Goal: Transaction & Acquisition: Book appointment/travel/reservation

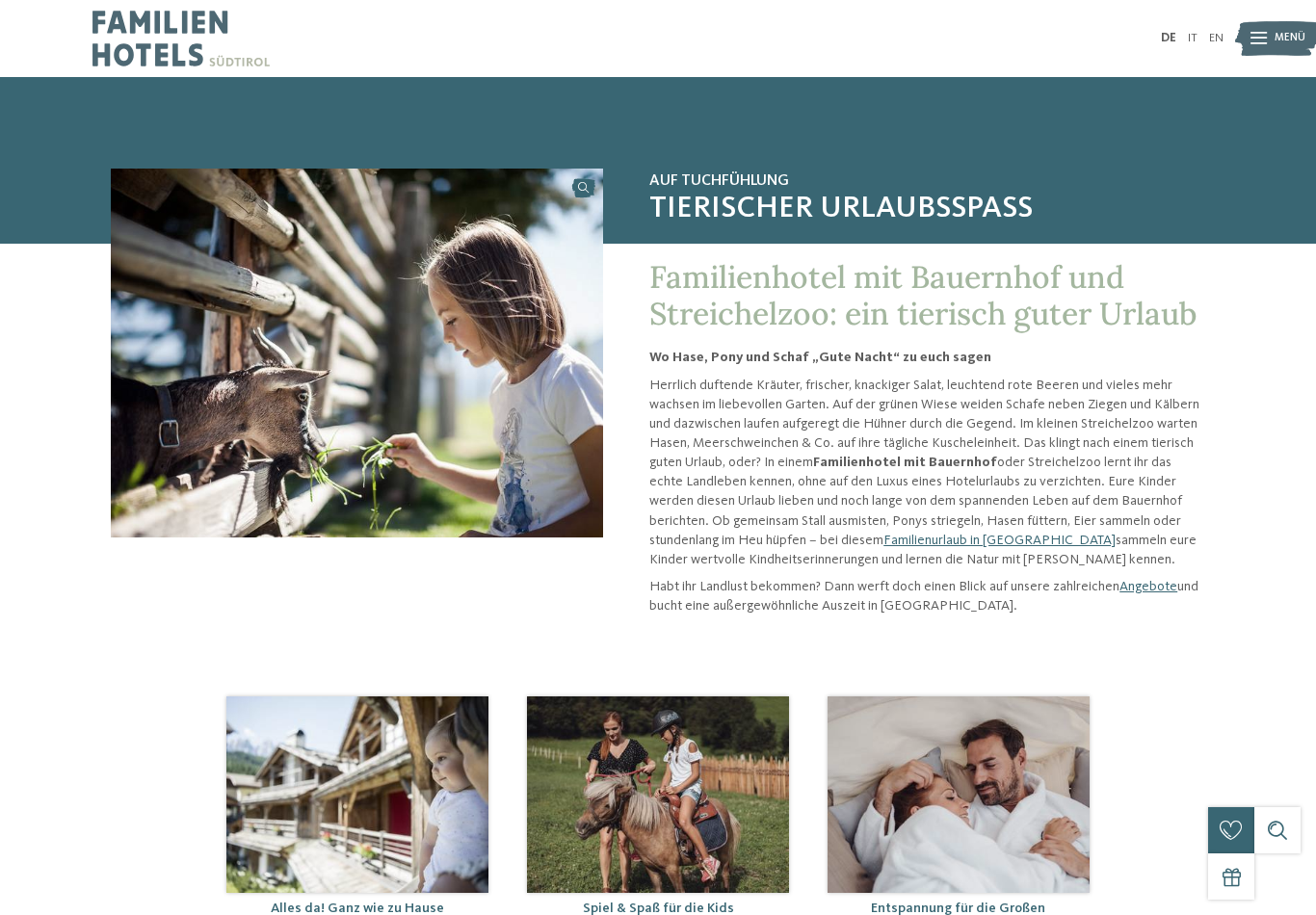
click at [1289, 36] on span "Menü" at bounding box center [1290, 39] width 31 height 15
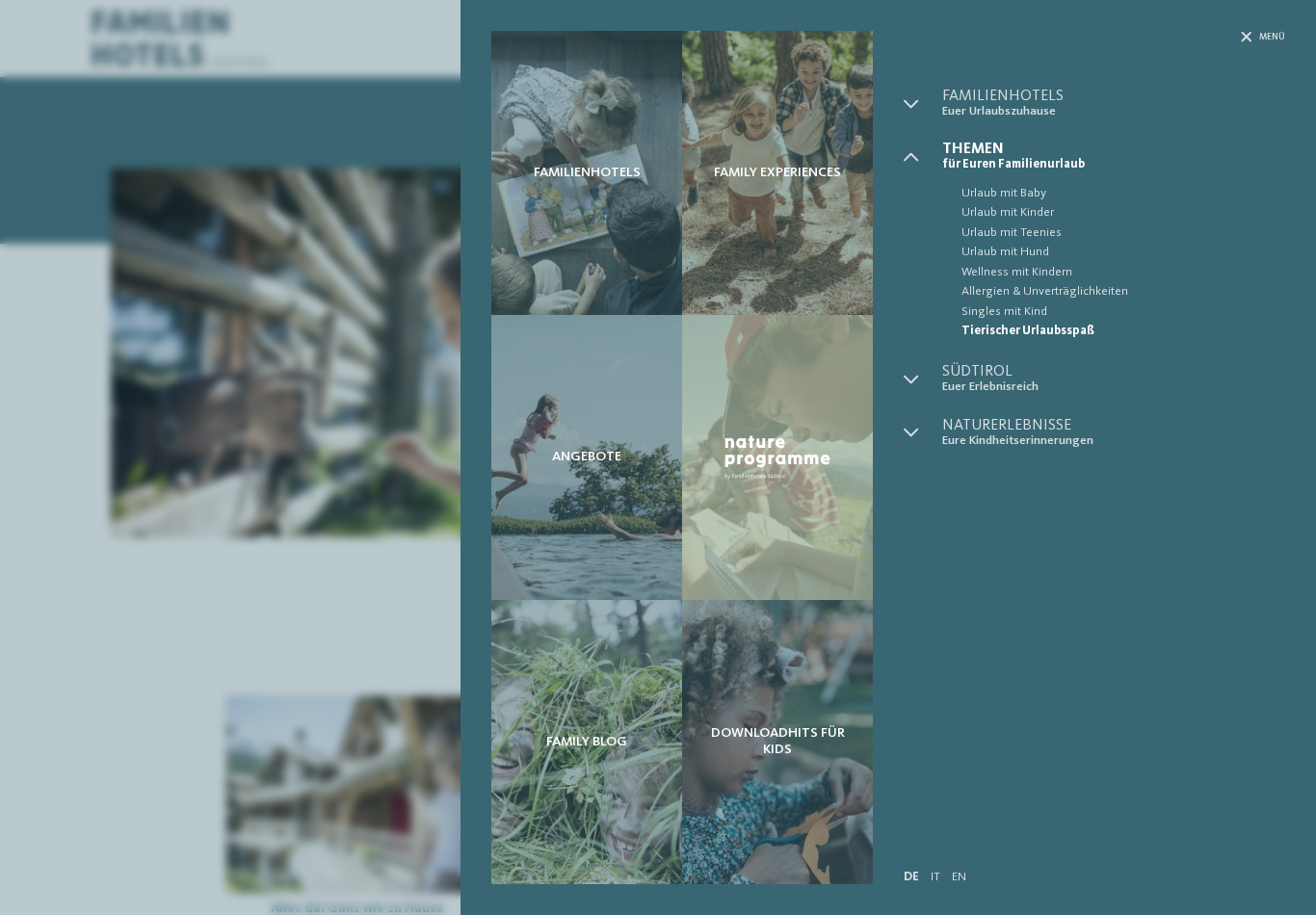
click at [1276, 35] on span "Menü" at bounding box center [1272, 37] width 26 height 13
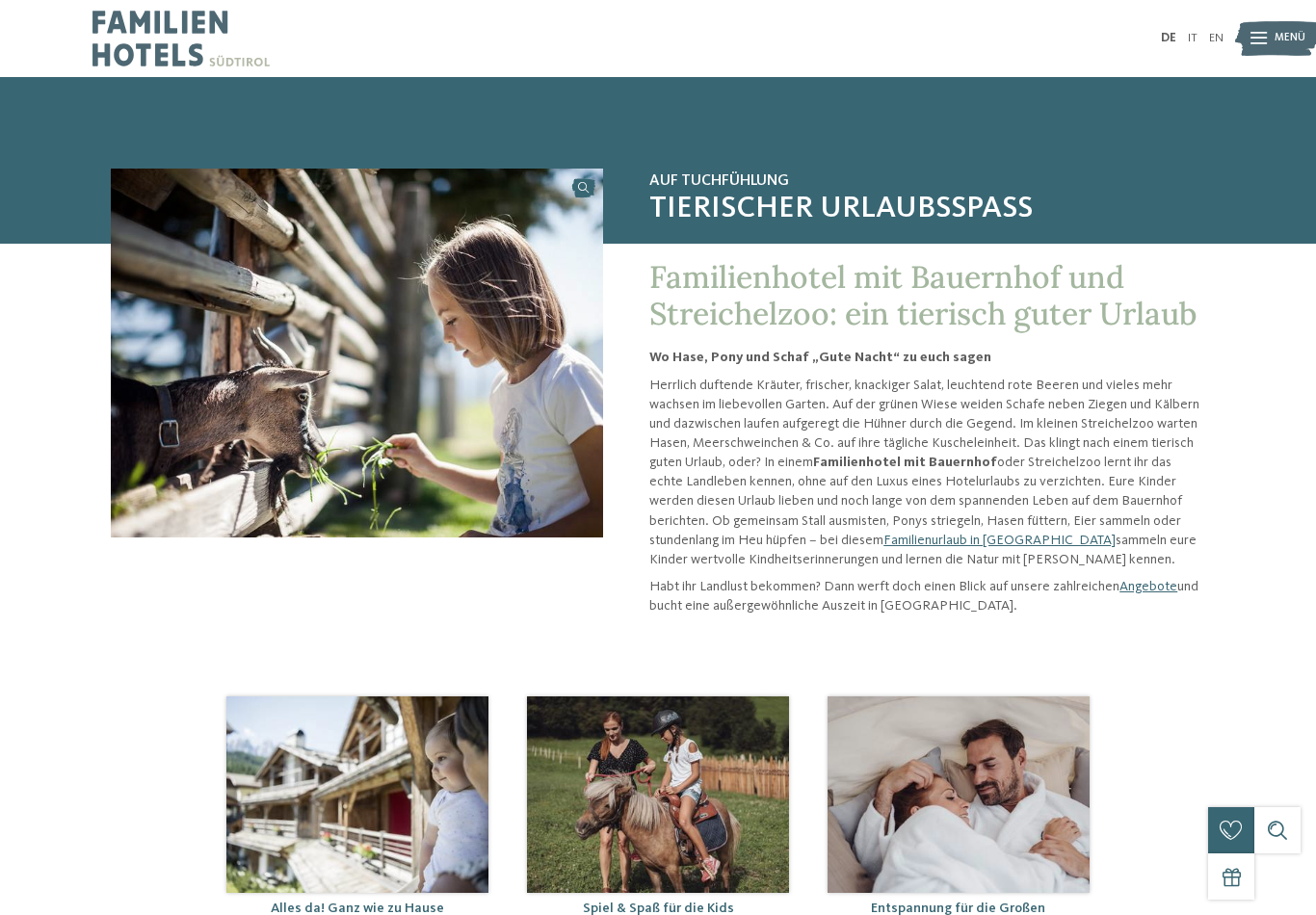
click at [925, 544] on link "Familienurlaub in Südtirol" at bounding box center [999, 540] width 232 height 13
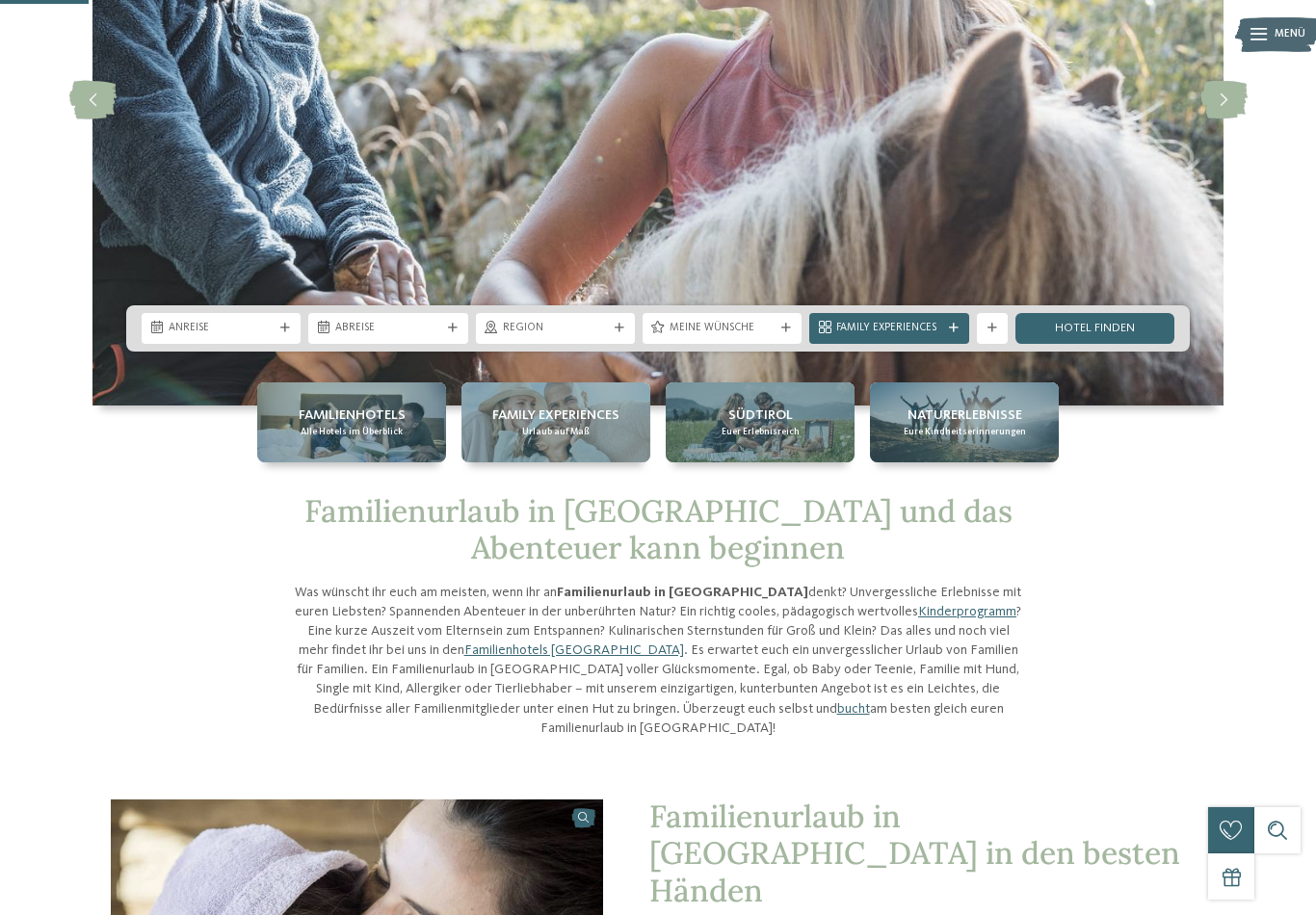
scroll to position [295, 0]
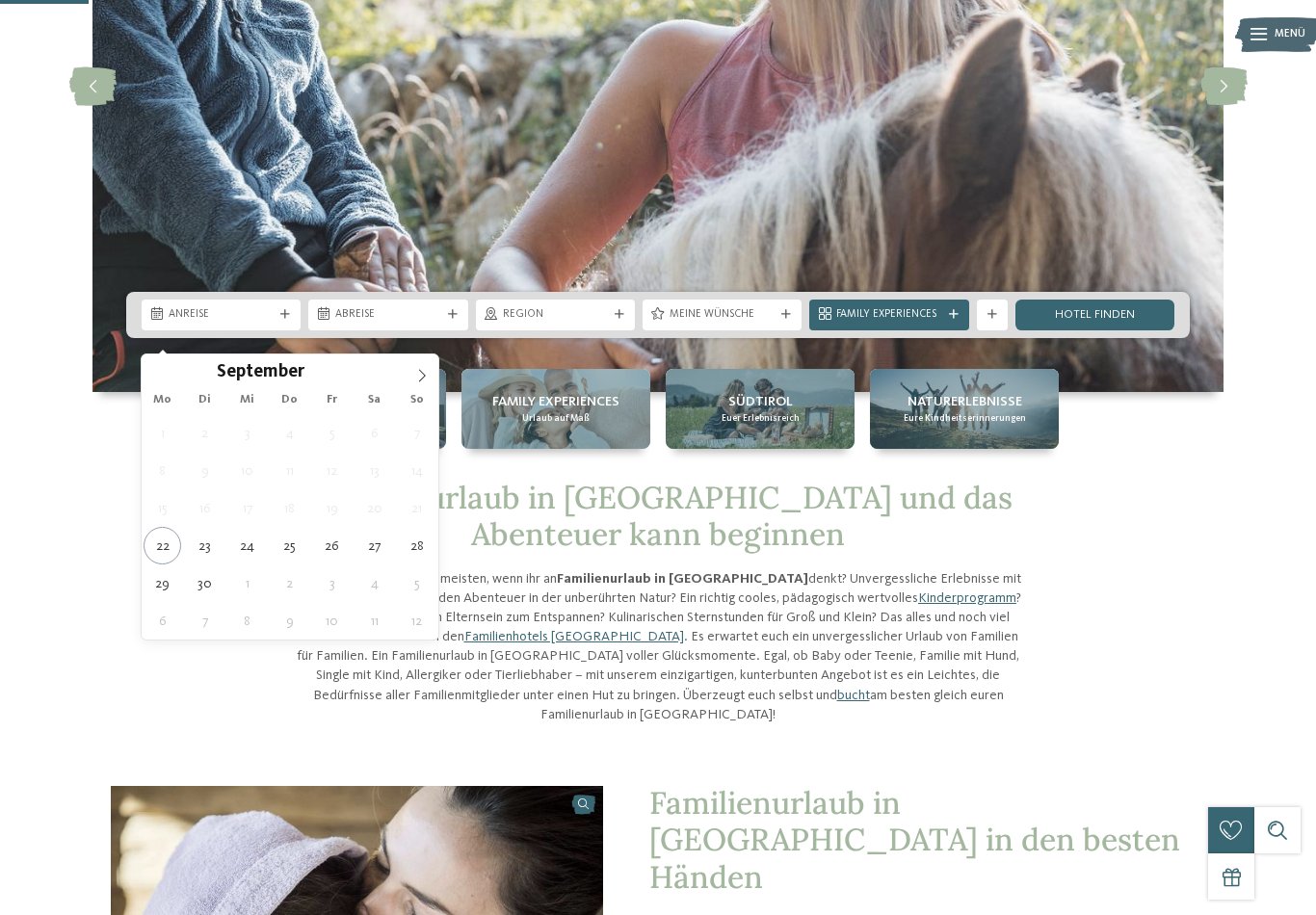
click at [428, 382] on icon at bounding box center [422, 376] width 13 height 13
click at [438, 375] on img at bounding box center [658, 87] width 1131 height 610
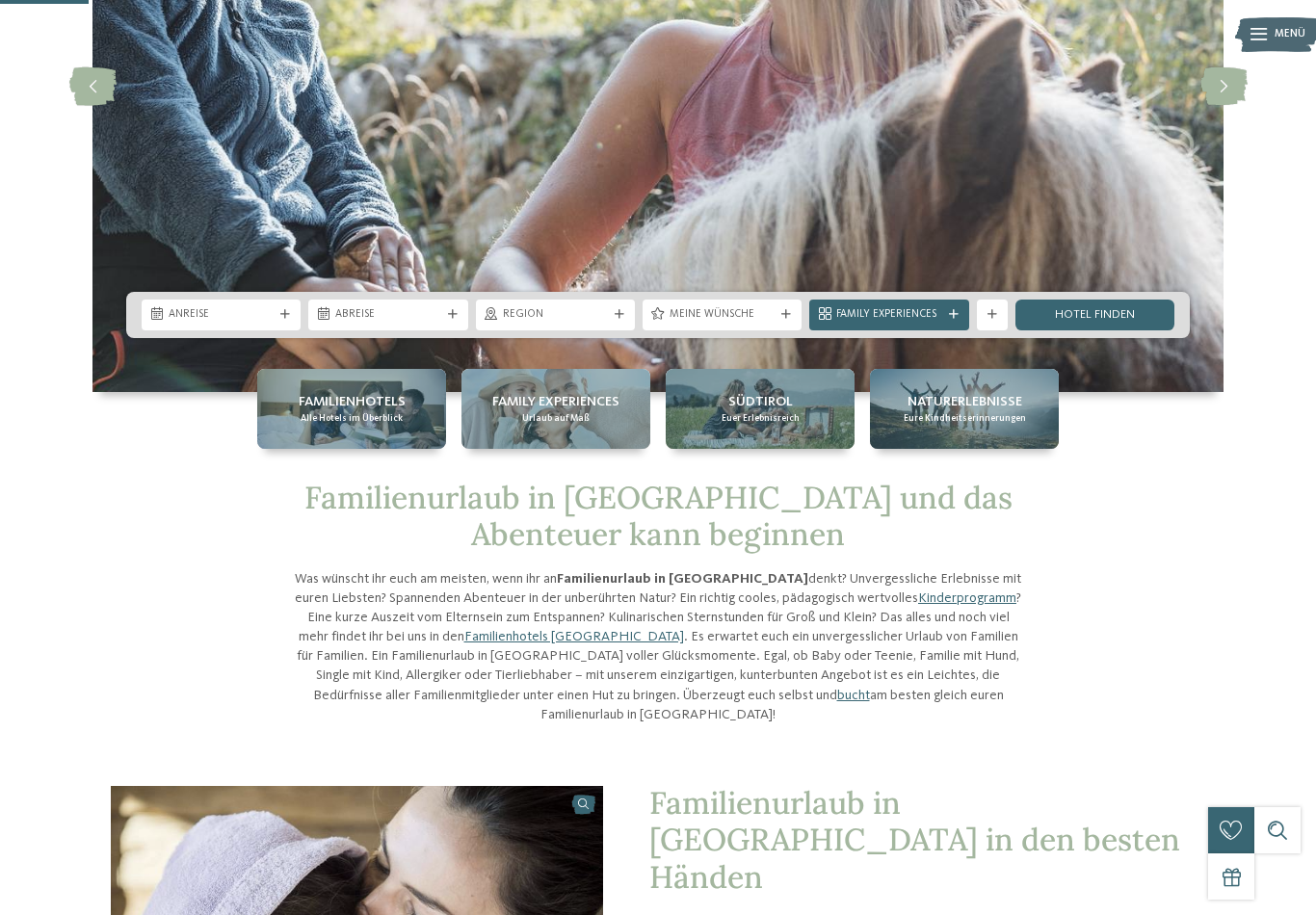
click at [443, 379] on img at bounding box center [658, 87] width 1131 height 610
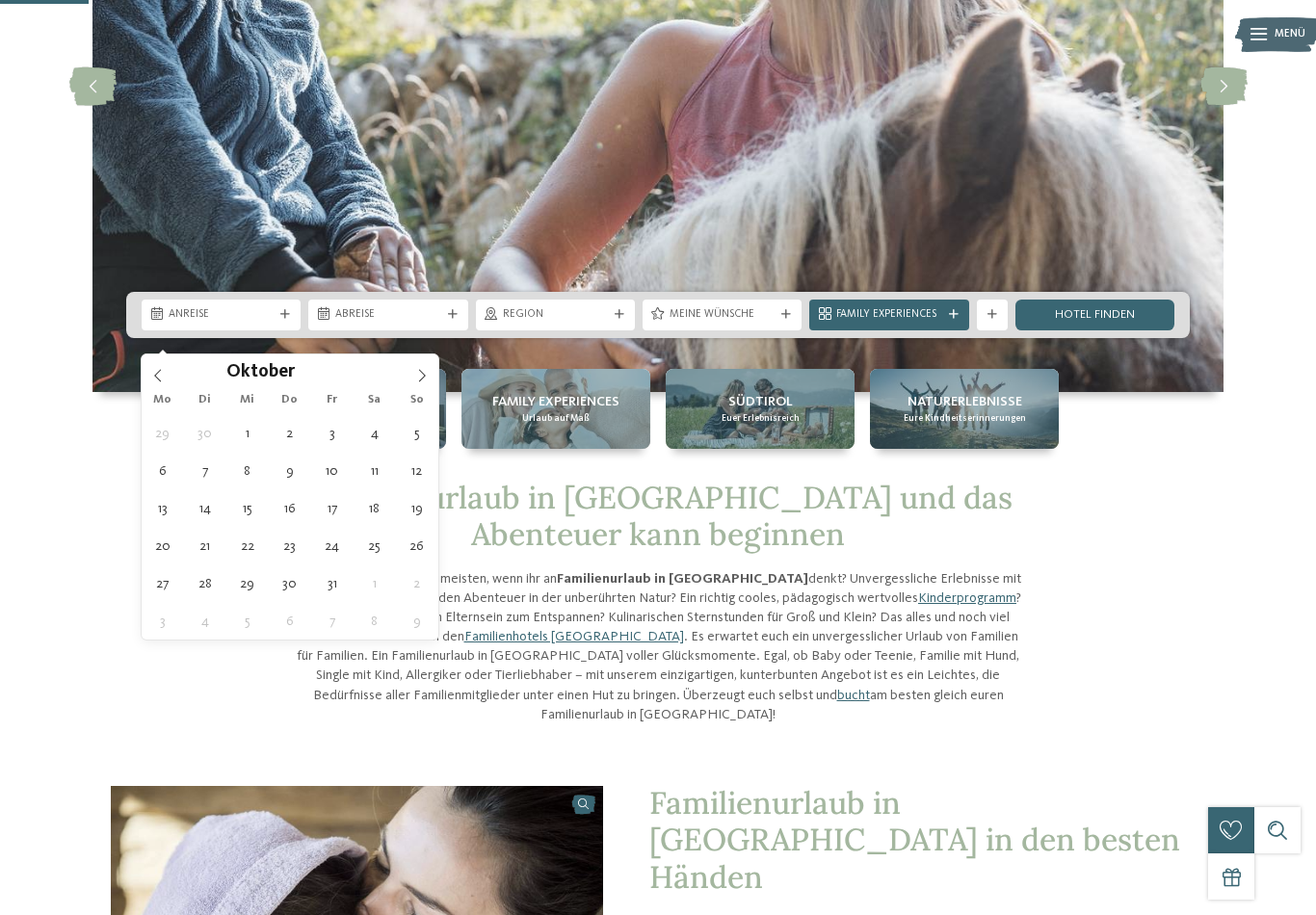
click at [430, 376] on span at bounding box center [422, 371] width 33 height 33
click at [429, 374] on span at bounding box center [422, 371] width 33 height 33
click at [432, 379] on span at bounding box center [422, 371] width 33 height 33
type input "****"
click at [434, 377] on span at bounding box center [422, 371] width 33 height 33
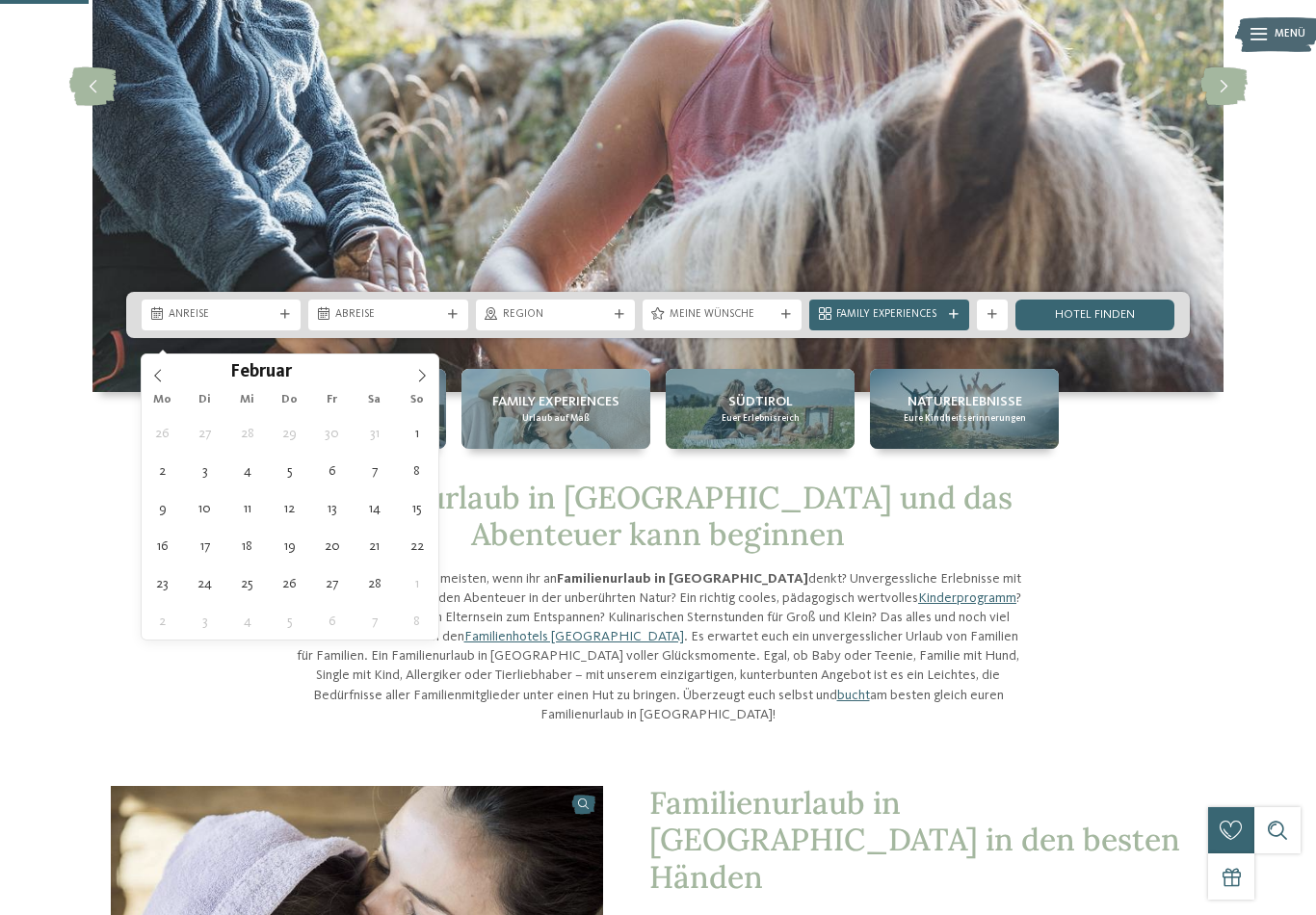
click at [434, 378] on span at bounding box center [422, 371] width 33 height 33
click at [436, 376] on span at bounding box center [422, 371] width 33 height 33
click at [436, 377] on span at bounding box center [422, 371] width 33 height 33
click at [151, 367] on span at bounding box center [158, 371] width 33 height 33
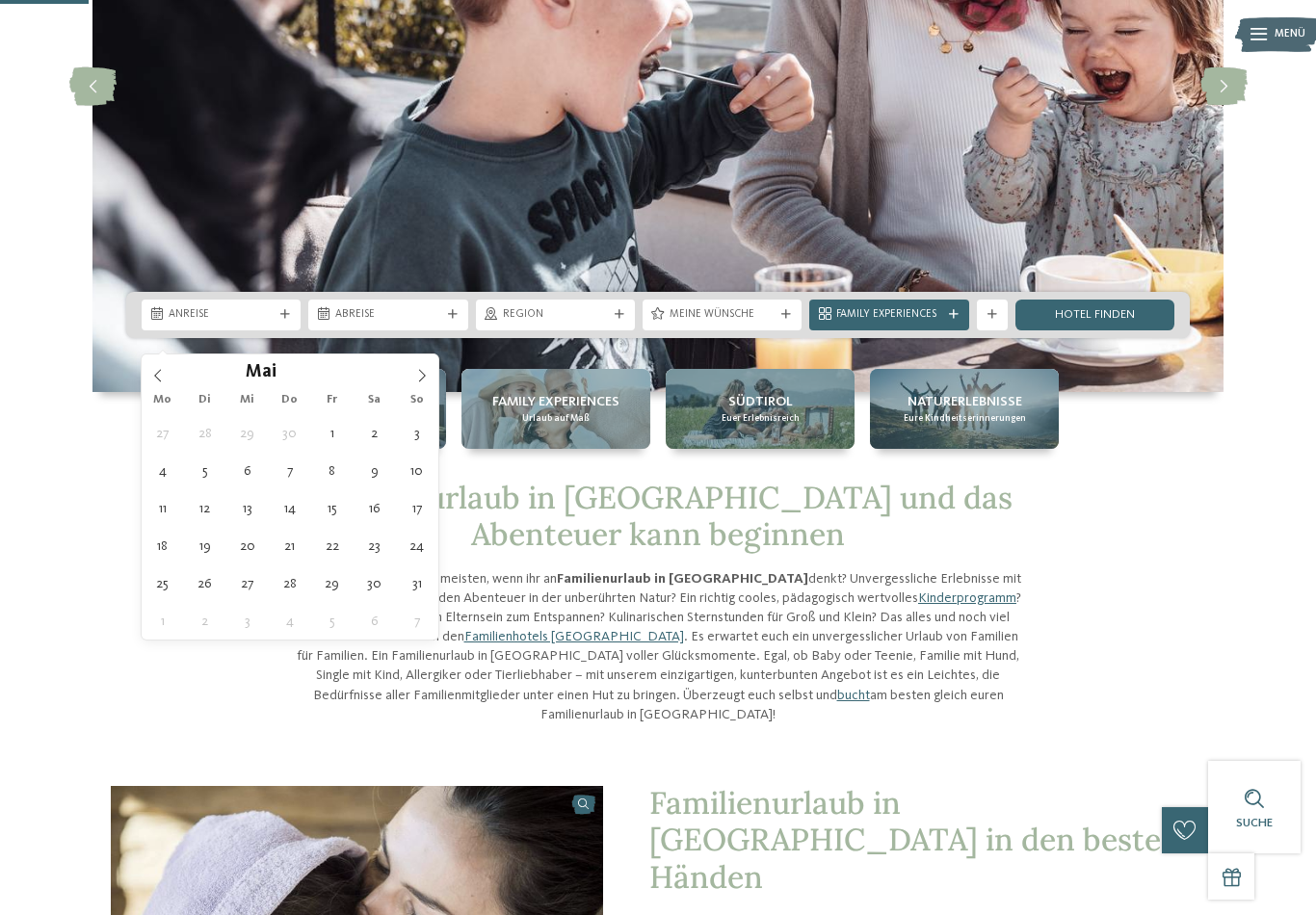
type div "27.05.2026"
type input "****"
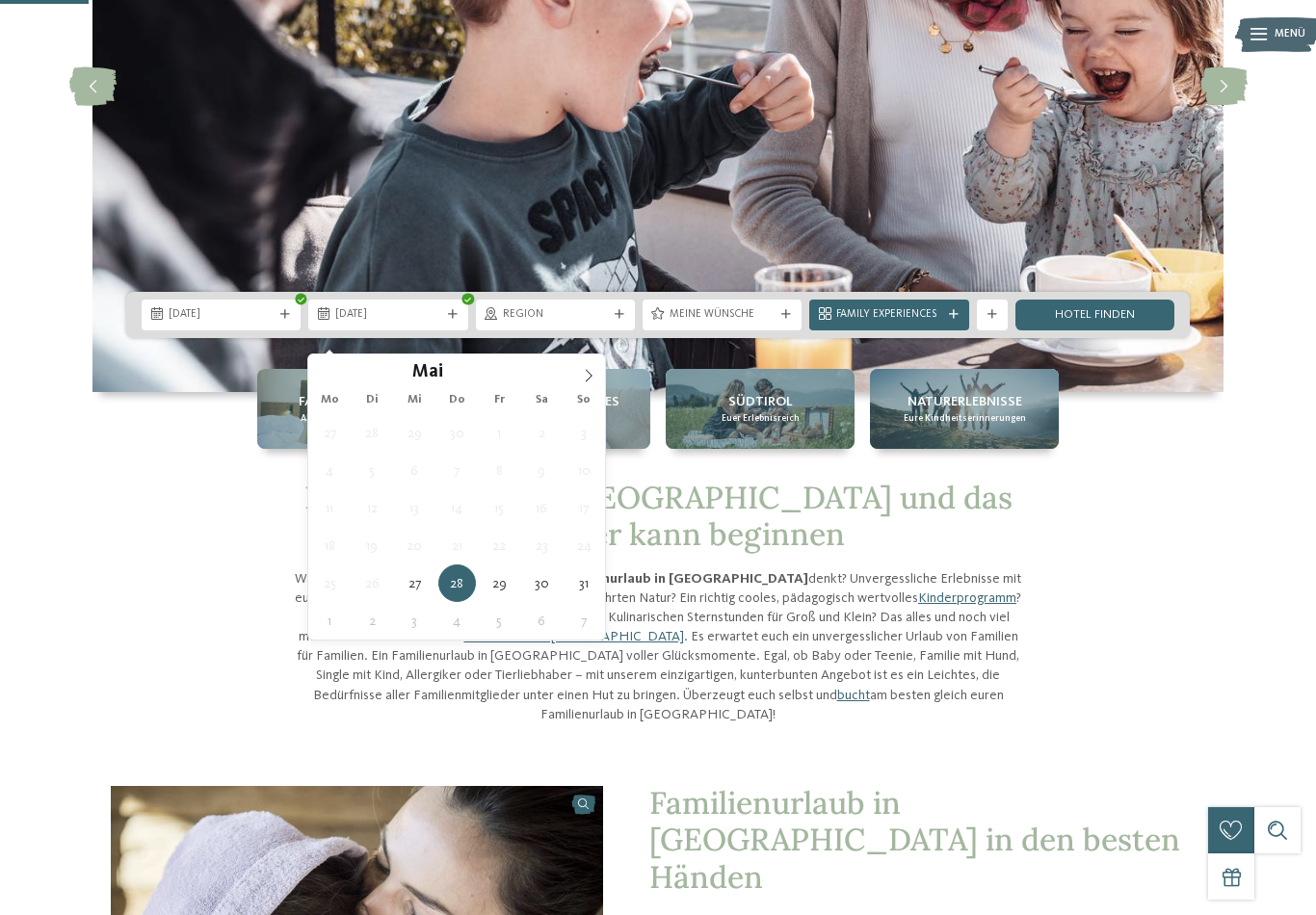
click at [598, 382] on span at bounding box center [589, 371] width 33 height 33
type div "03.06.2026"
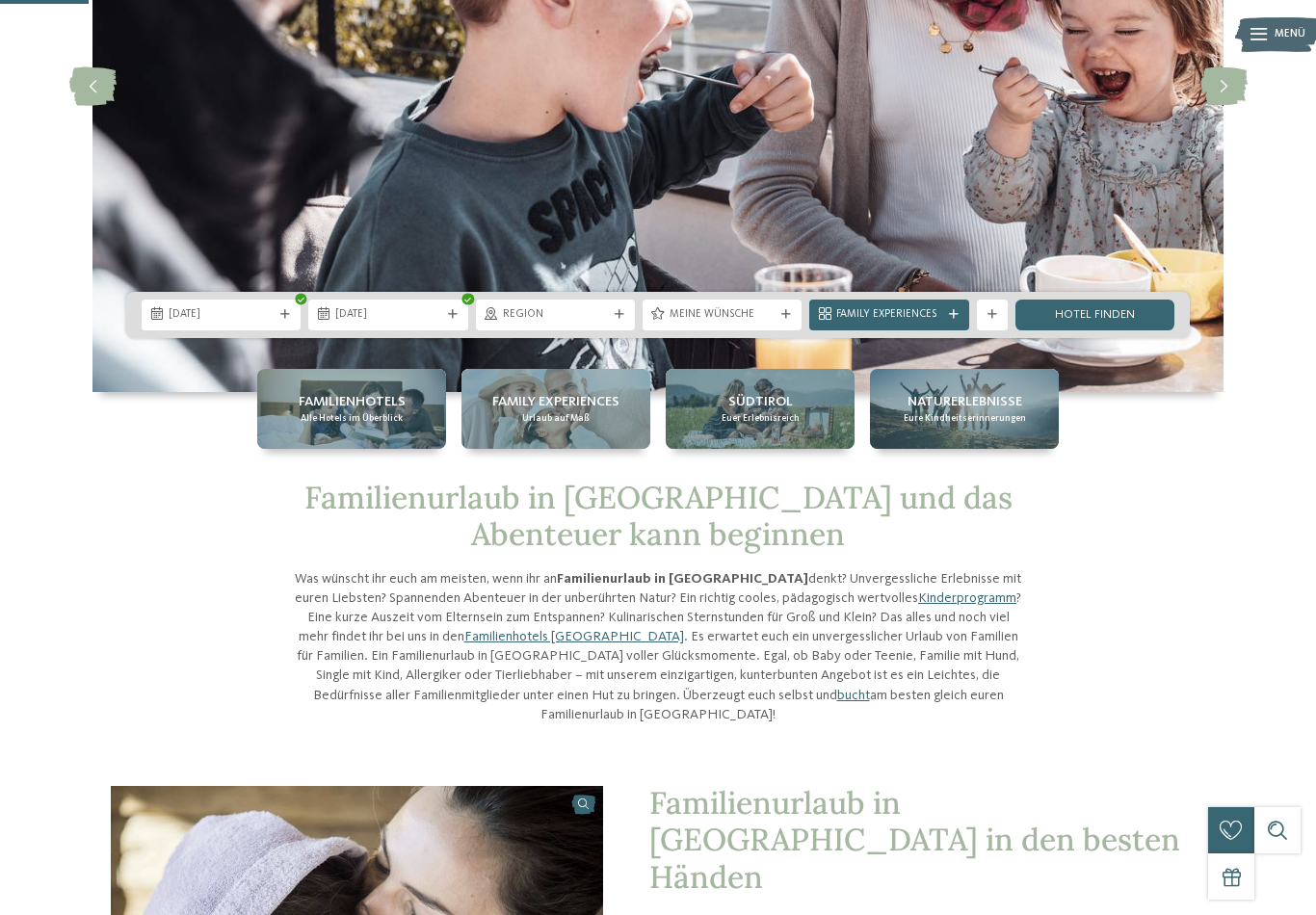
click at [616, 320] on icon at bounding box center [619, 315] width 10 height 10
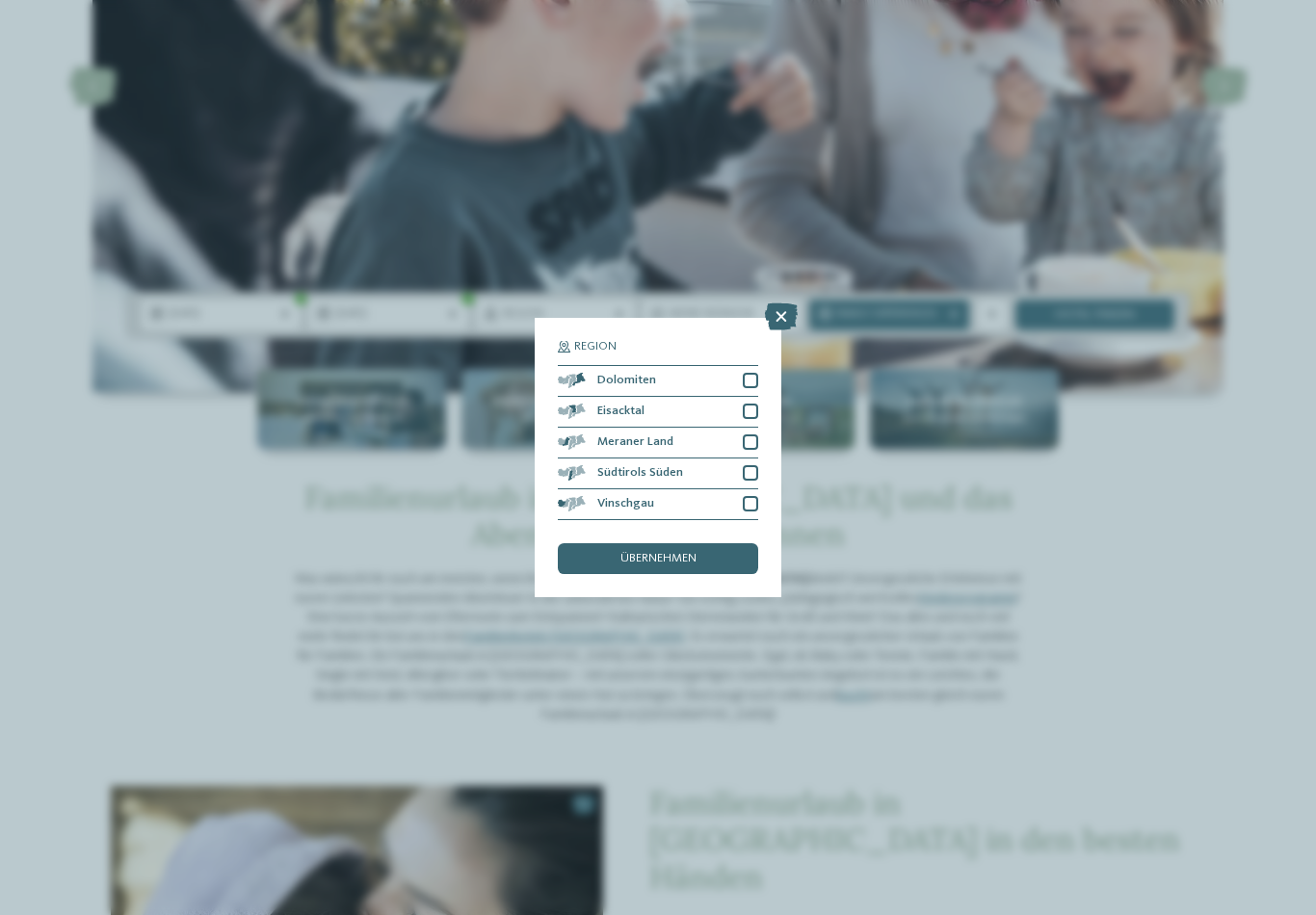
click at [755, 373] on div at bounding box center [750, 380] width 15 height 15
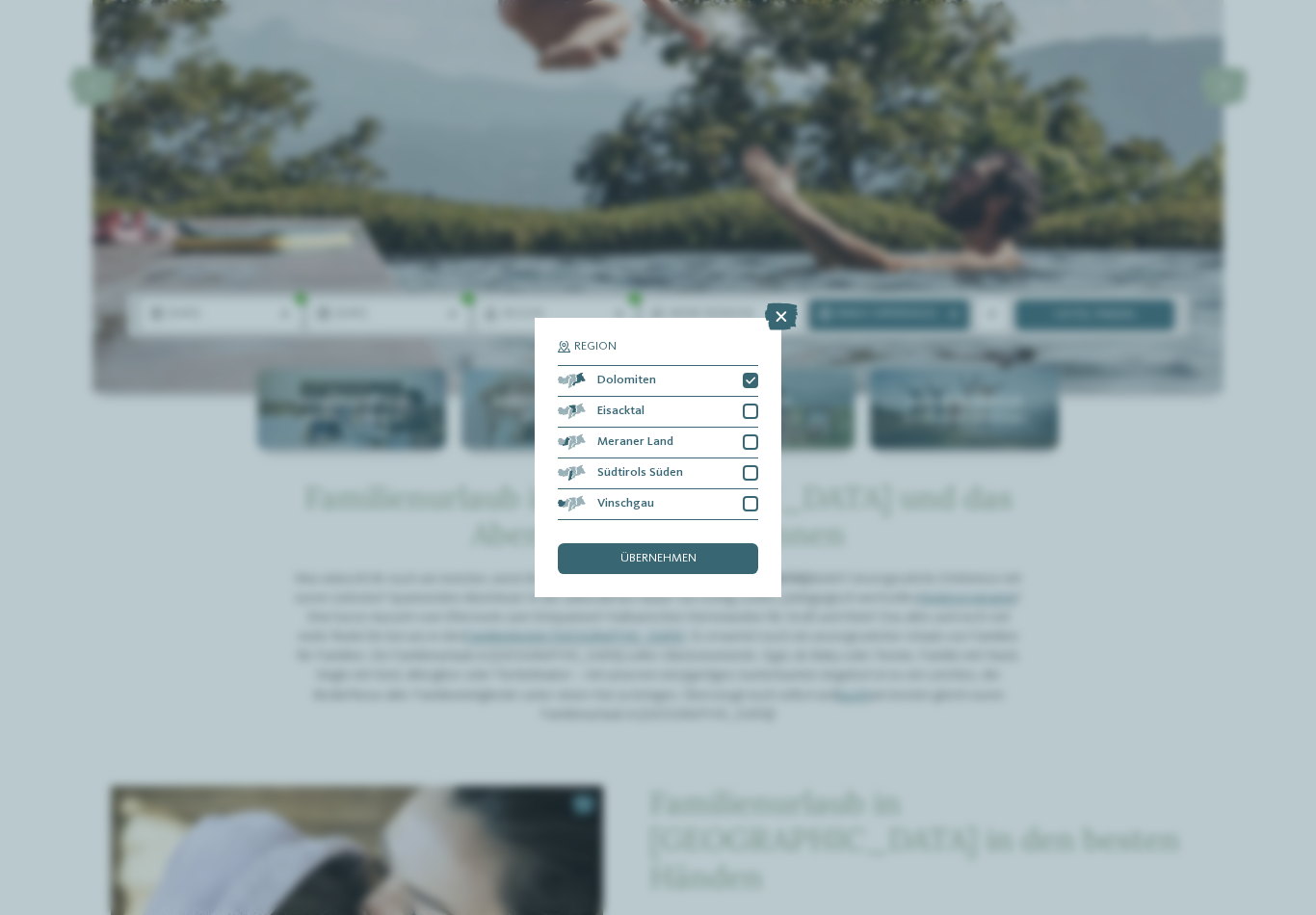
click at [757, 404] on div at bounding box center [750, 411] width 15 height 15
click at [753, 434] on div at bounding box center [750, 442] width 15 height 15
click at [757, 465] on div at bounding box center [750, 473] width 15 height 15
click at [754, 496] on div at bounding box center [750, 504] width 15 height 15
click at [711, 543] on div "übernehmen" at bounding box center [658, 559] width 200 height 31
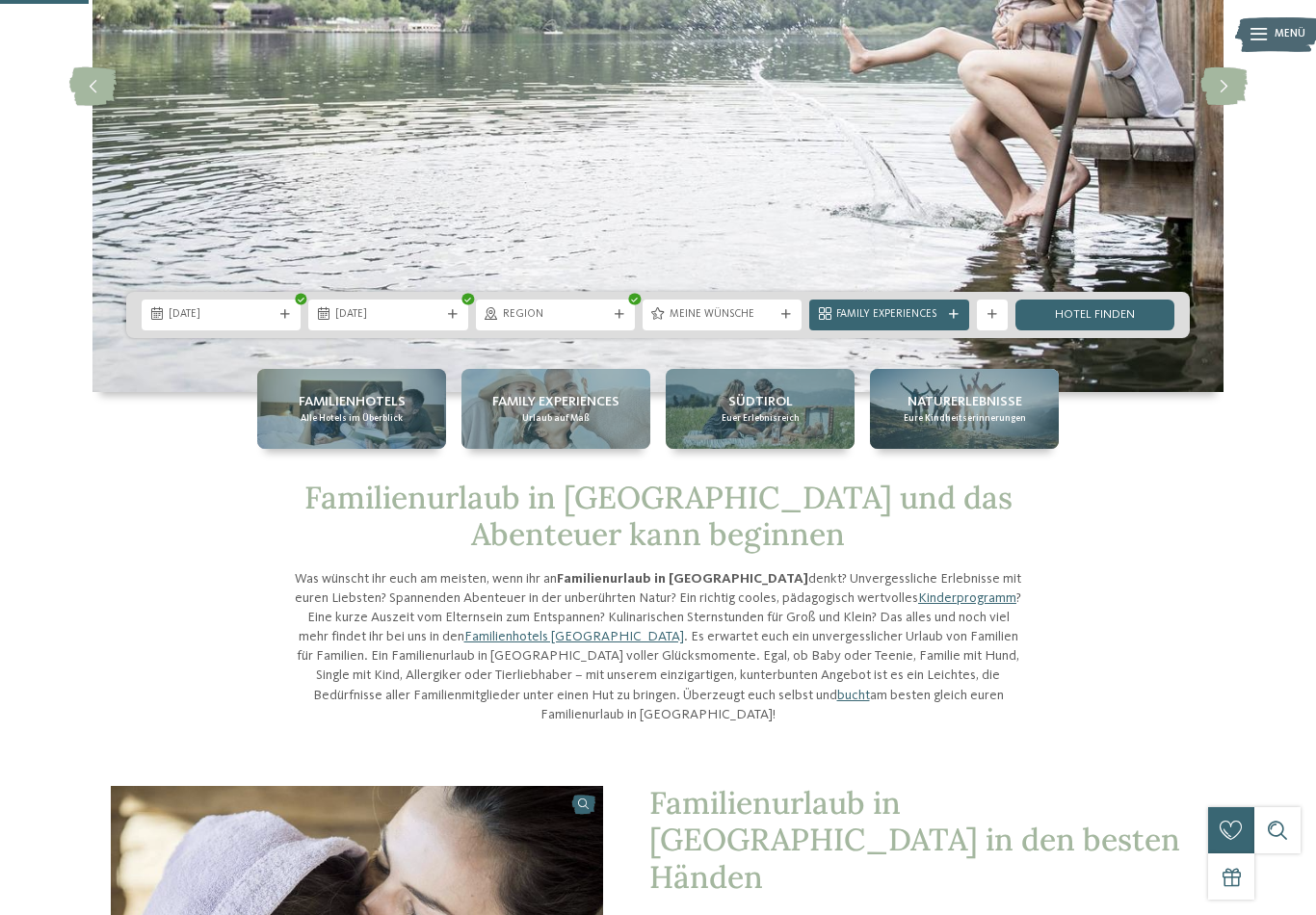
click at [779, 320] on div at bounding box center [786, 315] width 15 height 10
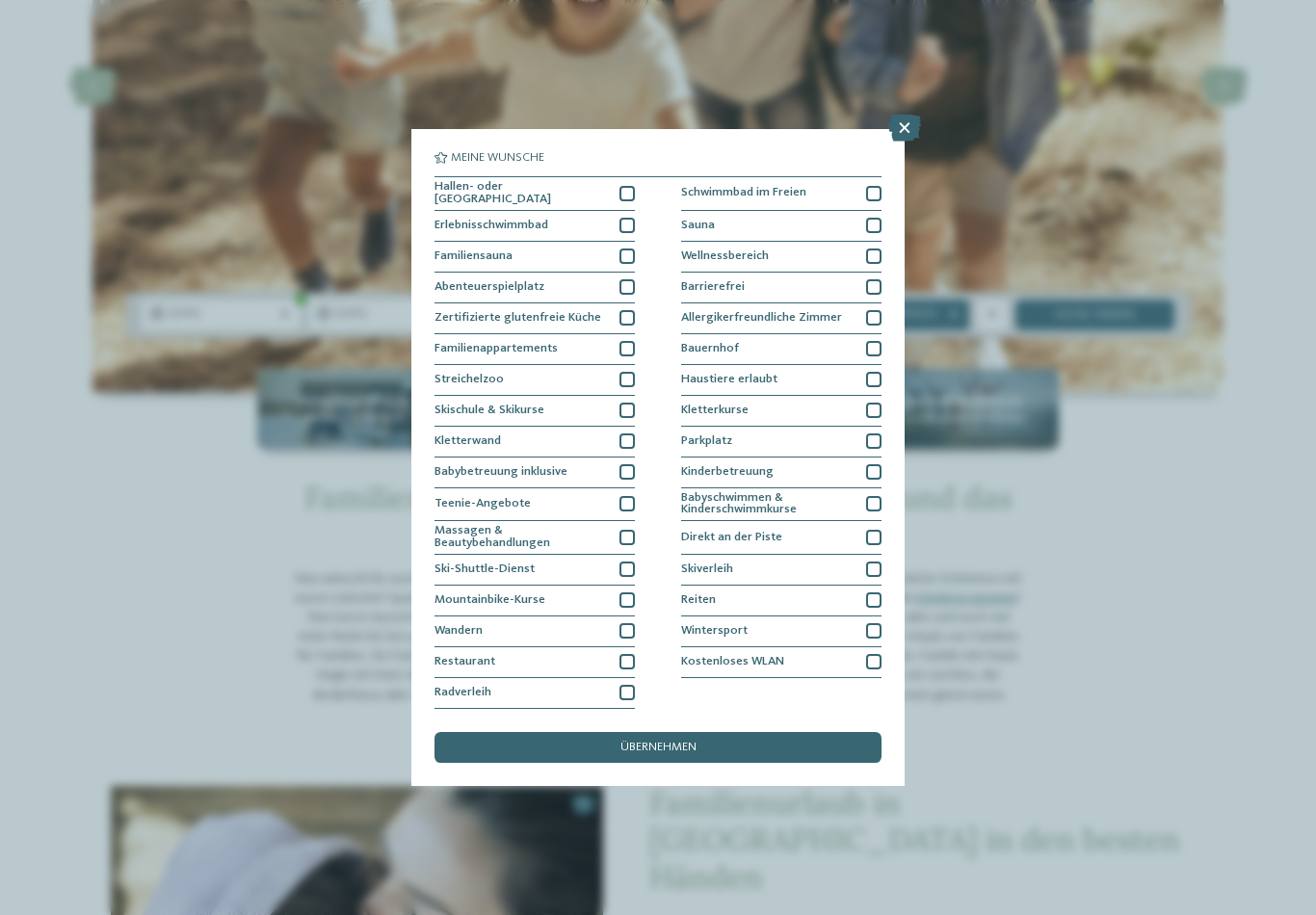
click at [633, 248] on div at bounding box center [627, 256] width 15 height 15
click at [631, 365] on div "Streichelzoo" at bounding box center [535, 380] width 200 height 31
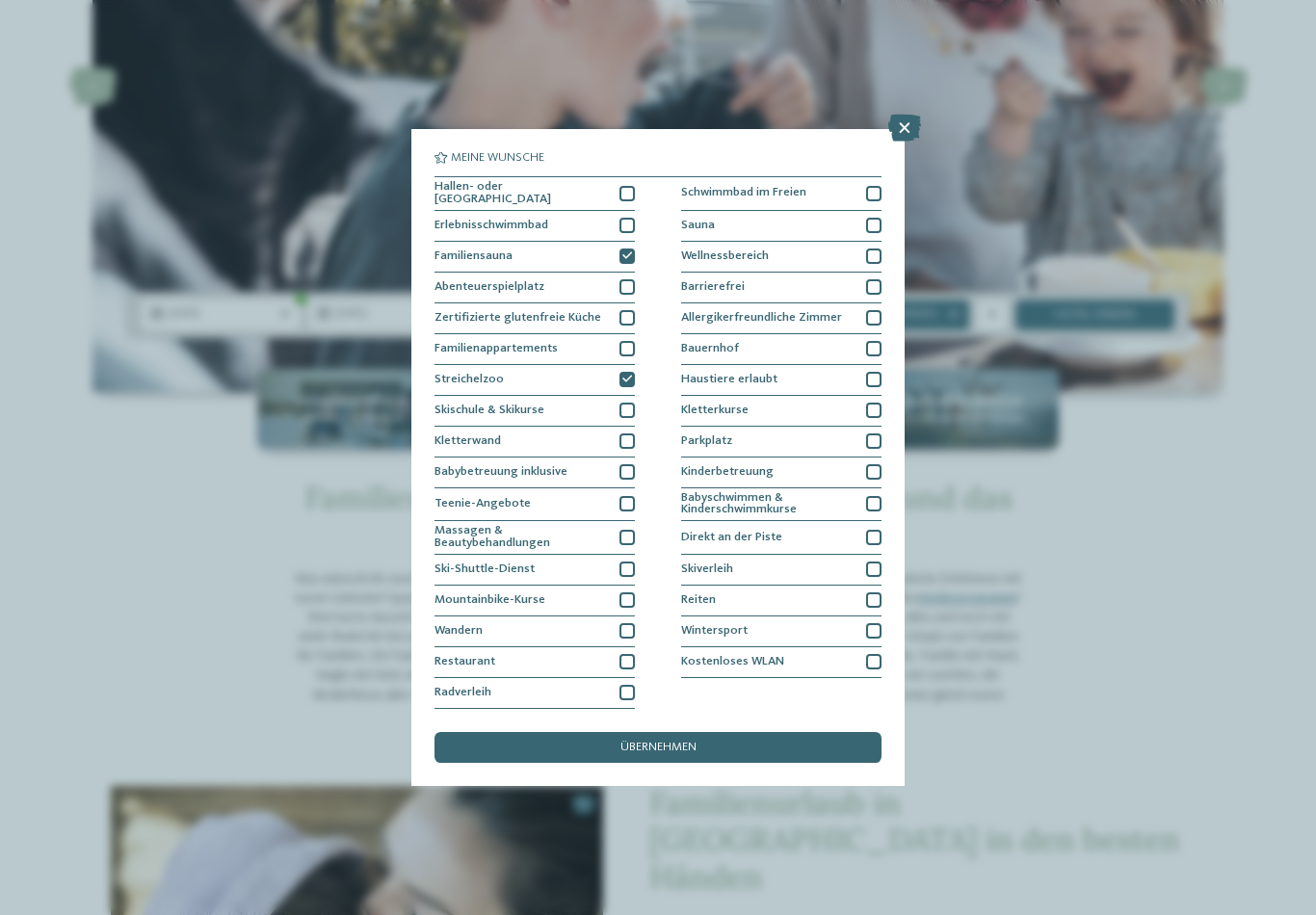
scroll to position [0, 0]
click at [874, 218] on div at bounding box center [874, 225] width 15 height 15
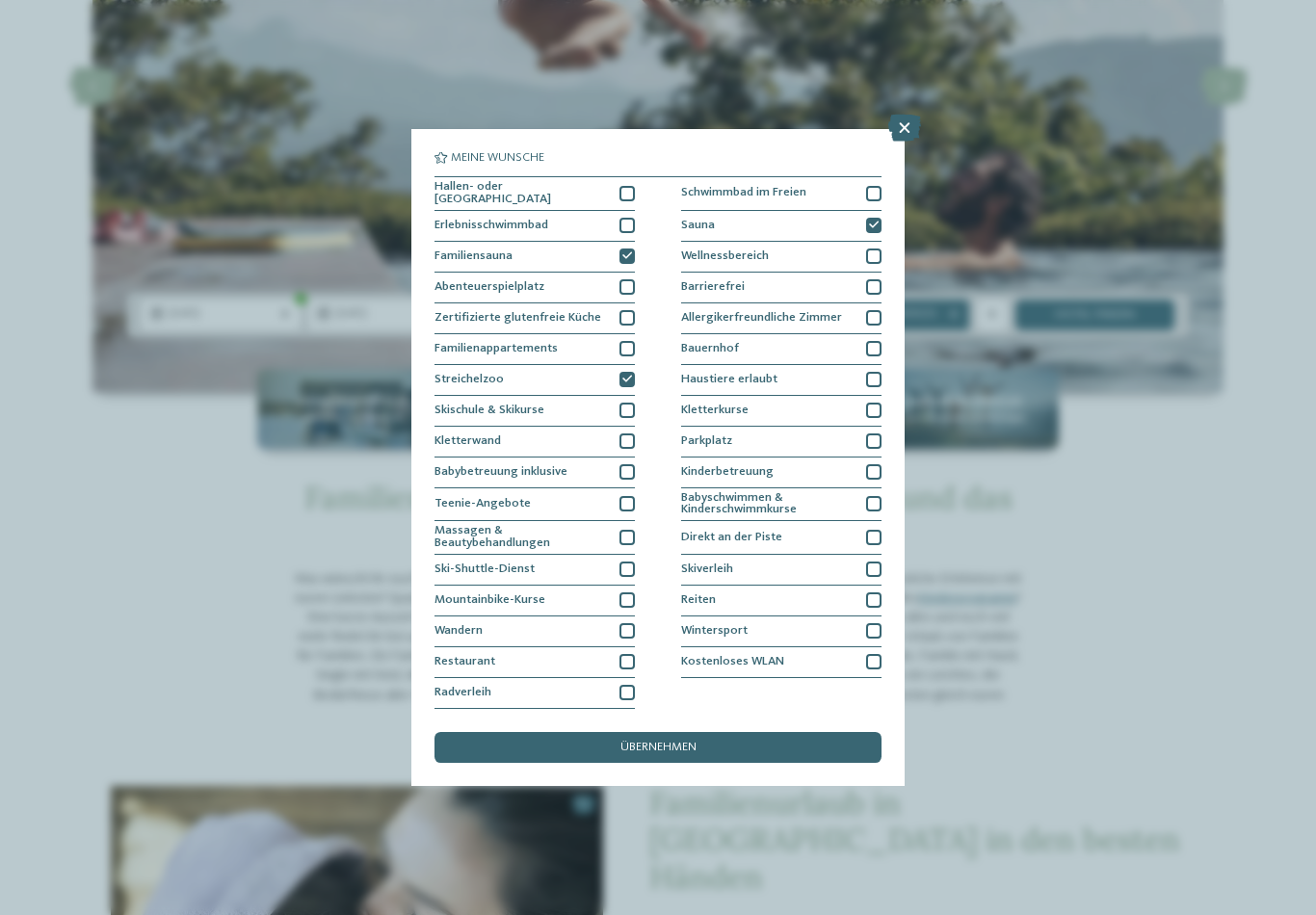
click at [875, 341] on div at bounding box center [874, 349] width 15 height 15
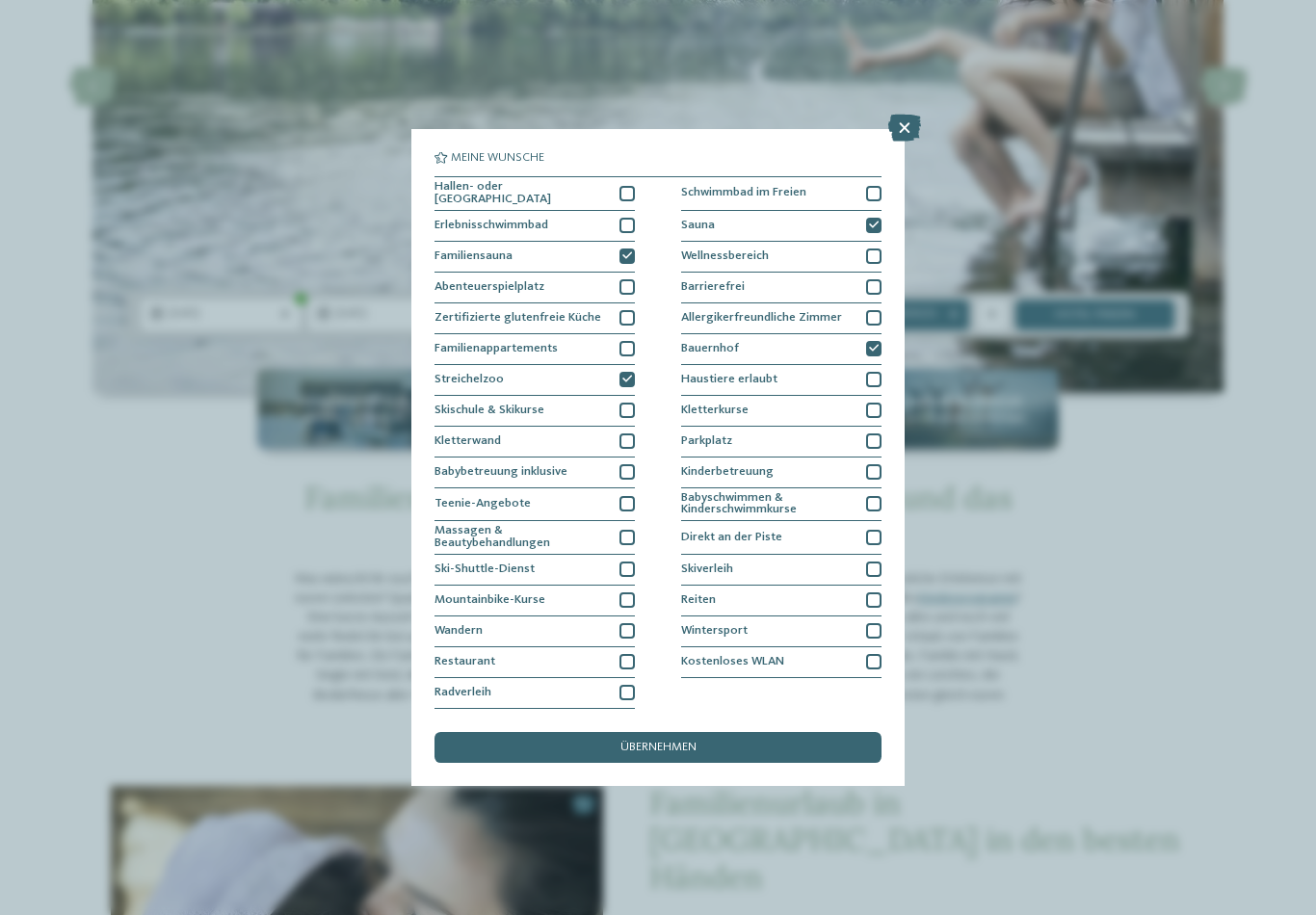
click at [880, 592] on div at bounding box center [874, 600] width 15 height 15
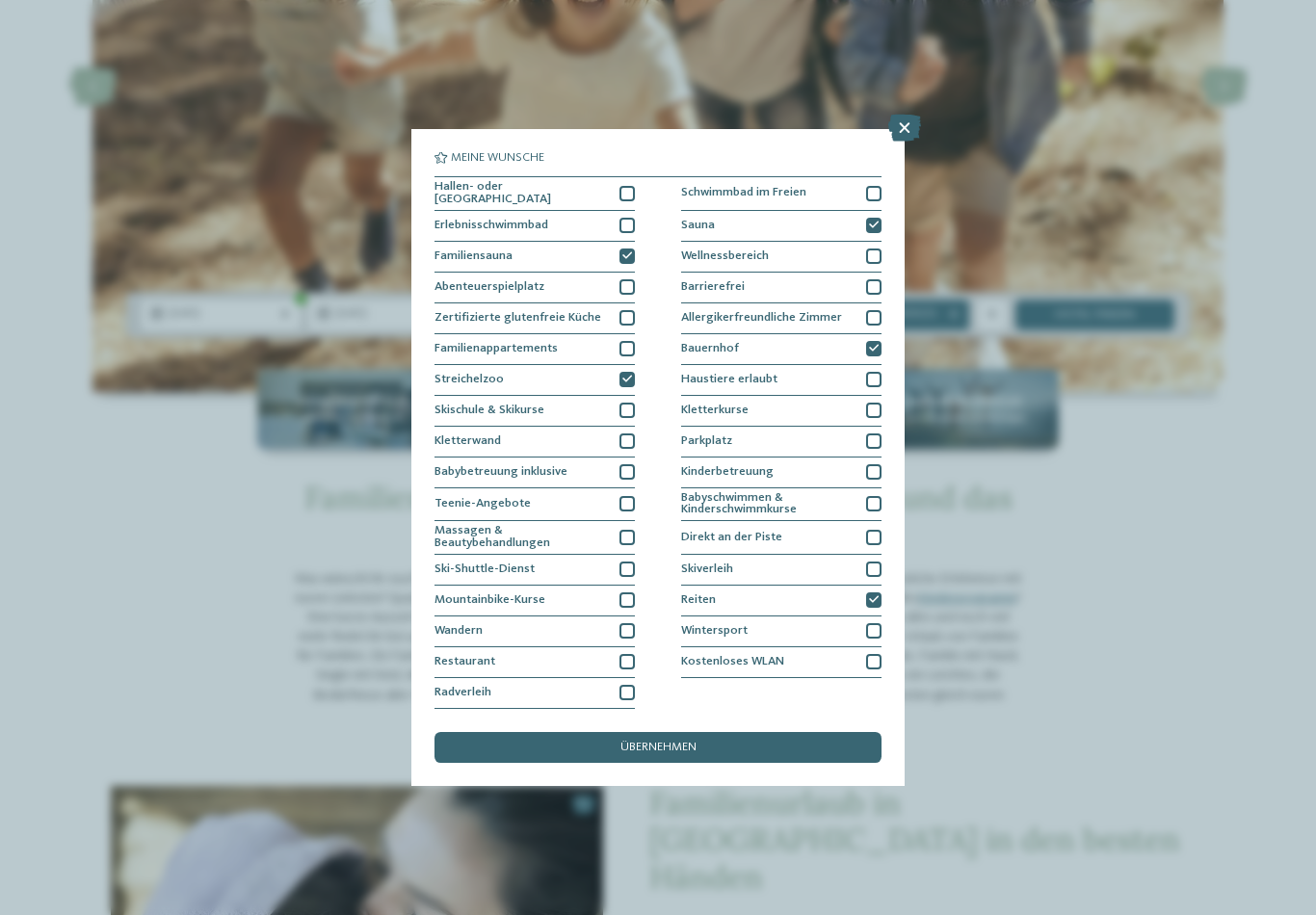
click at [719, 732] on div "übernehmen" at bounding box center [658, 747] width 447 height 31
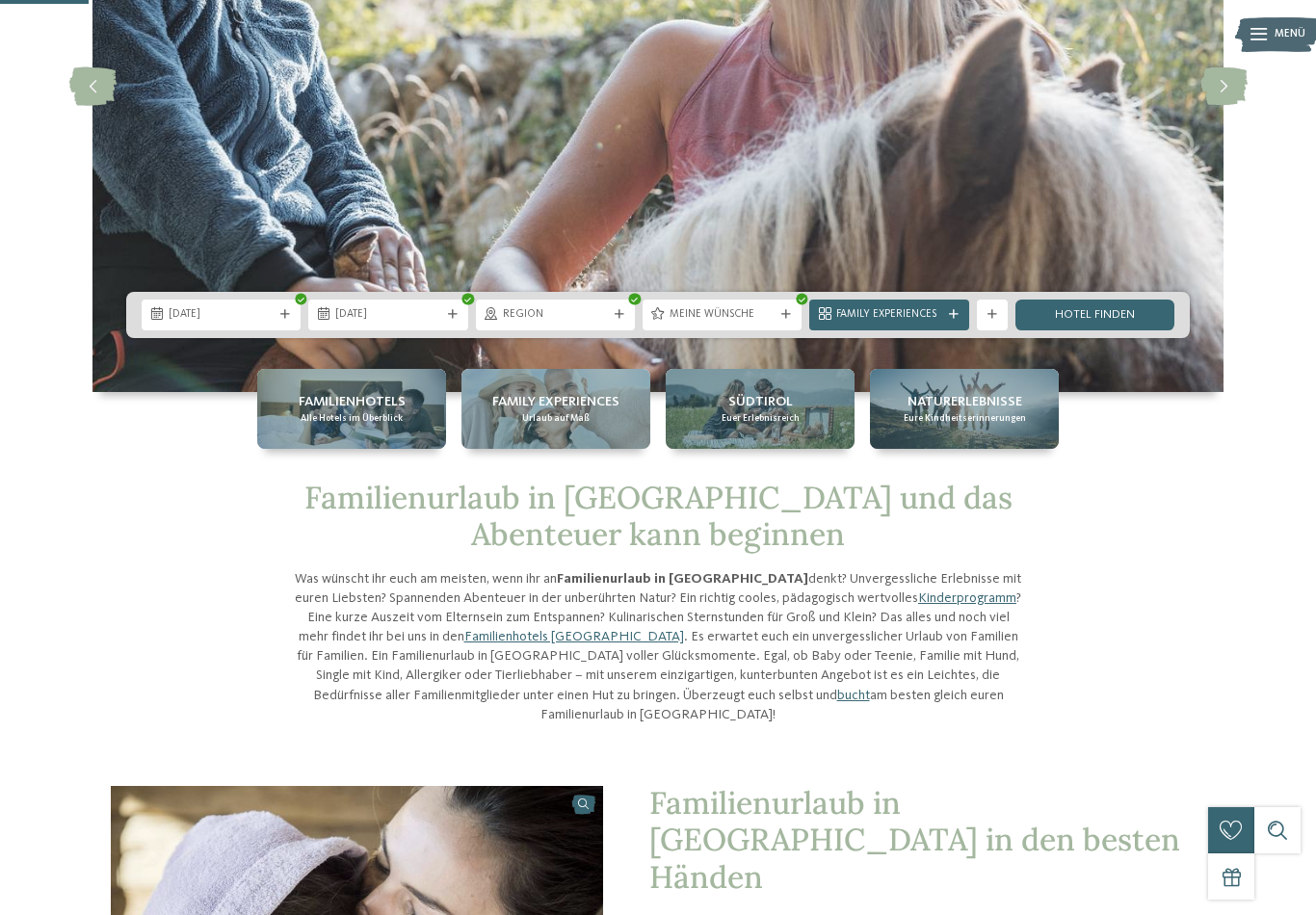
click at [932, 323] on span "Family Experiences" at bounding box center [888, 315] width 105 height 15
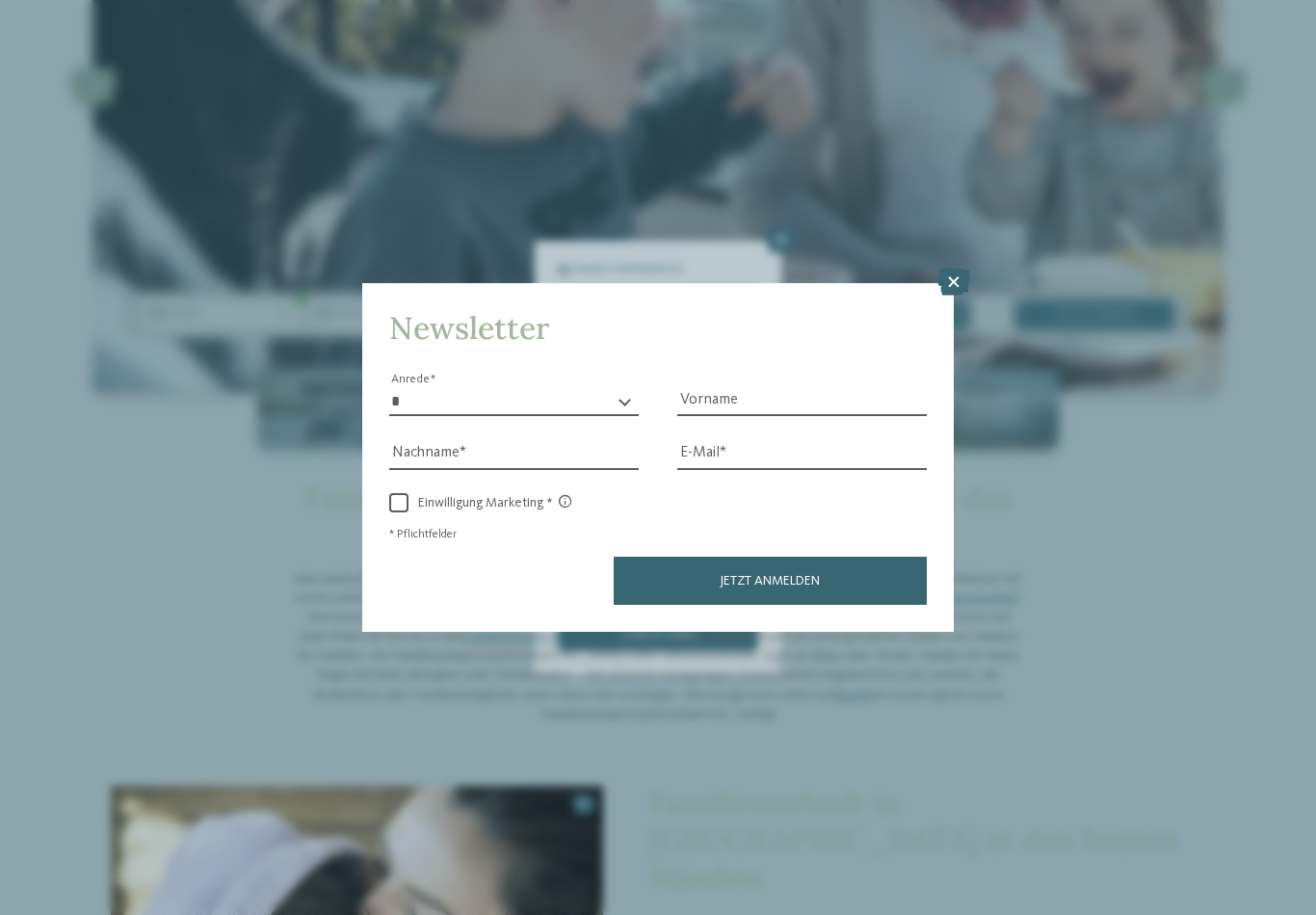
click at [957, 269] on icon at bounding box center [954, 282] width 33 height 27
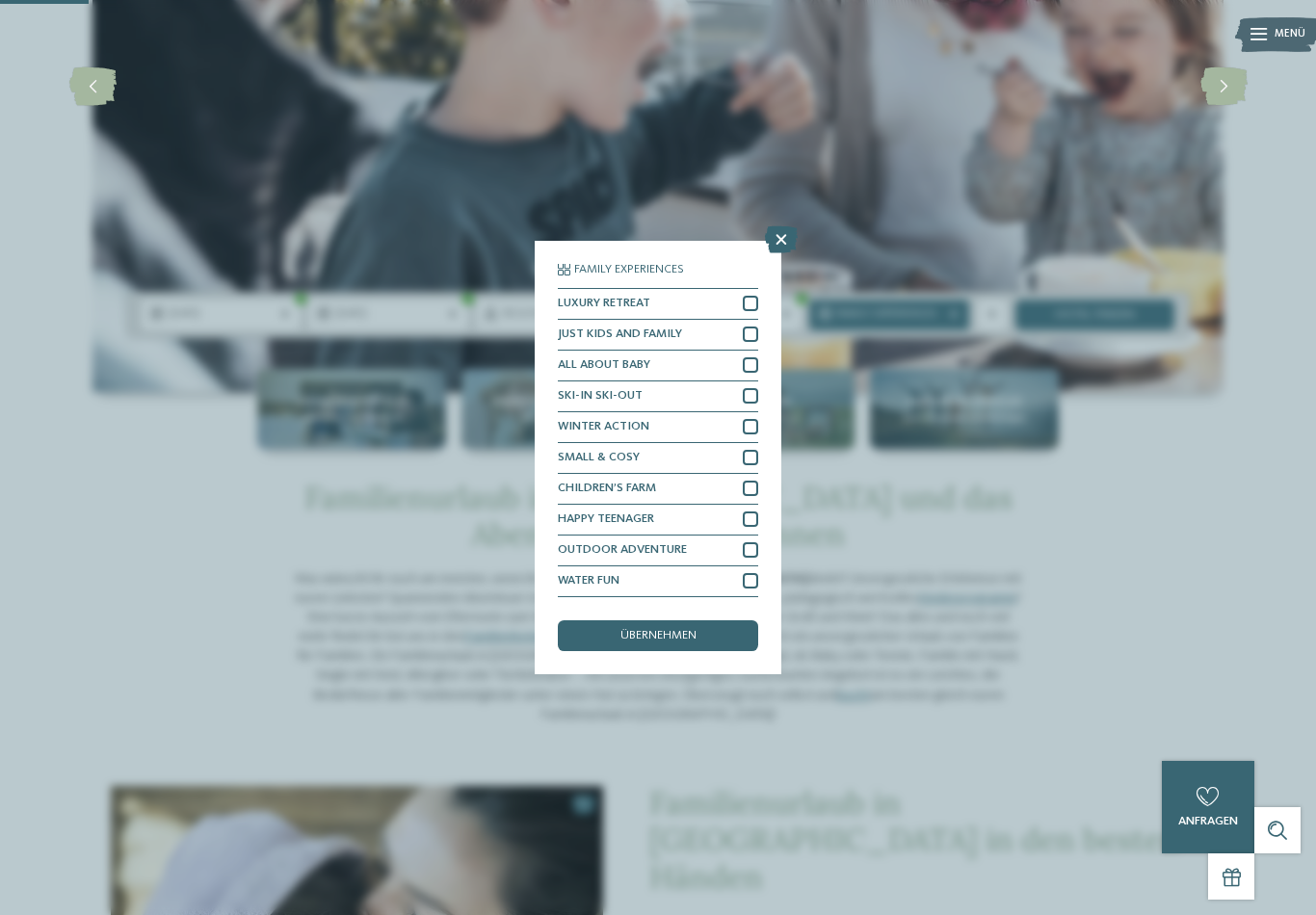
click at [720, 620] on div "übernehmen" at bounding box center [658, 636] width 200 height 31
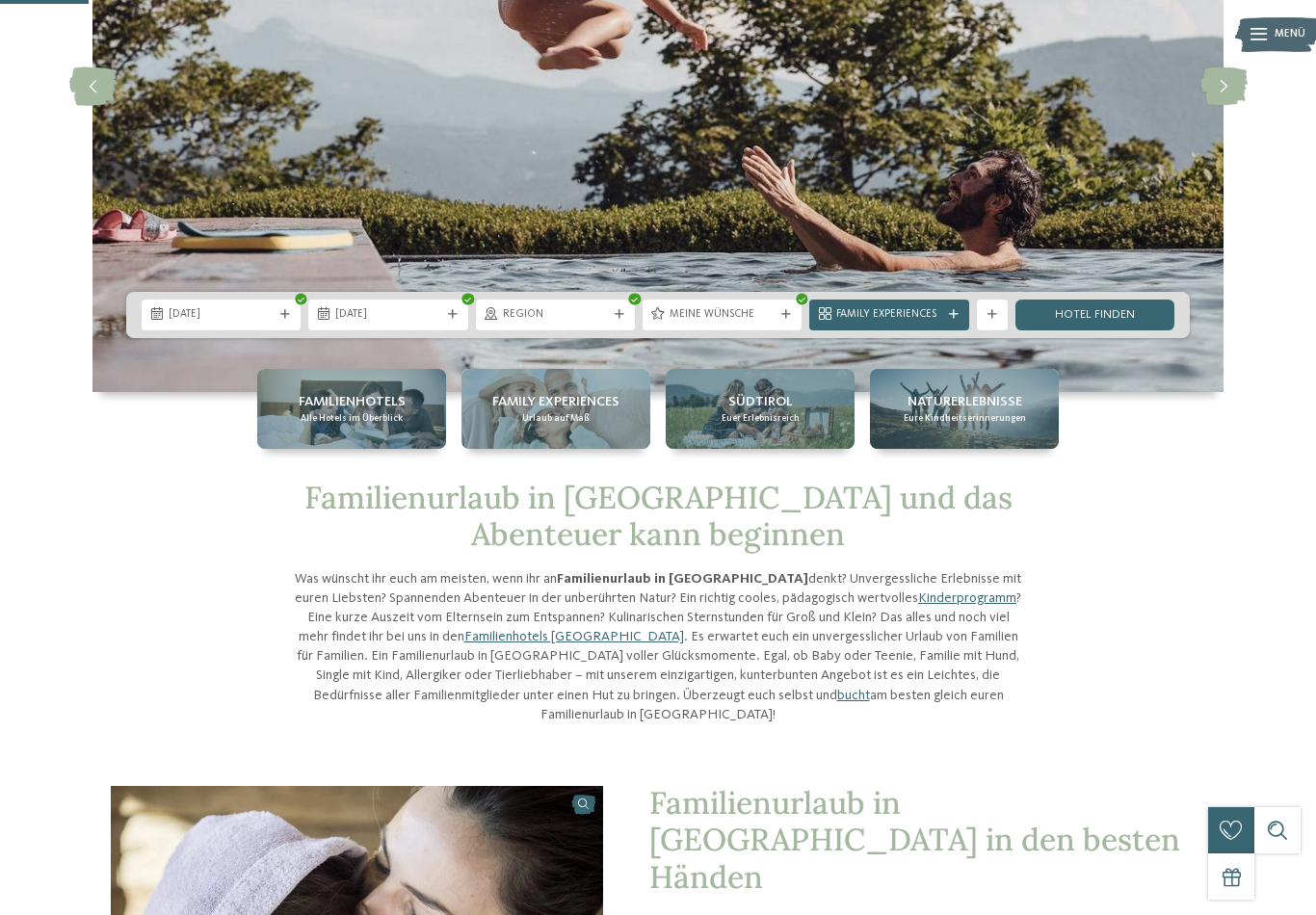
click at [1133, 330] on link "Hotel finden" at bounding box center [1094, 315] width 159 height 31
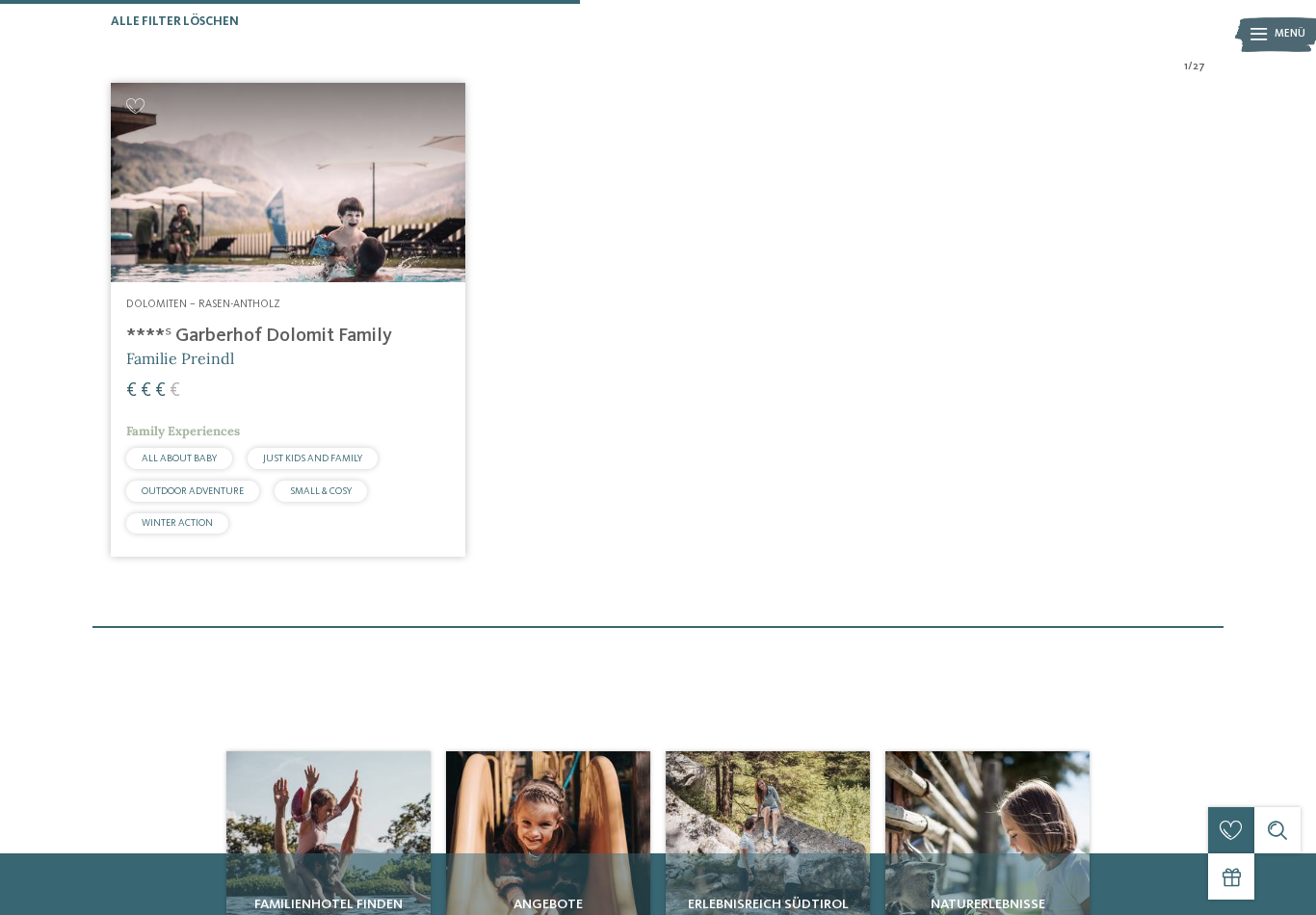
scroll to position [511, 0]
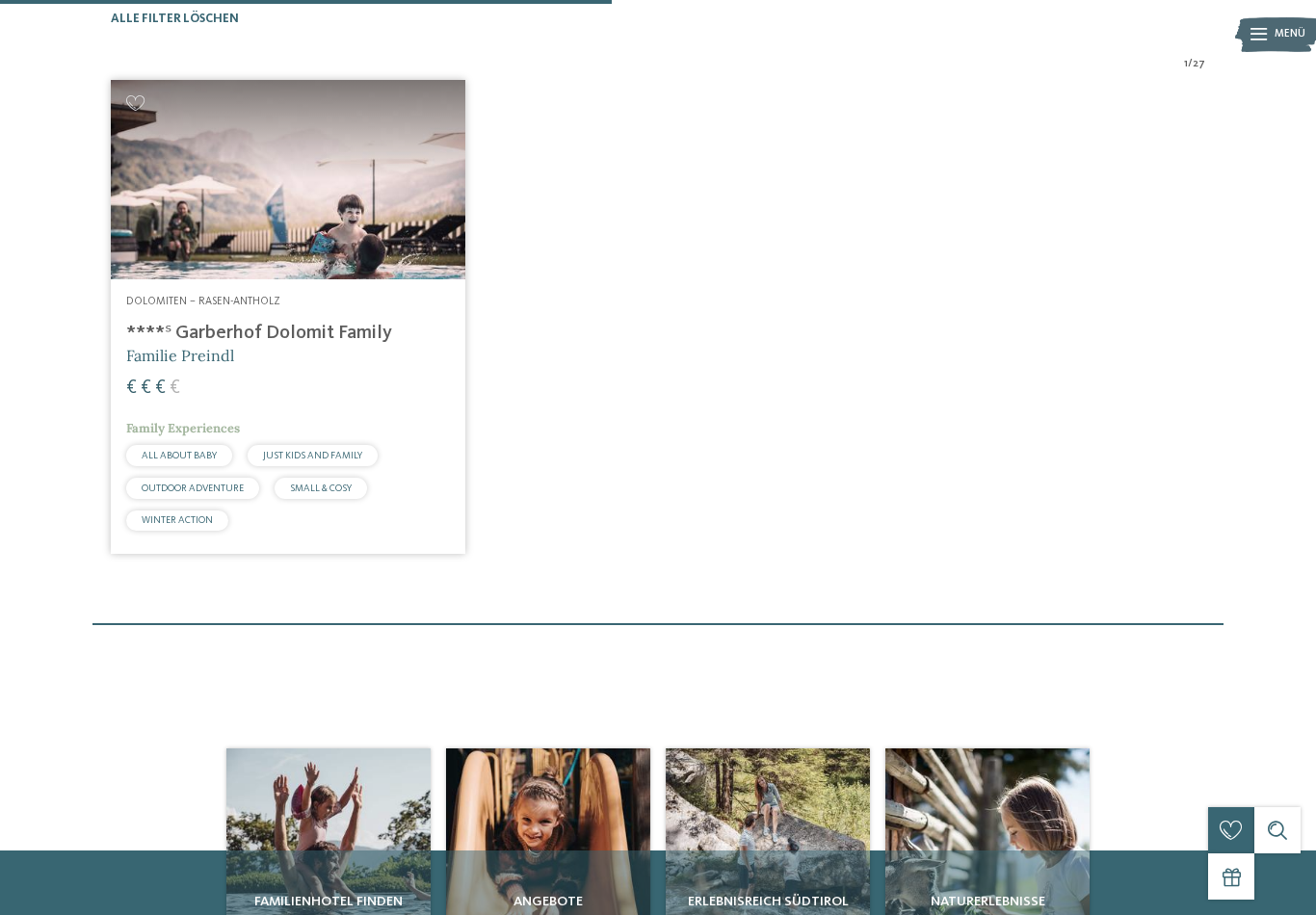
click at [371, 345] on h4 "****ˢ Garberhof Dolomit Family" at bounding box center [288, 333] width 324 height 23
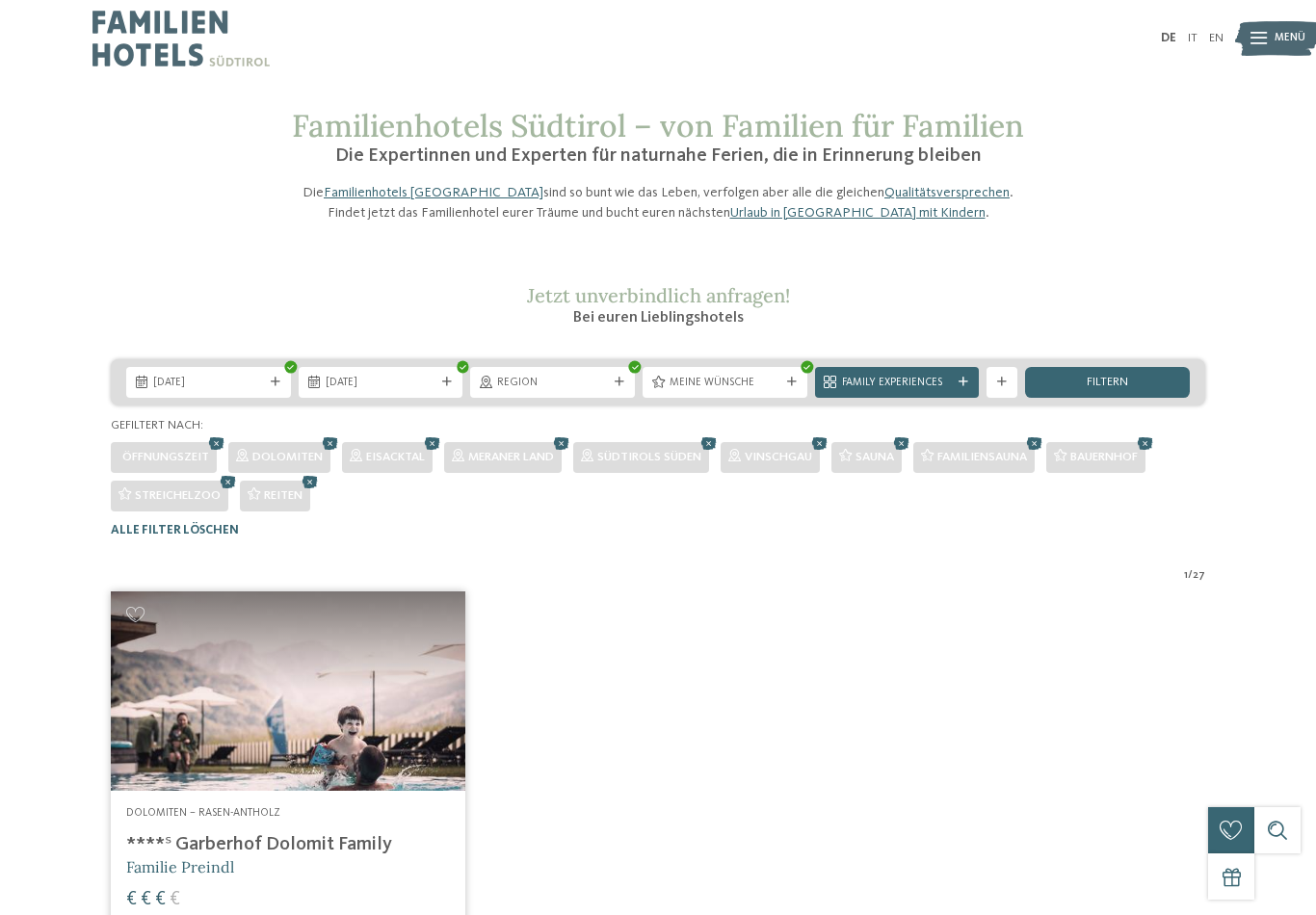
click at [212, 454] on icon at bounding box center [217, 443] width 23 height 20
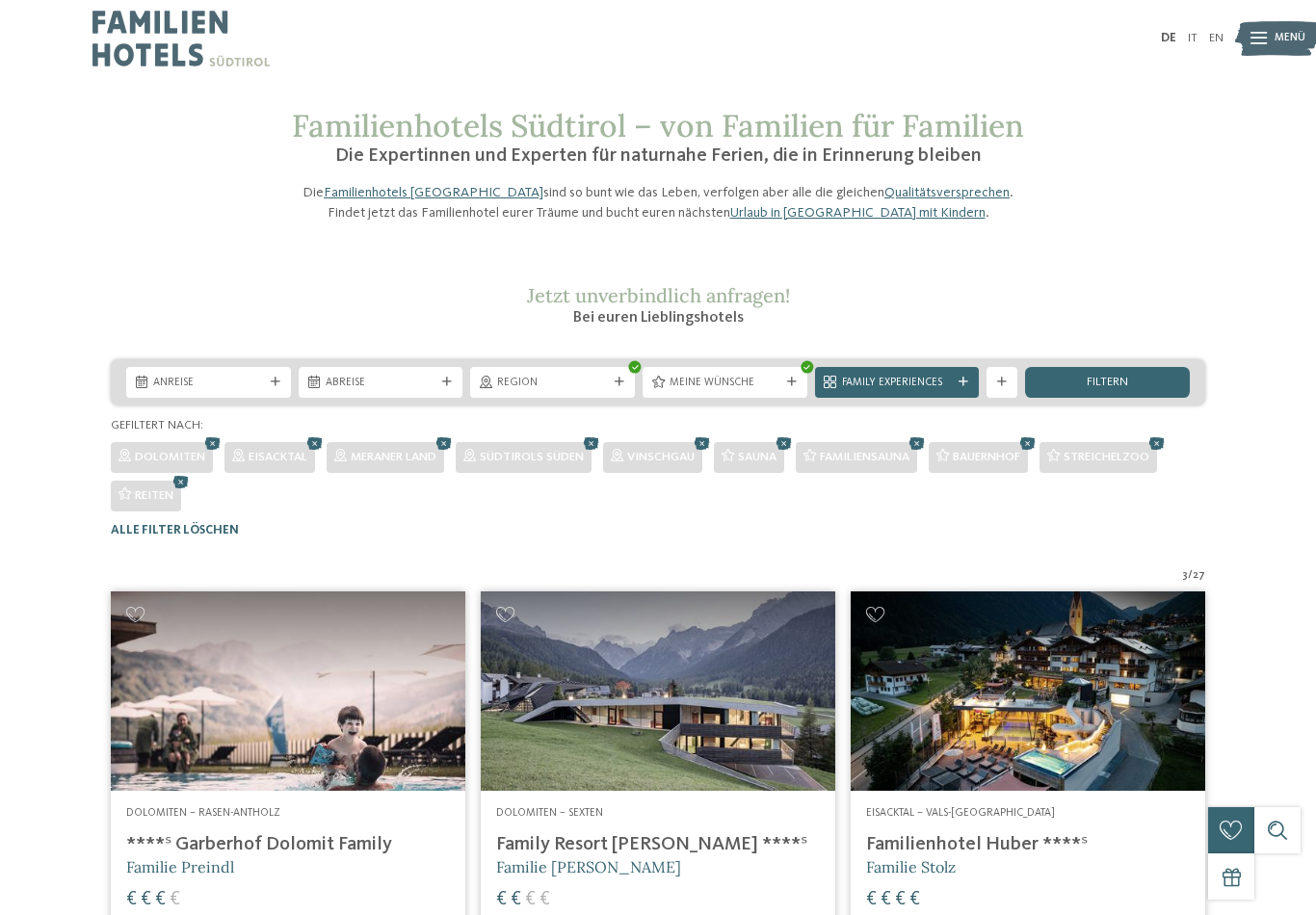
click at [796, 454] on icon at bounding box center [784, 443] width 23 height 20
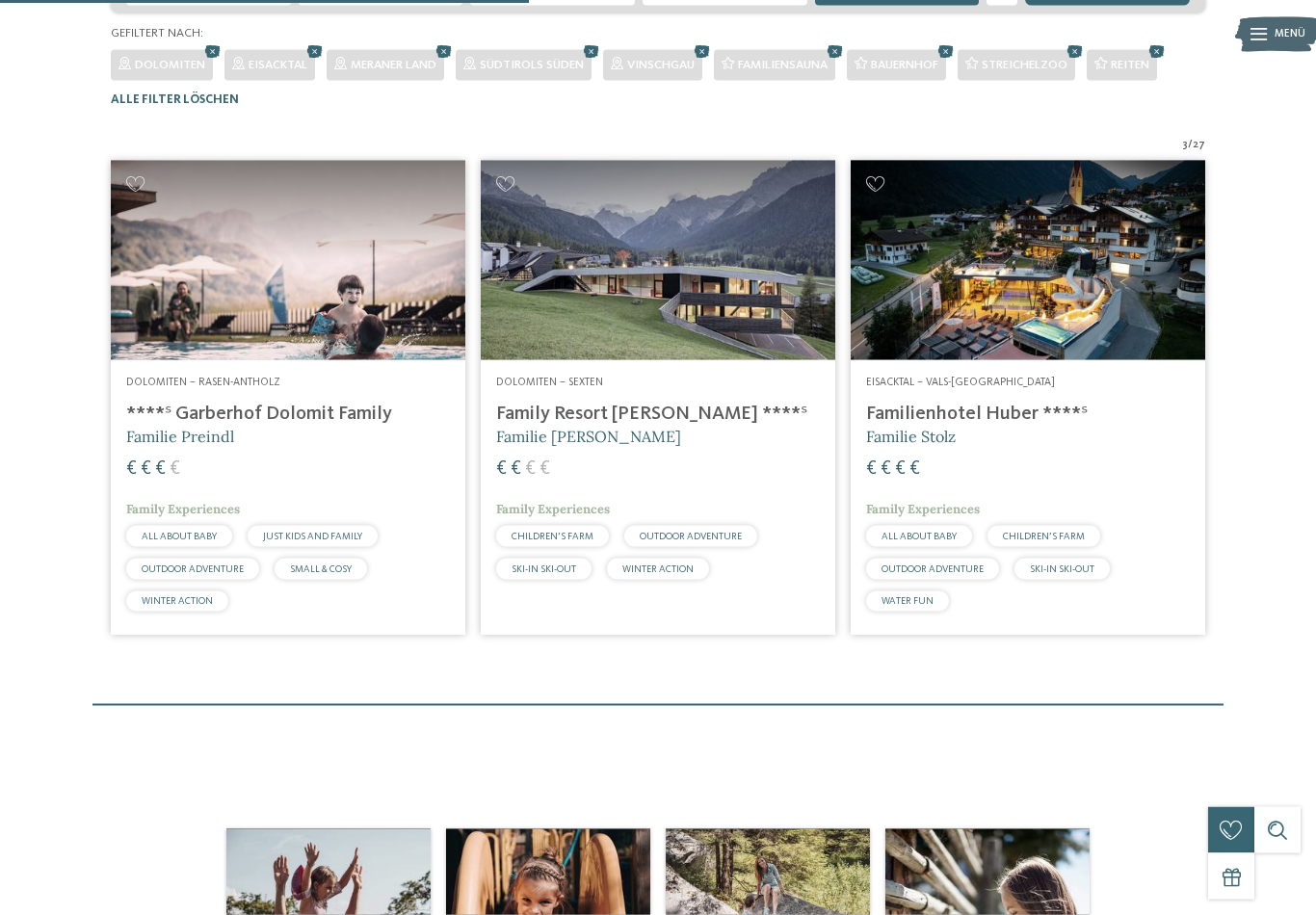
scroll to position [442, 0]
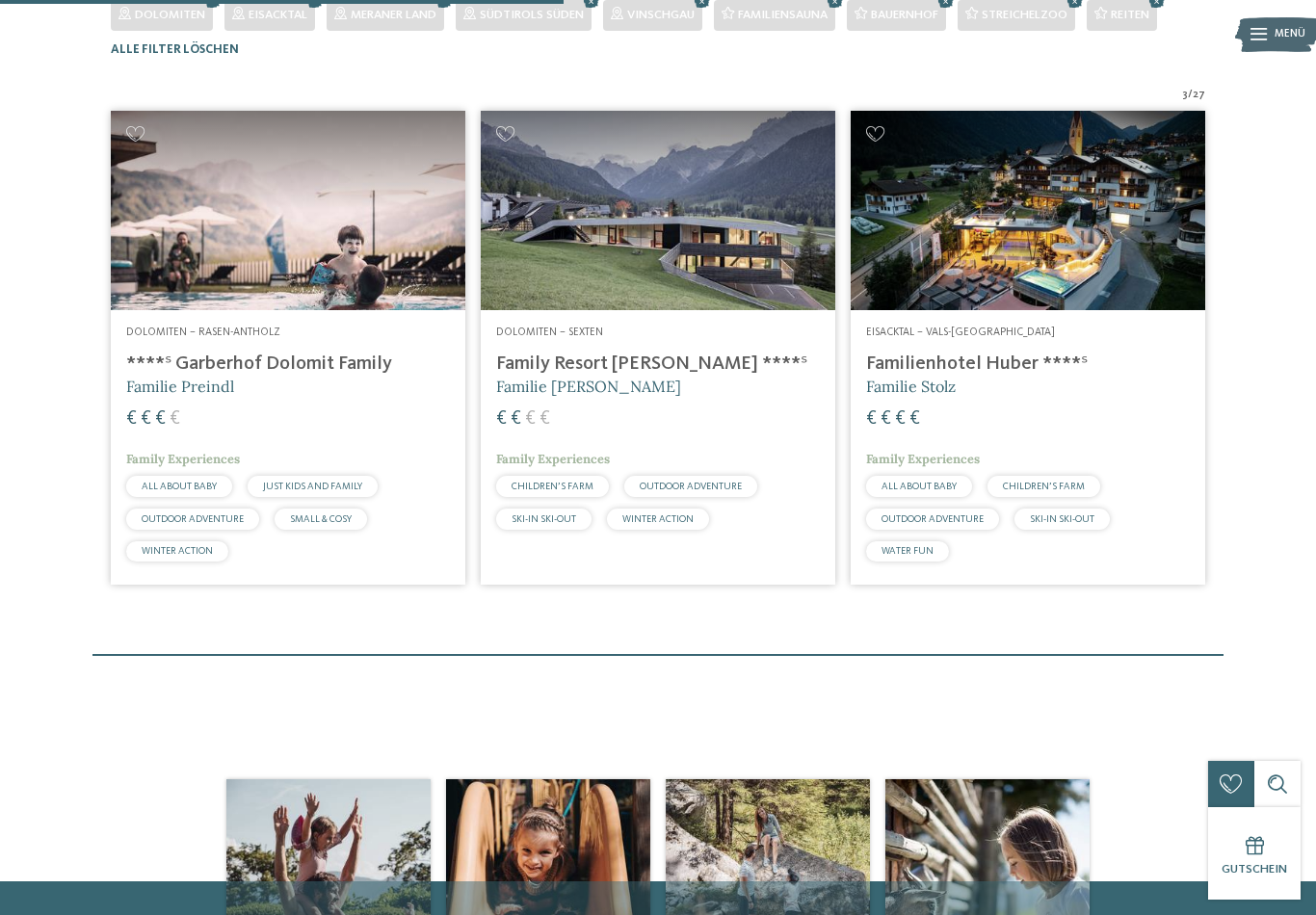
click at [656, 376] on h4 "Family Resort [PERSON_NAME] ****ˢ" at bounding box center [658, 364] width 324 height 23
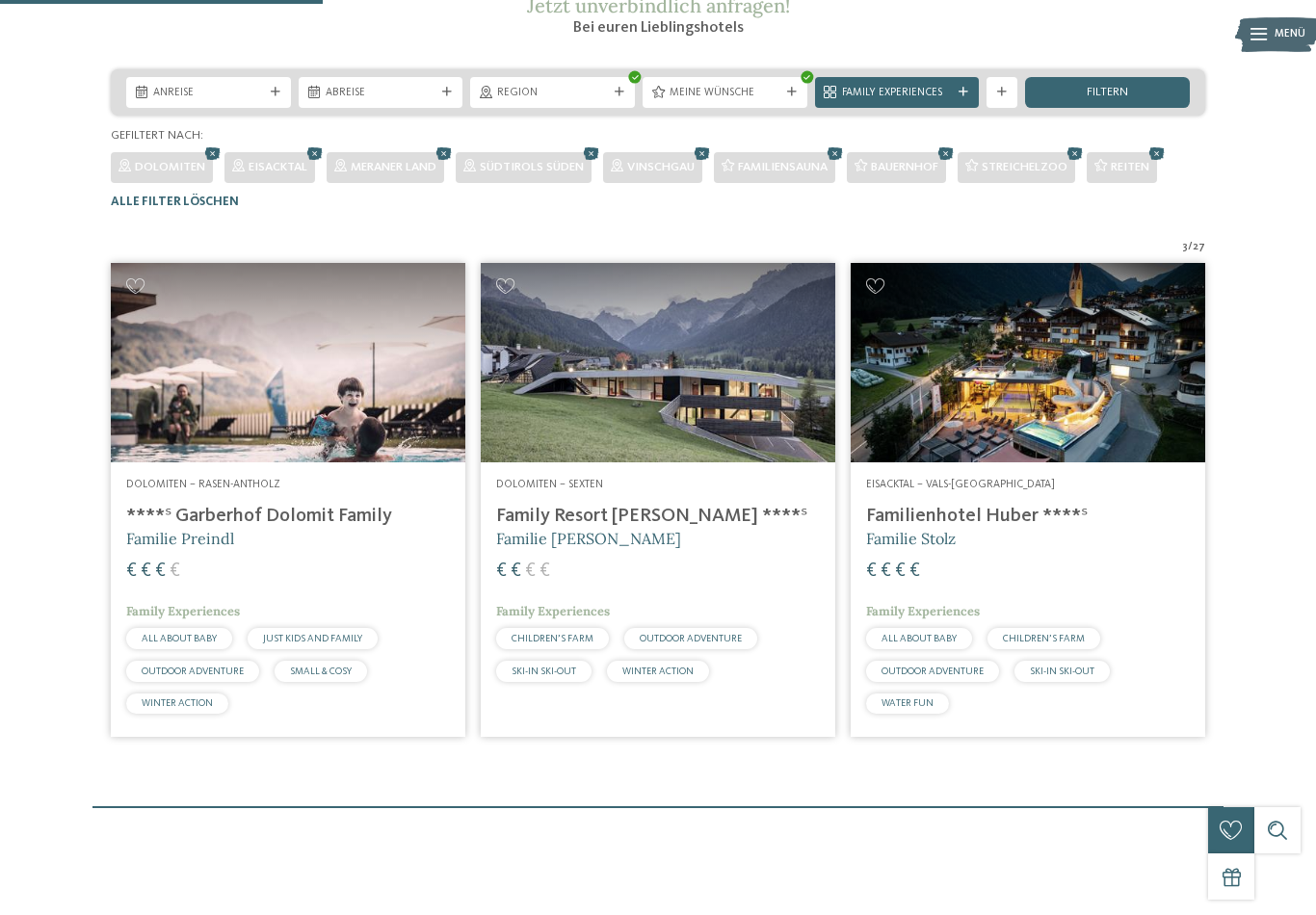
scroll to position [297, 0]
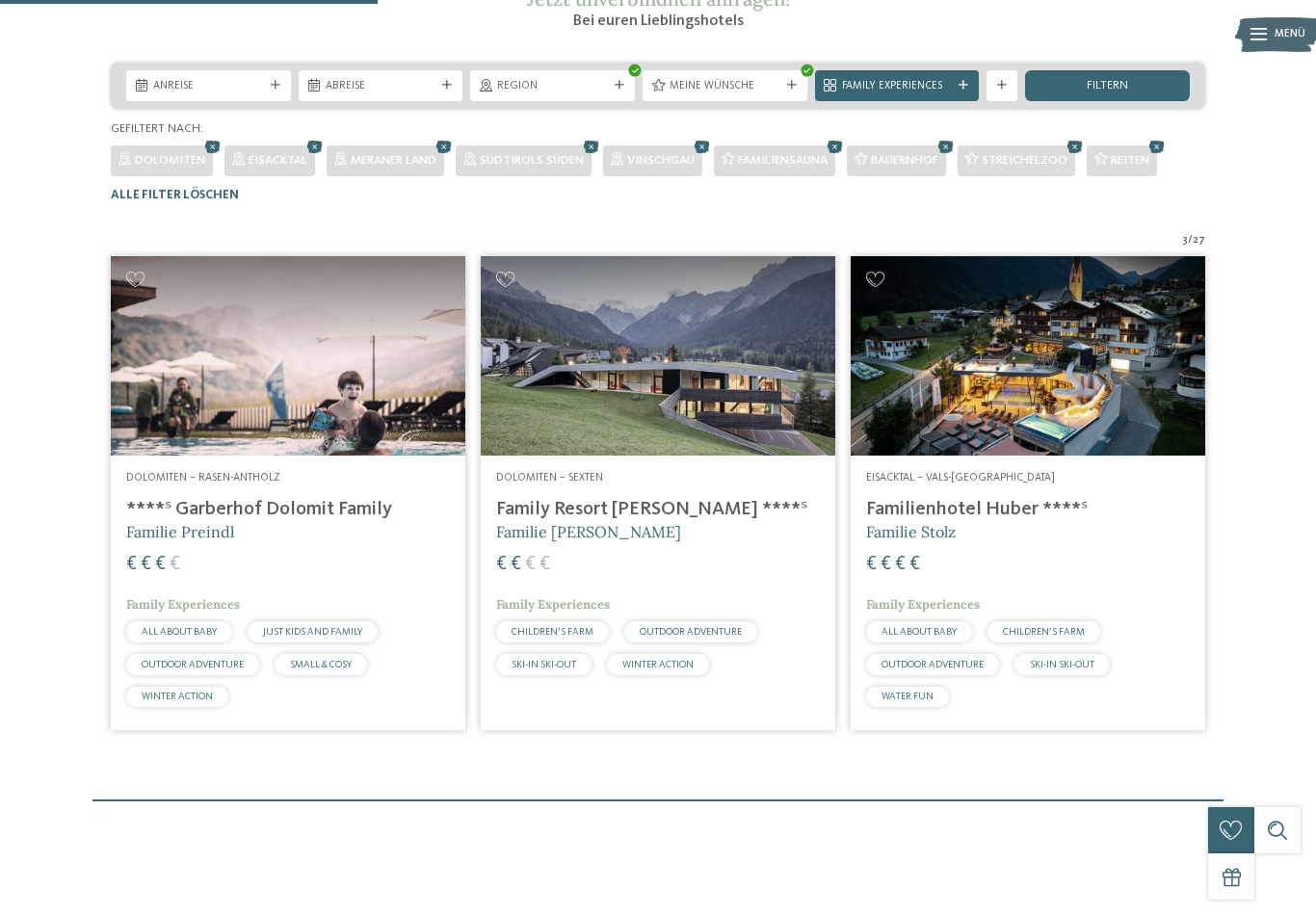
click at [1030, 521] on h4 "Familienhotel Huber ****ˢ" at bounding box center [1028, 510] width 324 height 23
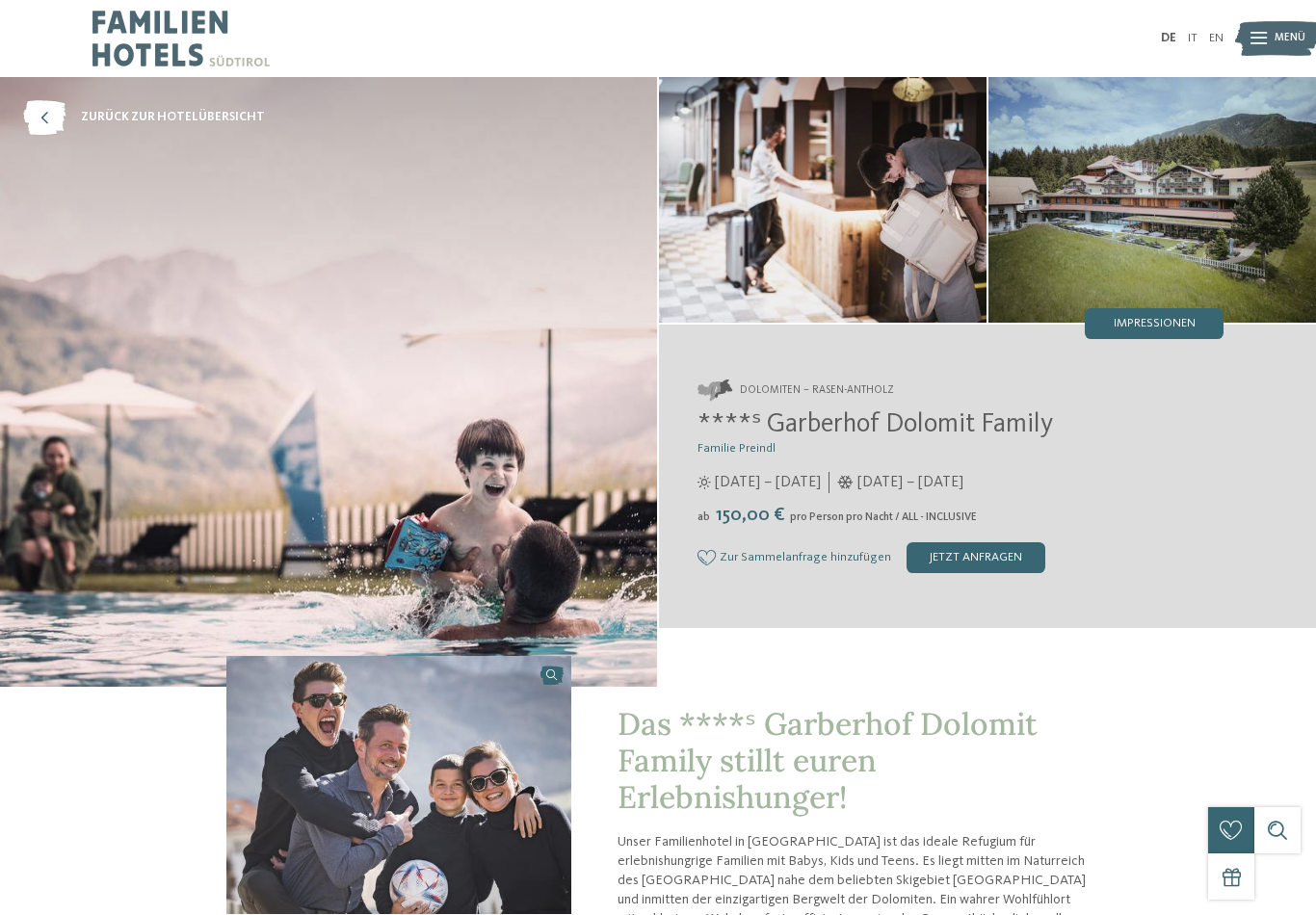
click at [1207, 248] on img at bounding box center [1152, 199] width 328 height 246
click at [1189, 329] on span "Impressionen" at bounding box center [1154, 324] width 82 height 13
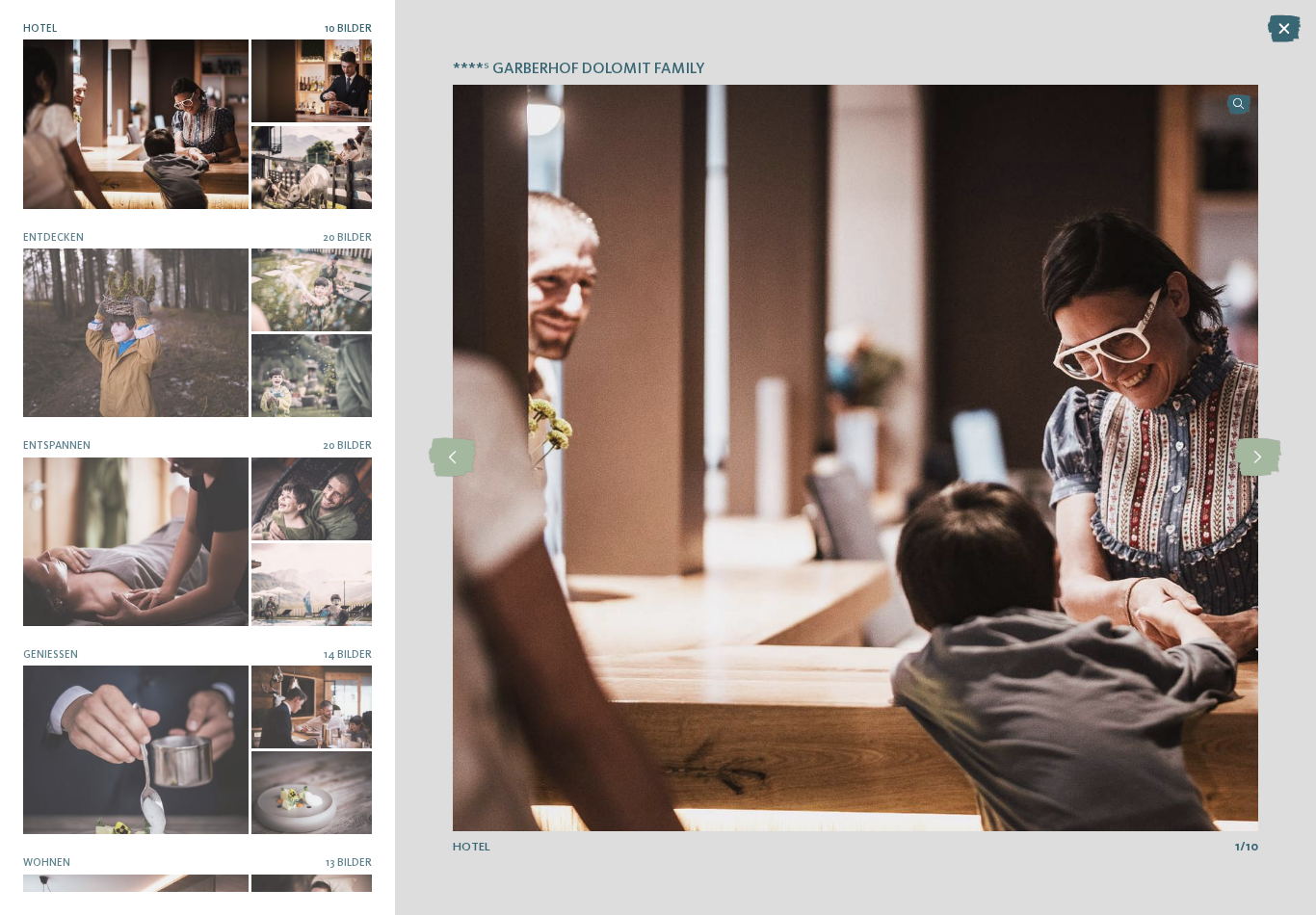
click at [96, 170] on div at bounding box center [136, 123] width 225 height 169
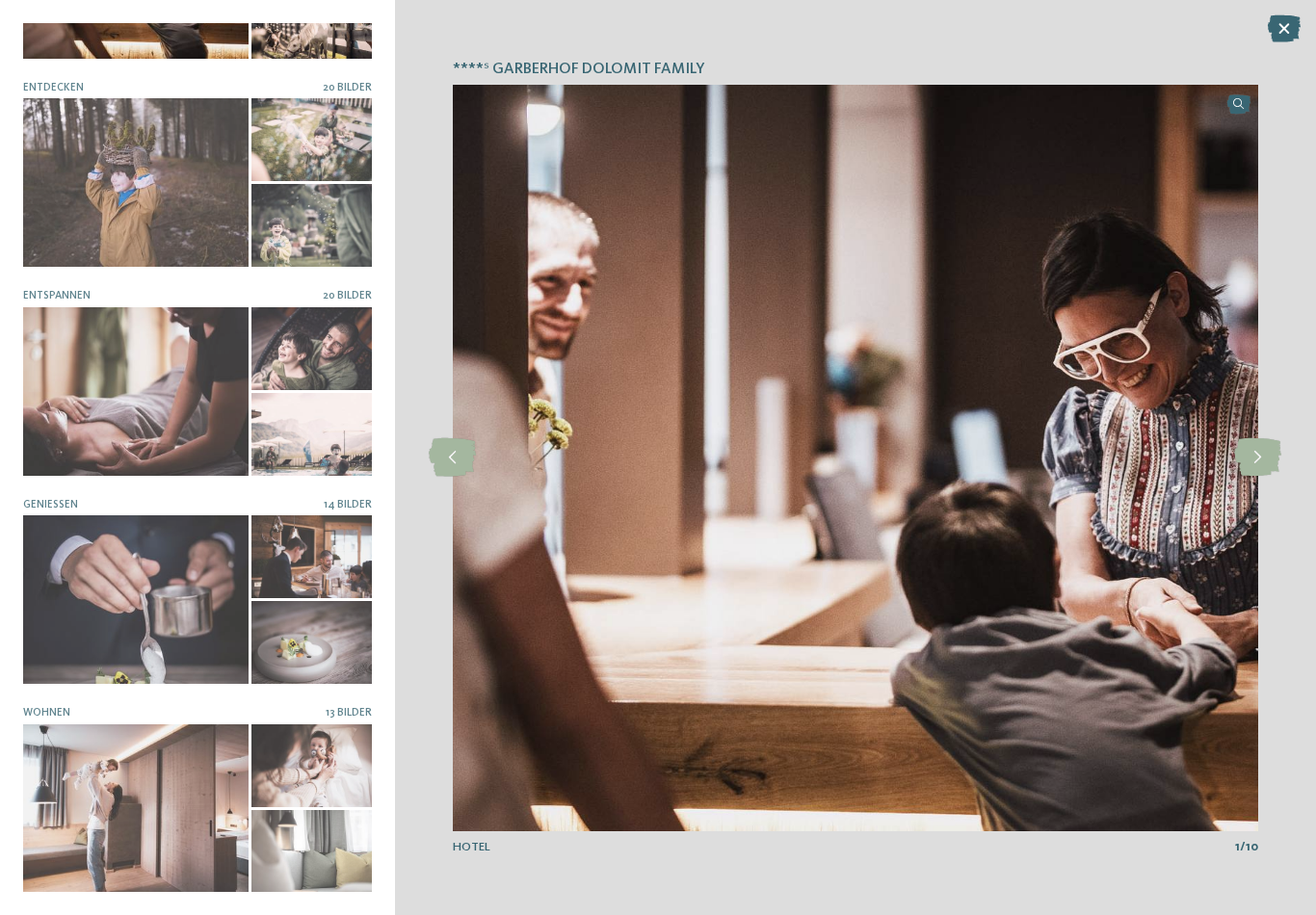
scroll to position [149, 0]
click at [1254, 468] on icon at bounding box center [1257, 458] width 47 height 39
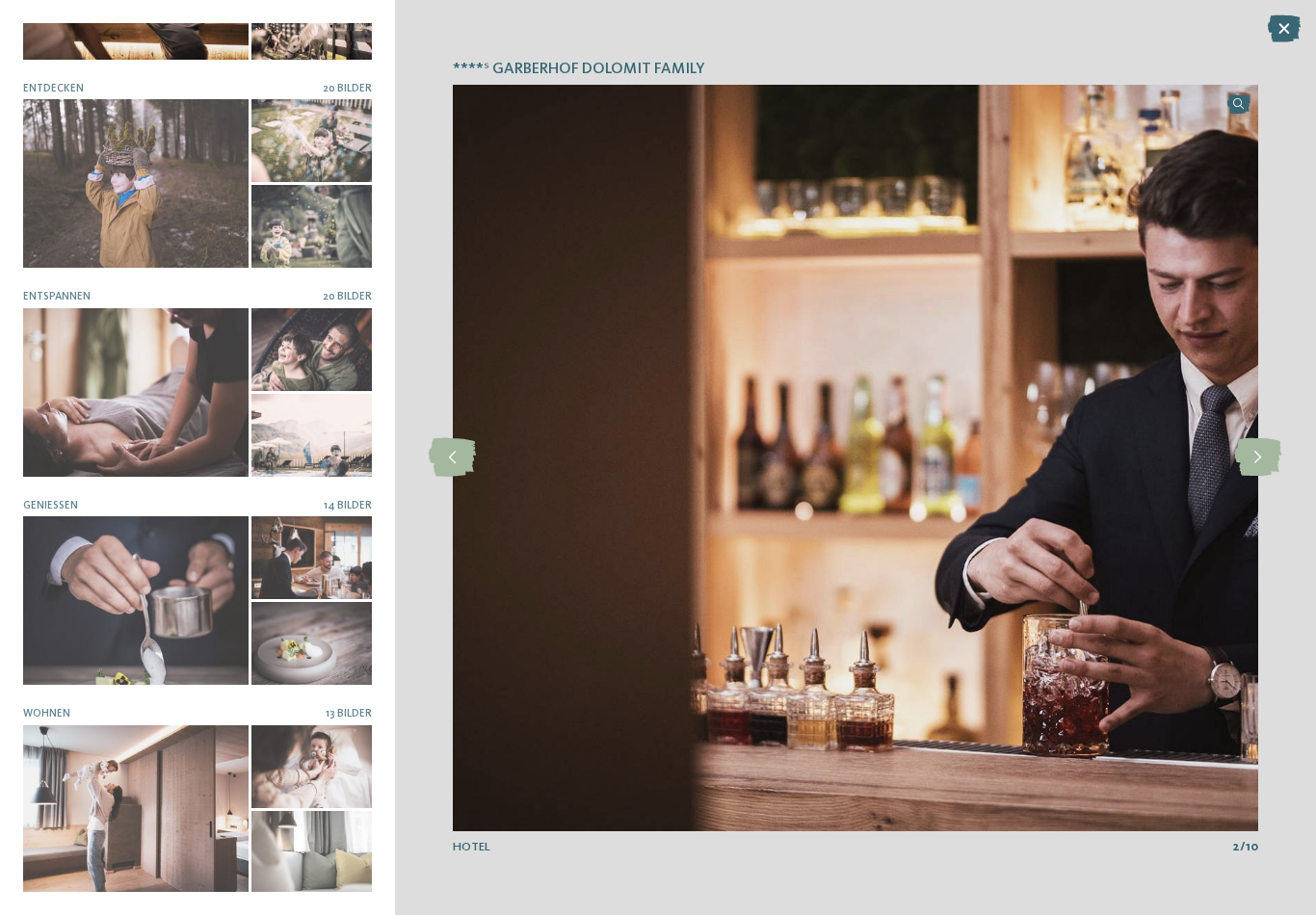
click at [1260, 471] on icon at bounding box center [1257, 458] width 47 height 39
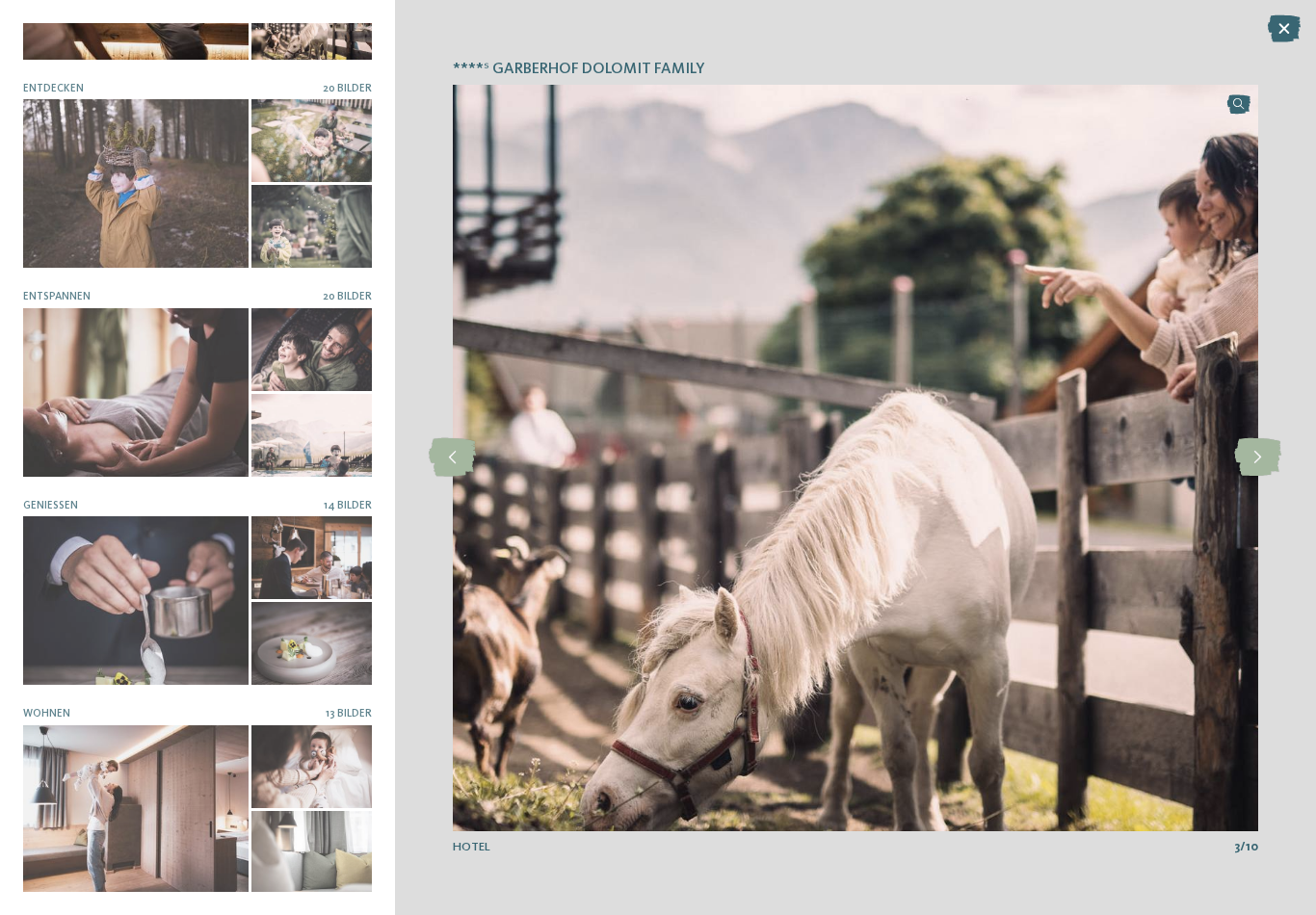
click at [1266, 456] on icon at bounding box center [1257, 458] width 47 height 39
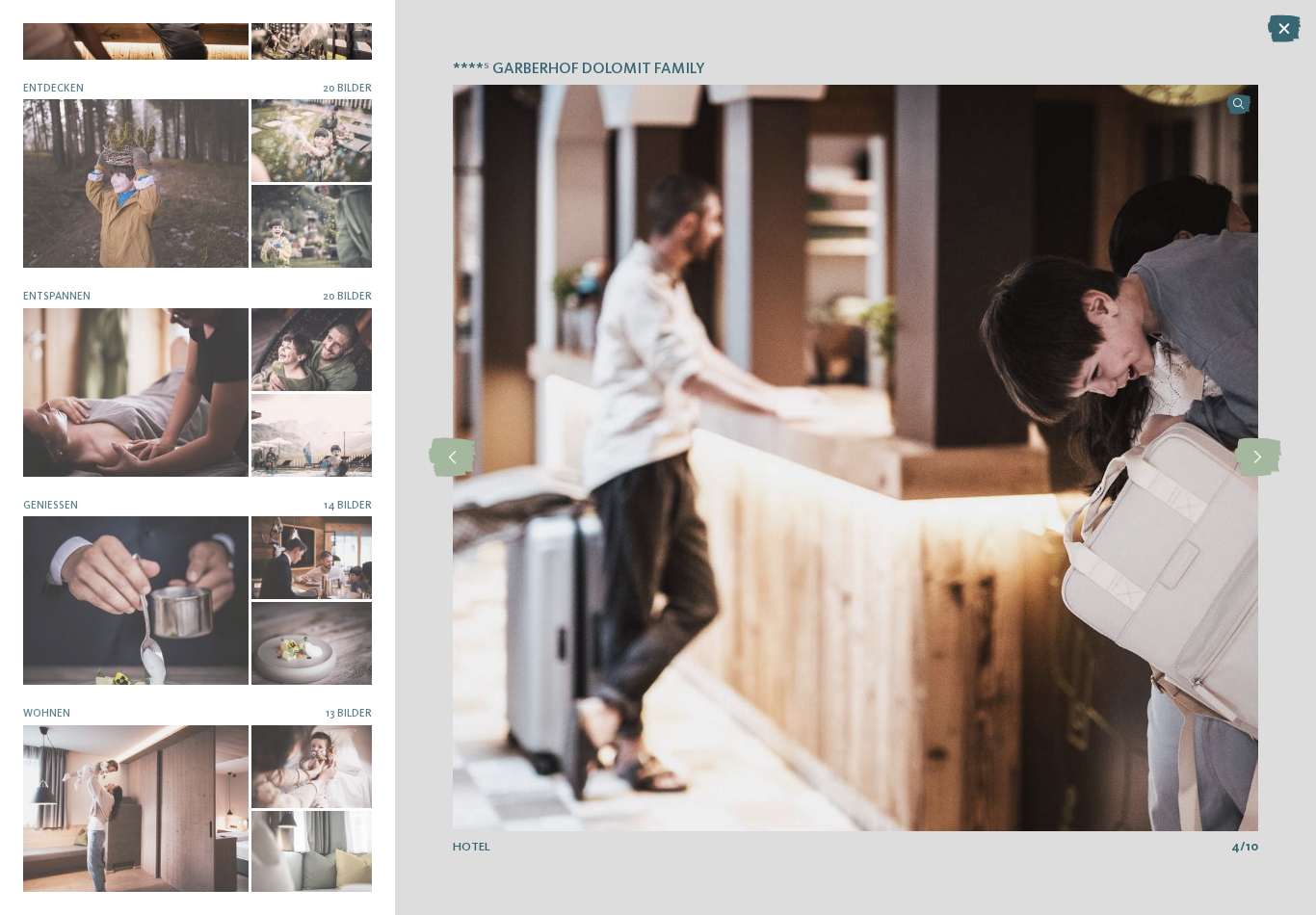
click at [1263, 455] on icon at bounding box center [1257, 458] width 47 height 39
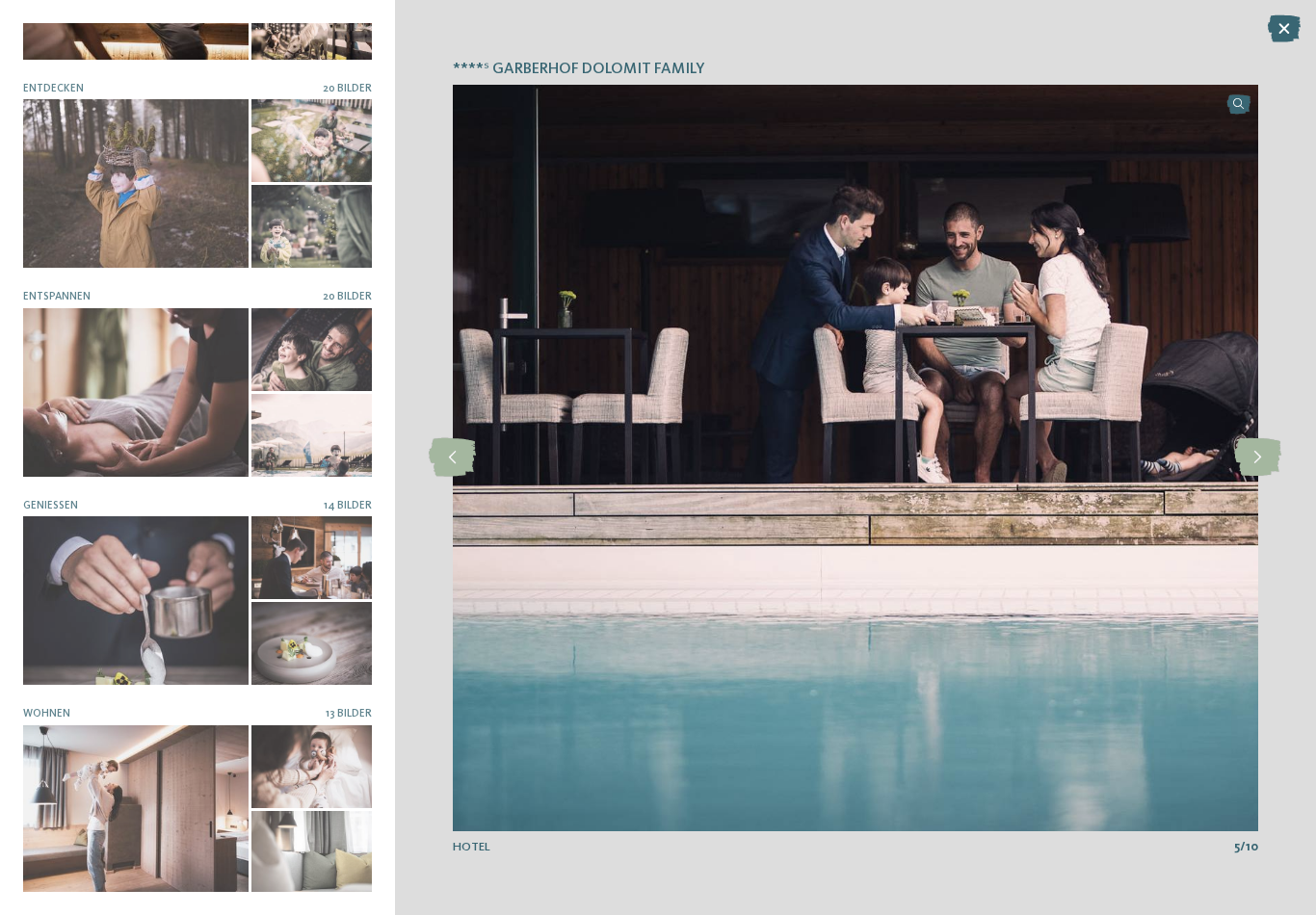
click at [1263, 455] on icon at bounding box center [1257, 458] width 47 height 39
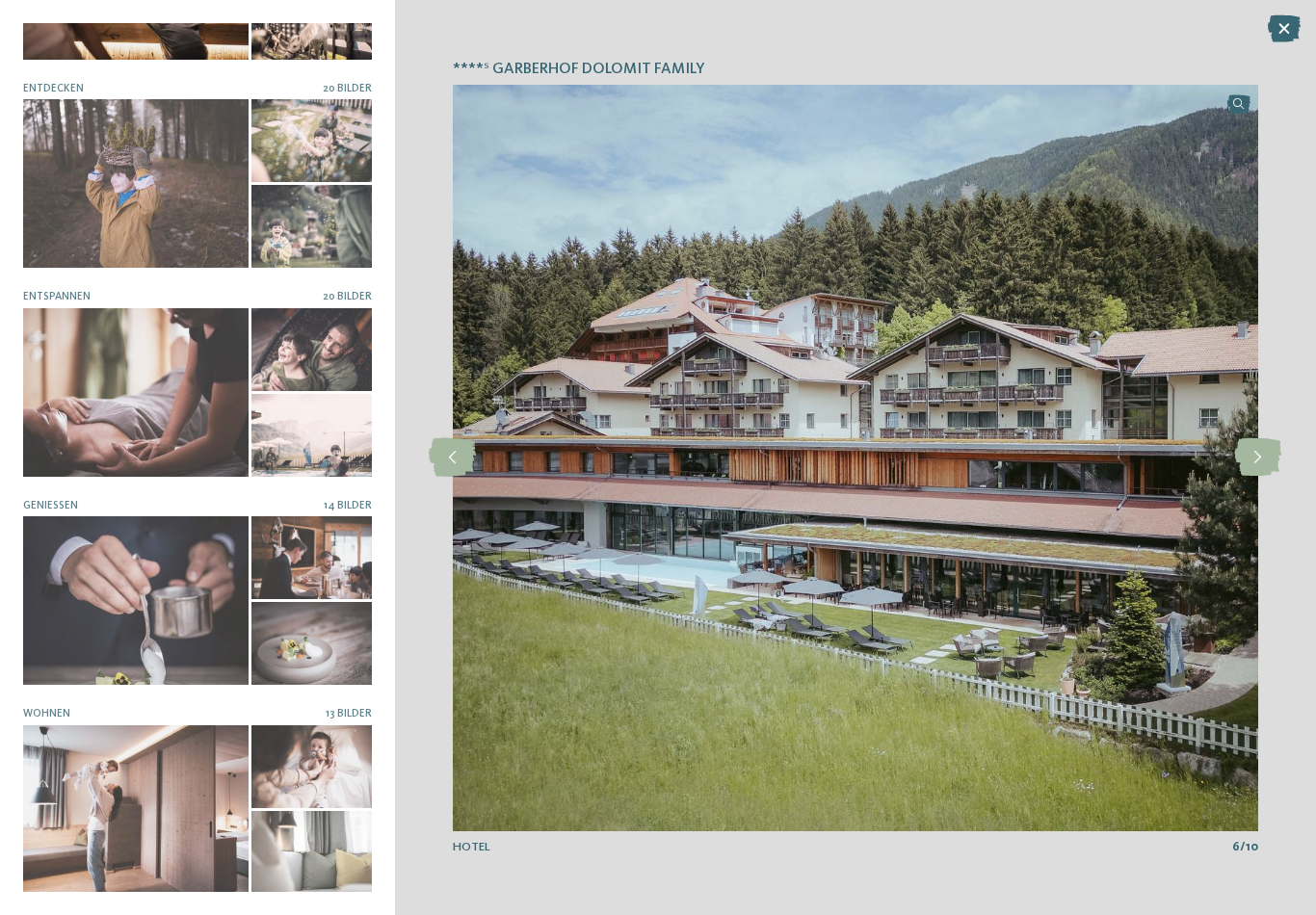
click at [1259, 458] on icon at bounding box center [1257, 458] width 47 height 39
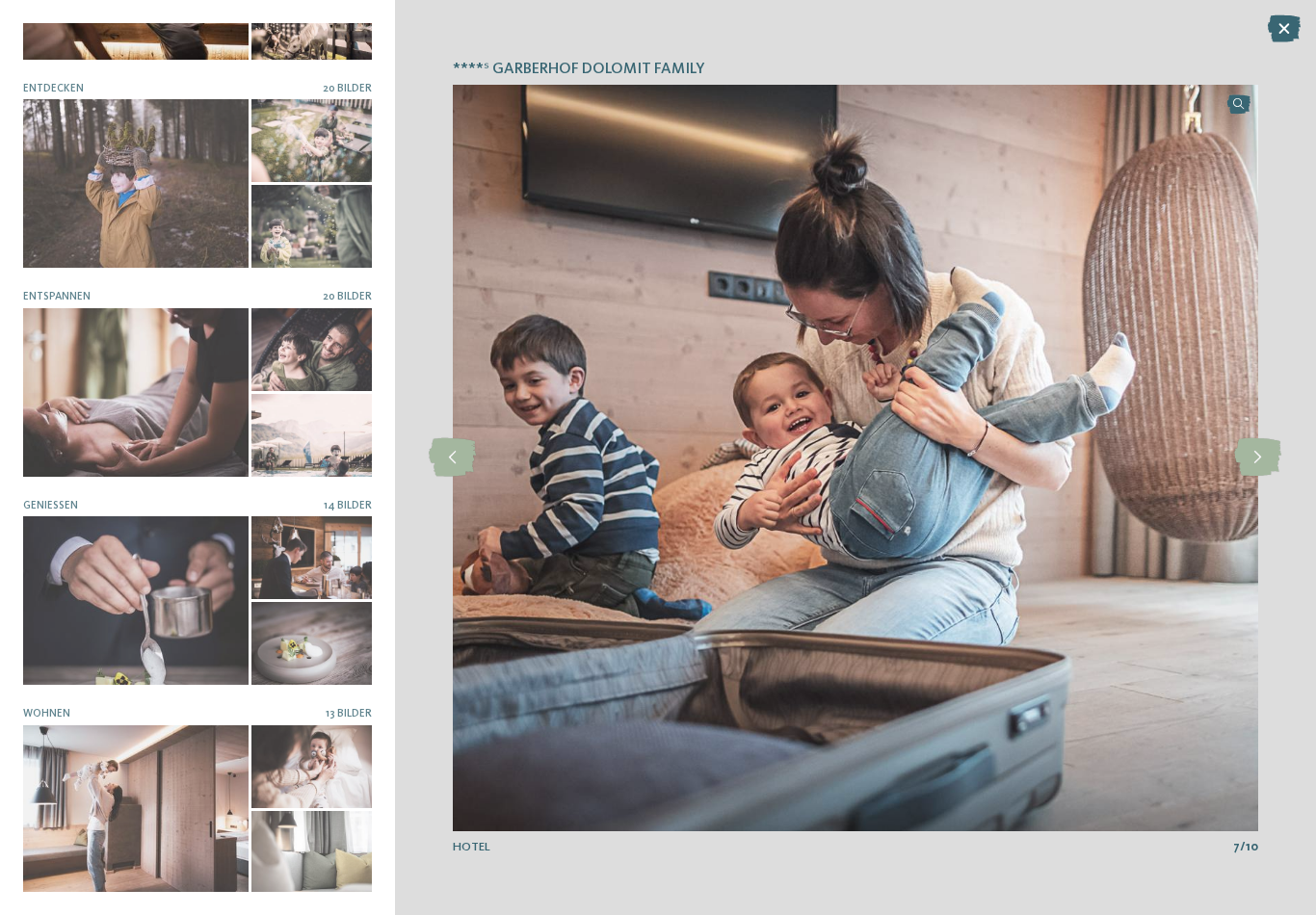
click at [1261, 453] on icon at bounding box center [1257, 458] width 47 height 39
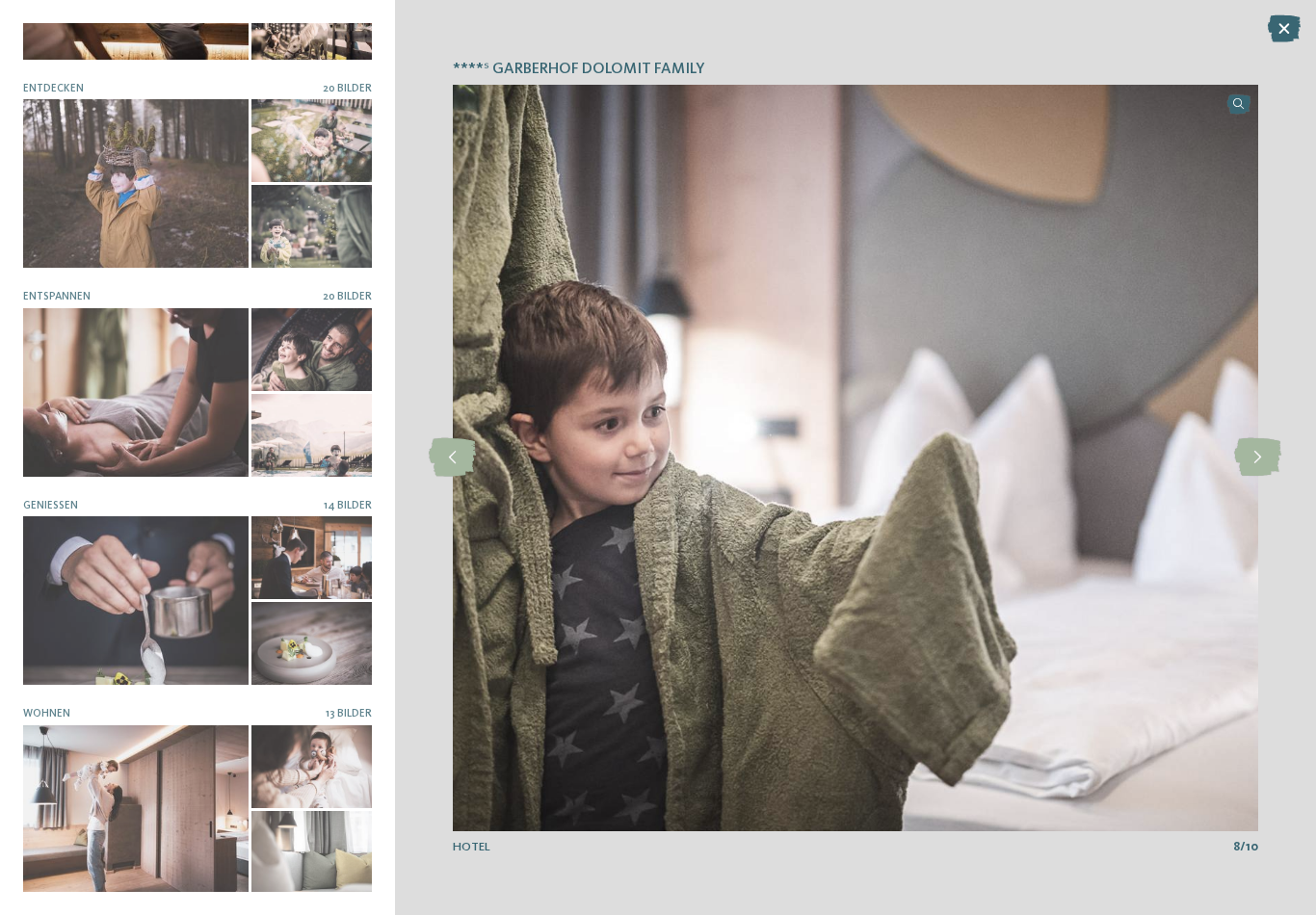
click at [1263, 457] on icon at bounding box center [1257, 458] width 47 height 39
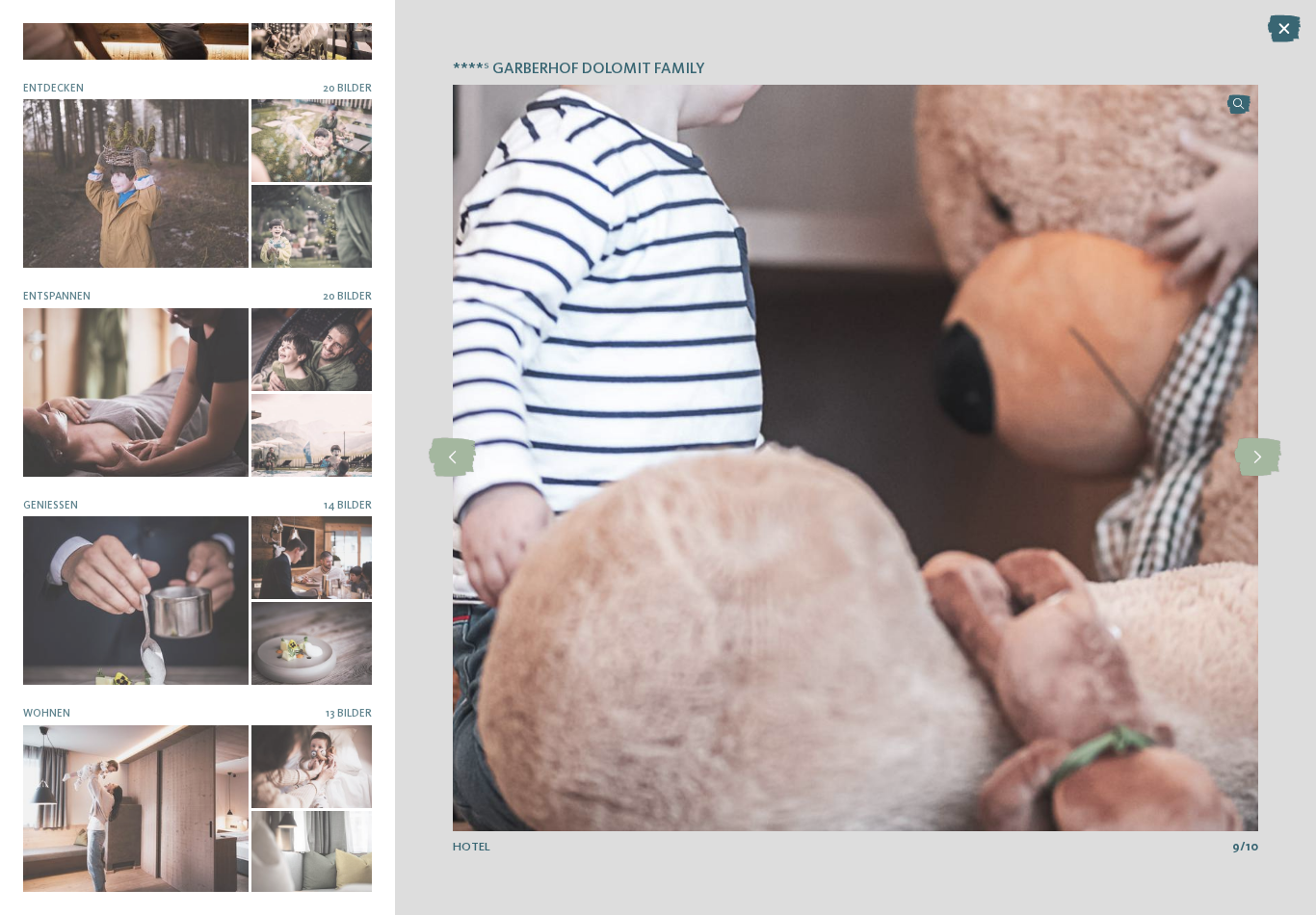
click at [1261, 459] on icon at bounding box center [1257, 458] width 47 height 39
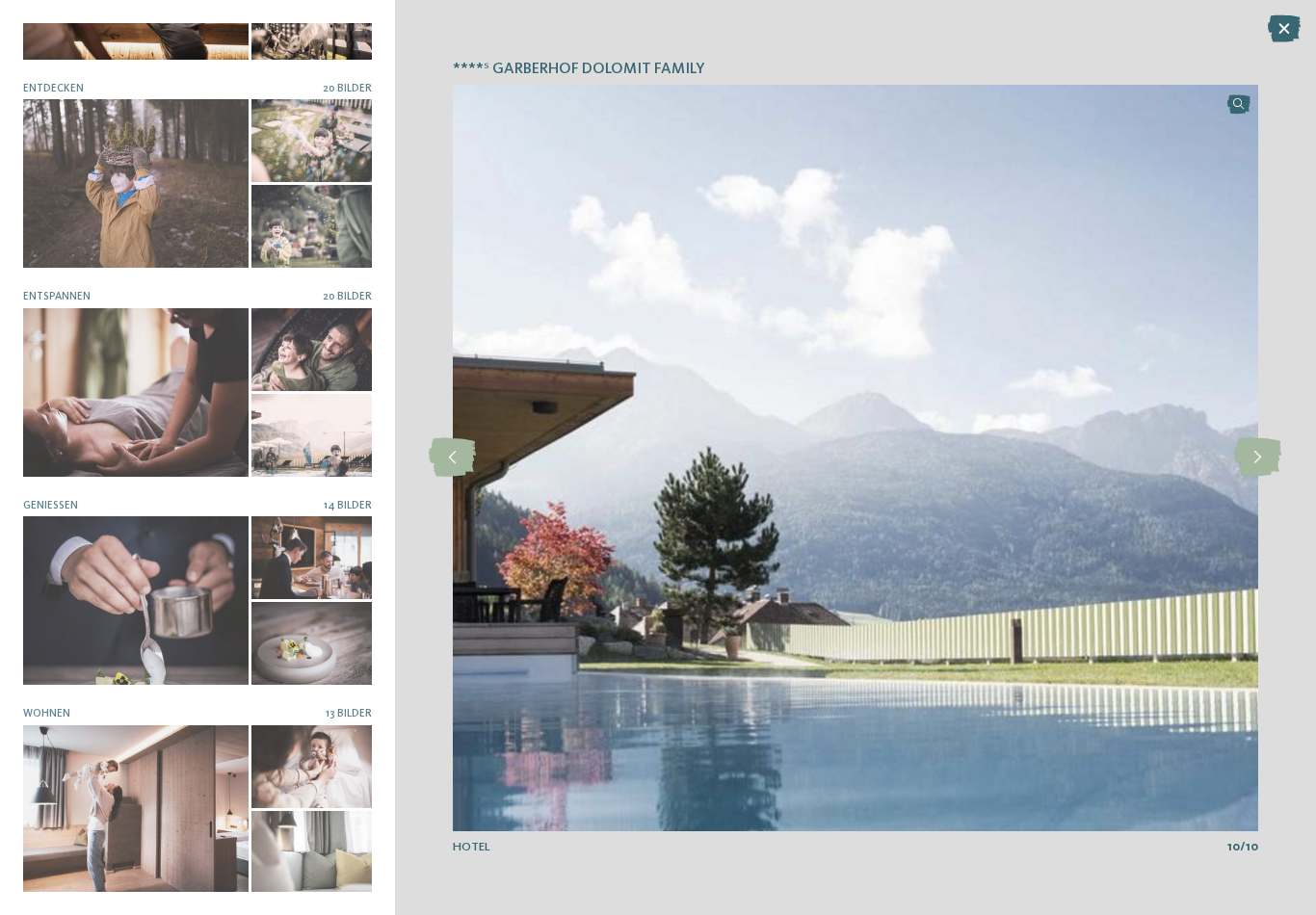
click at [1263, 457] on icon at bounding box center [1257, 458] width 47 height 39
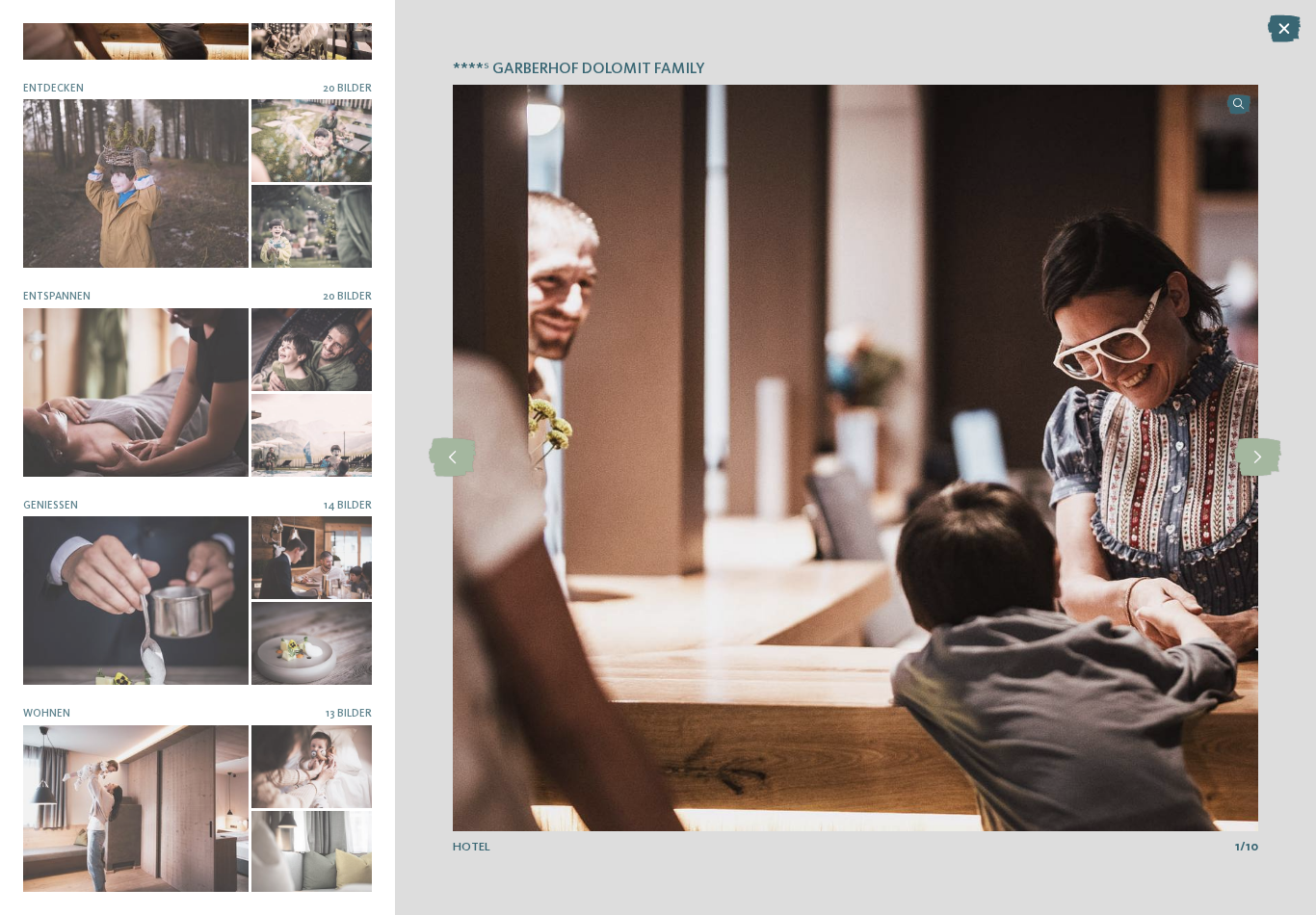
click at [1265, 454] on icon at bounding box center [1257, 458] width 47 height 39
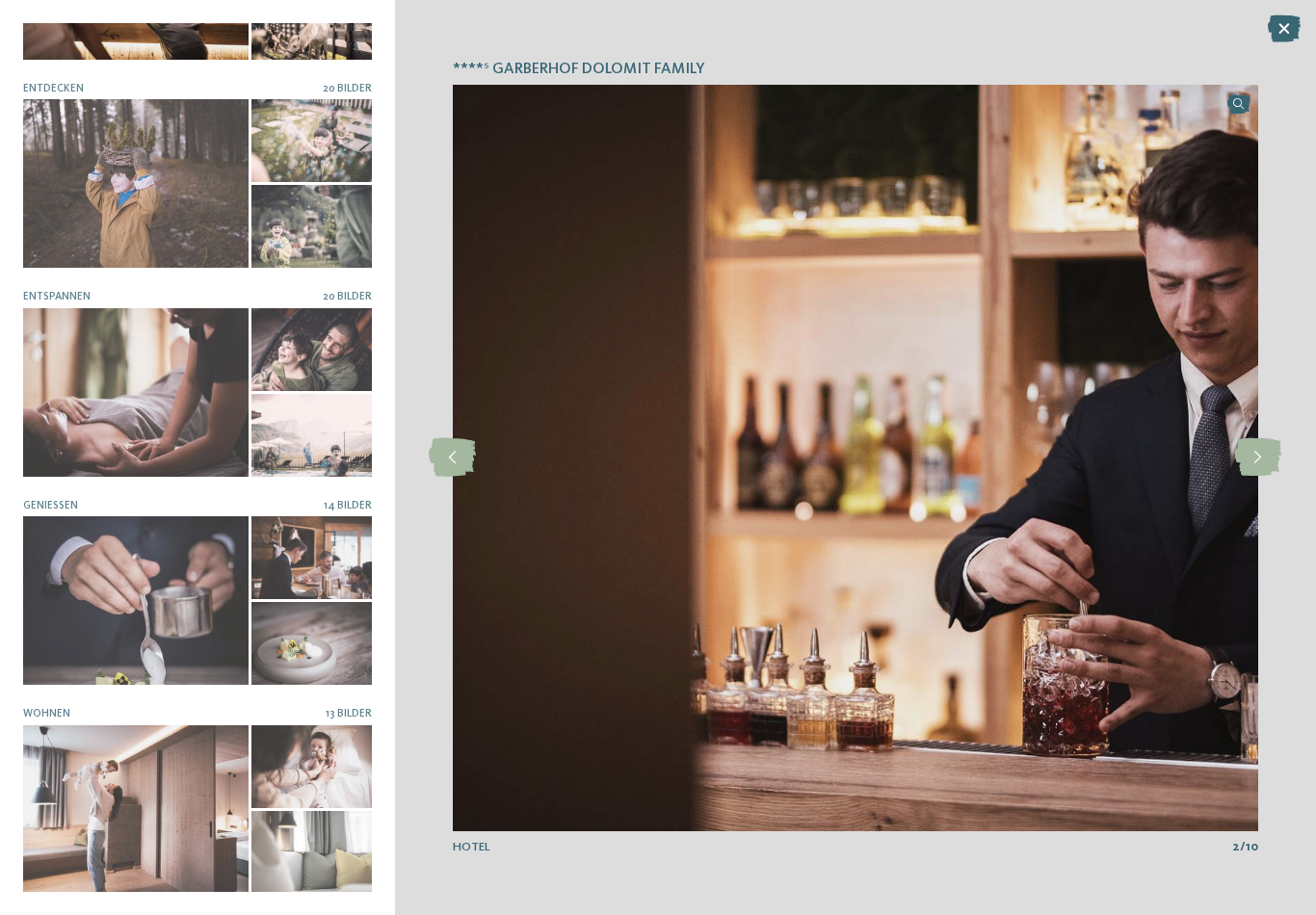
click at [1298, 33] on icon at bounding box center [1284, 29] width 33 height 27
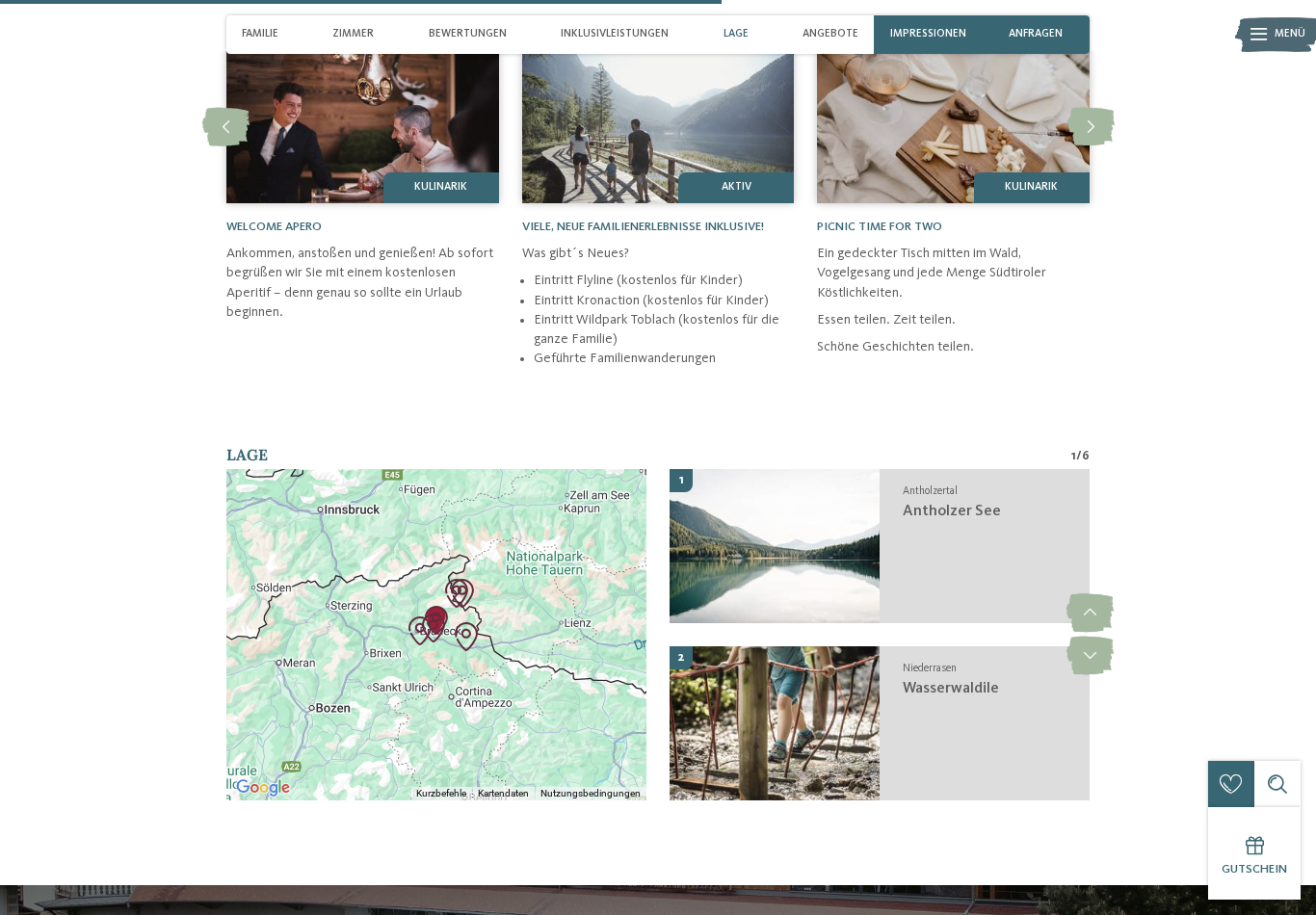
scroll to position [3332, 0]
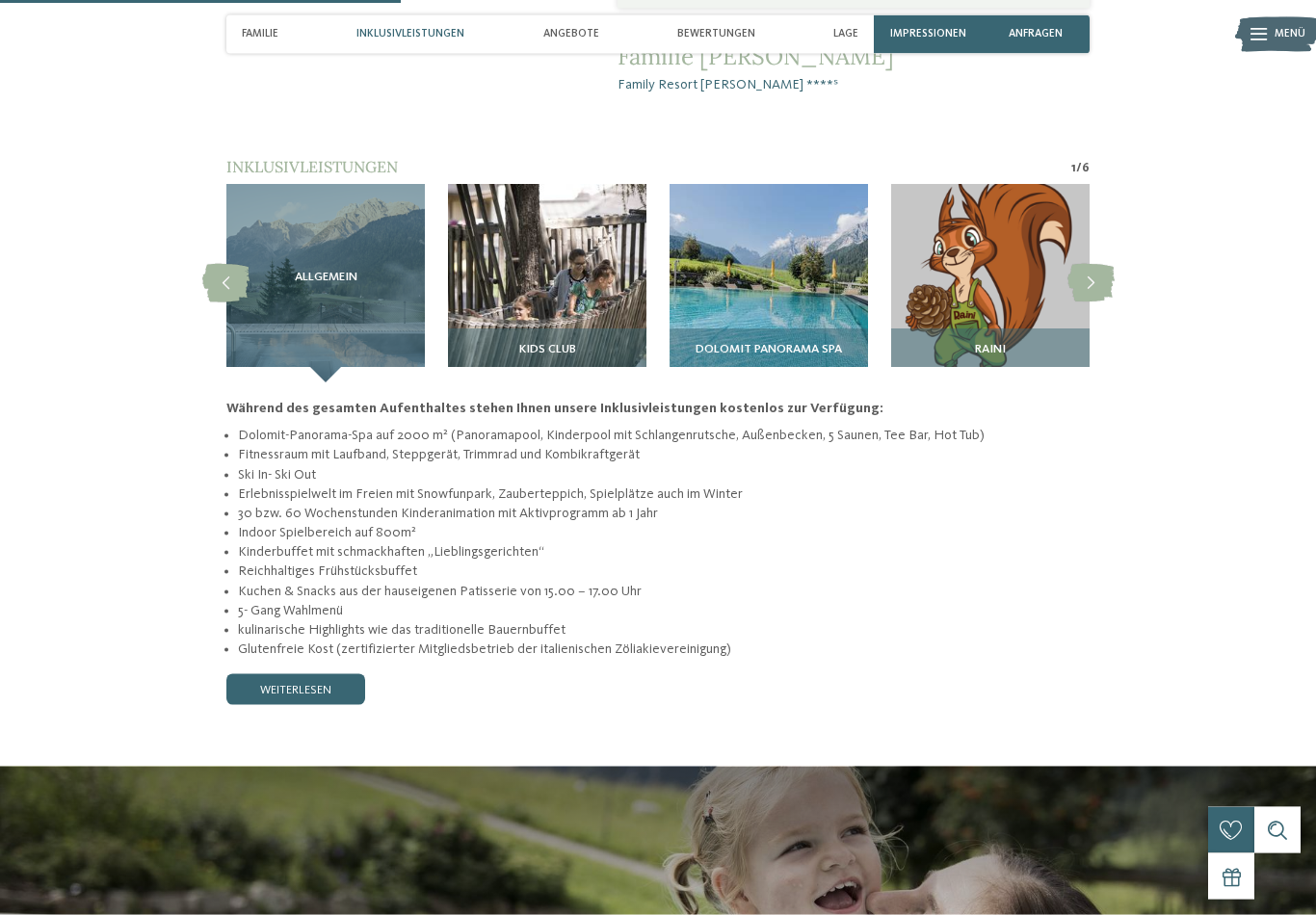
scroll to position [1451, 0]
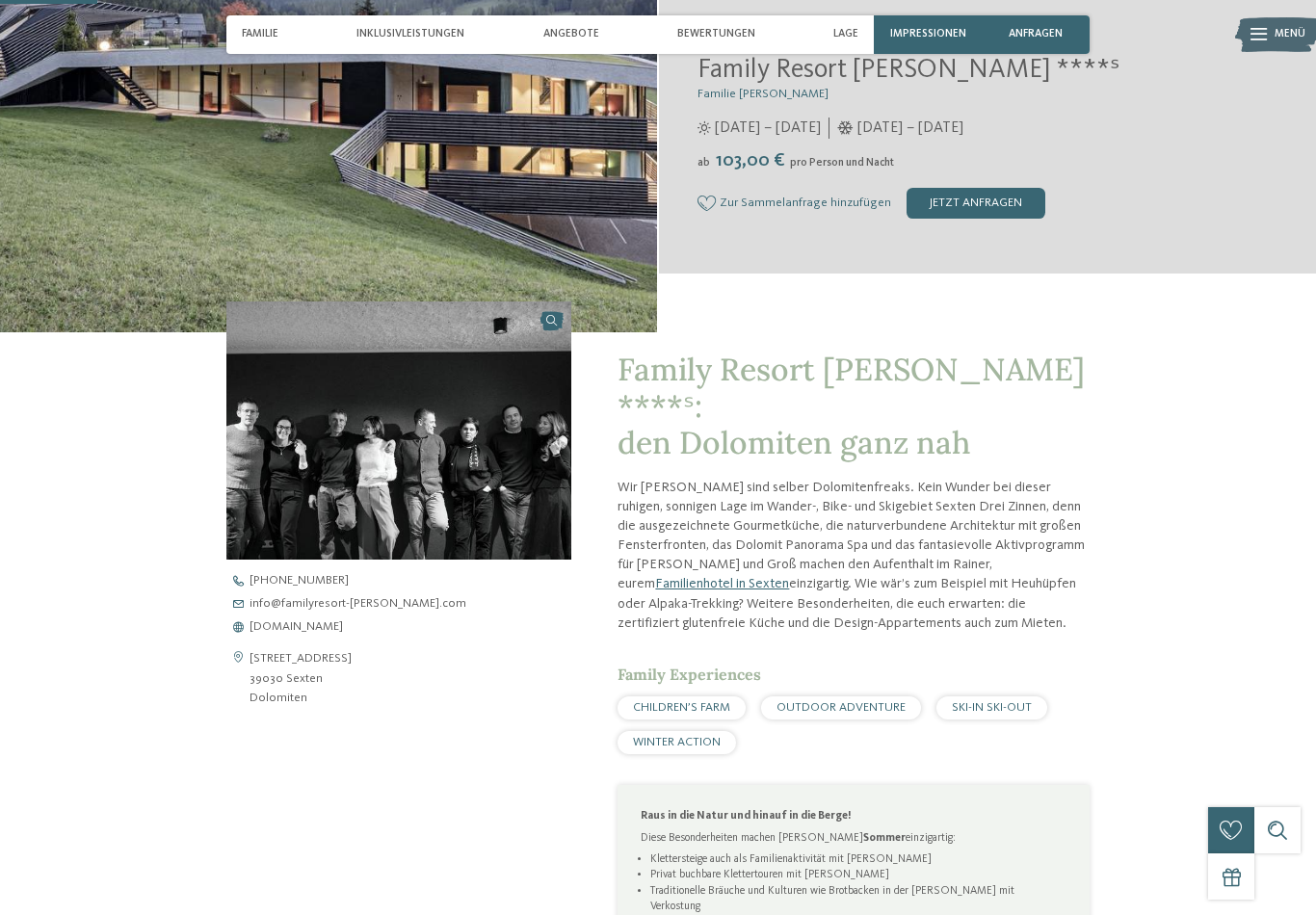
scroll to position [0, 0]
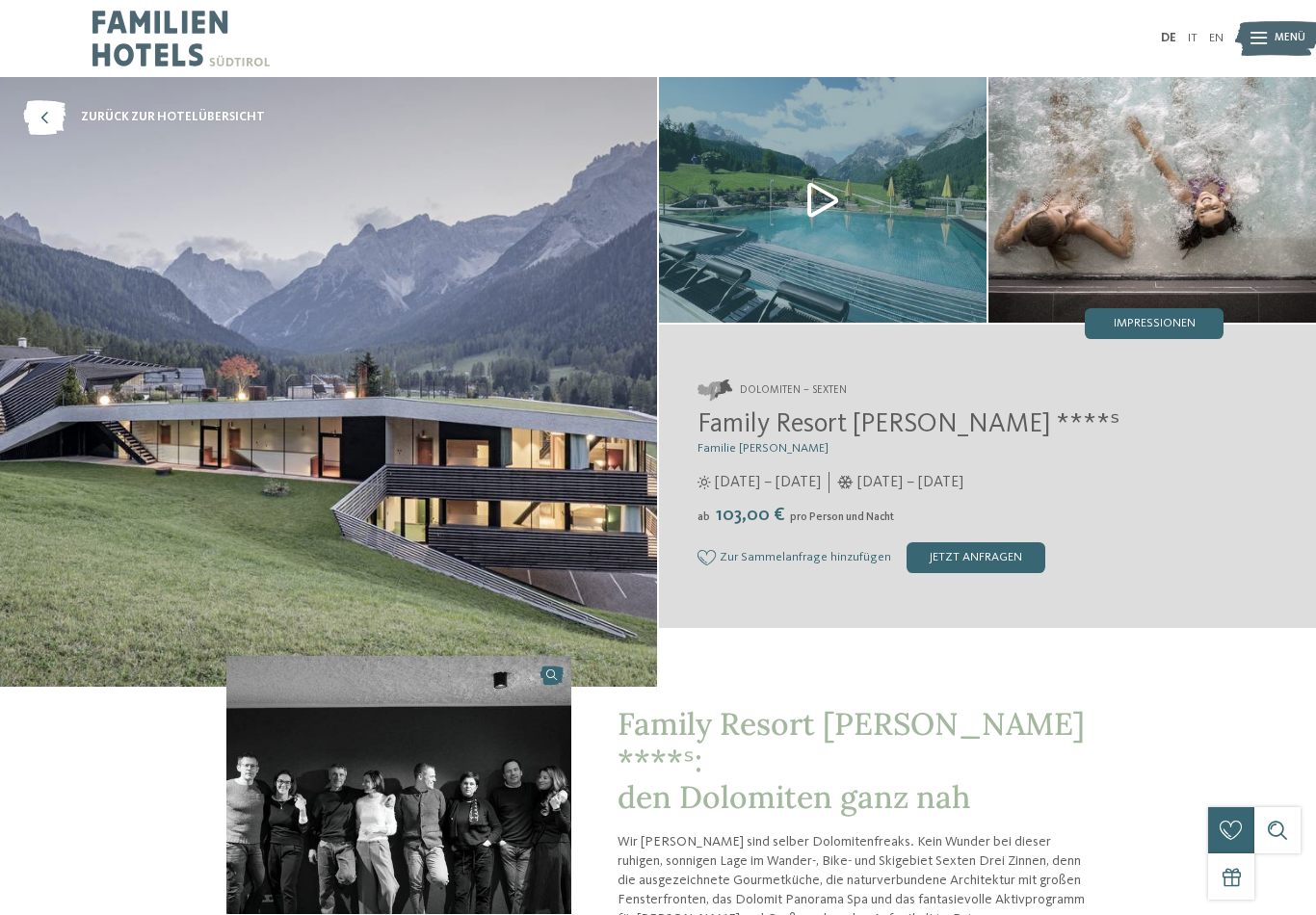
click at [1192, 332] on div "Impressionen" at bounding box center [1154, 324] width 139 height 31
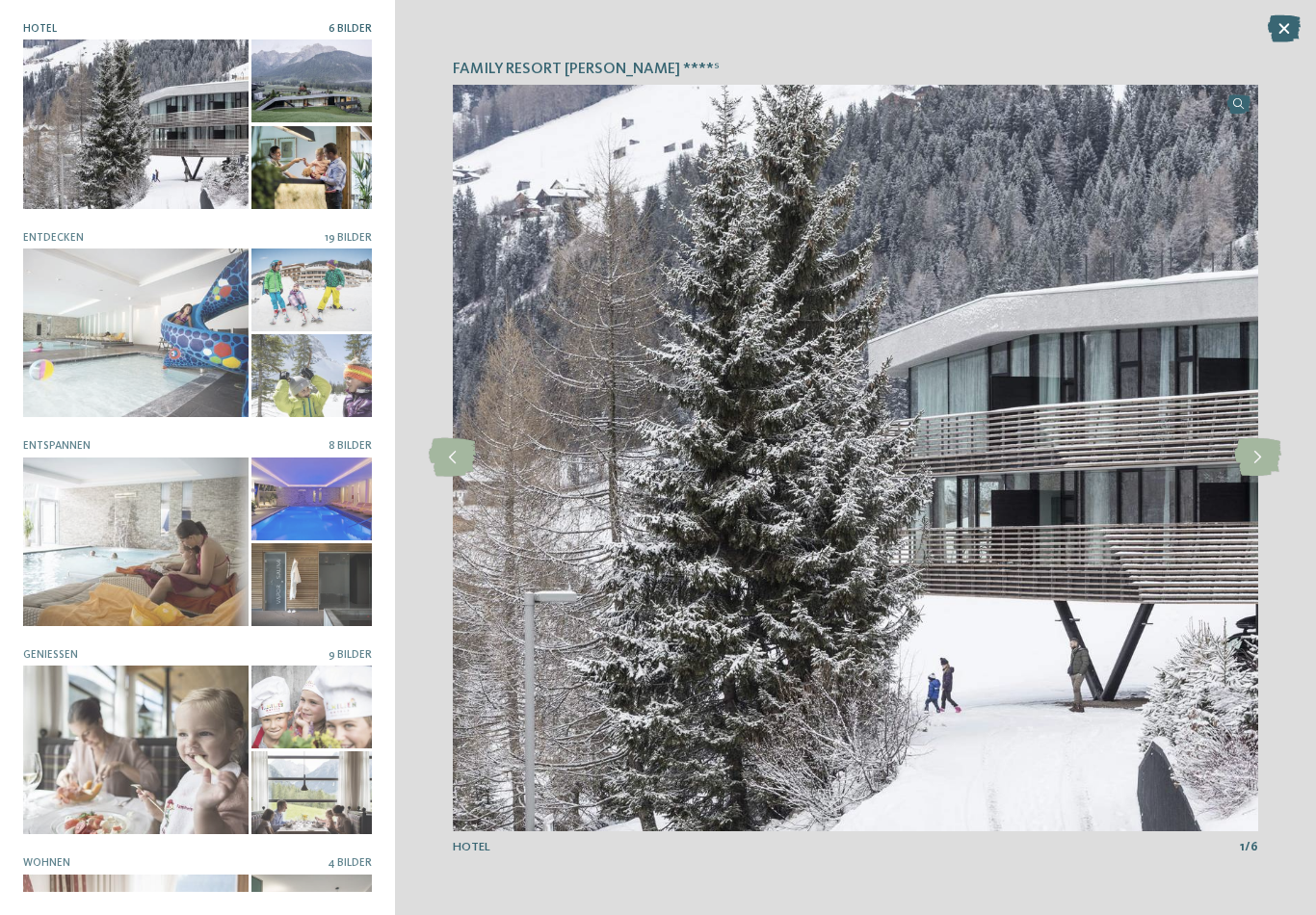
click at [67, 590] on div at bounding box center [136, 541] width 225 height 169
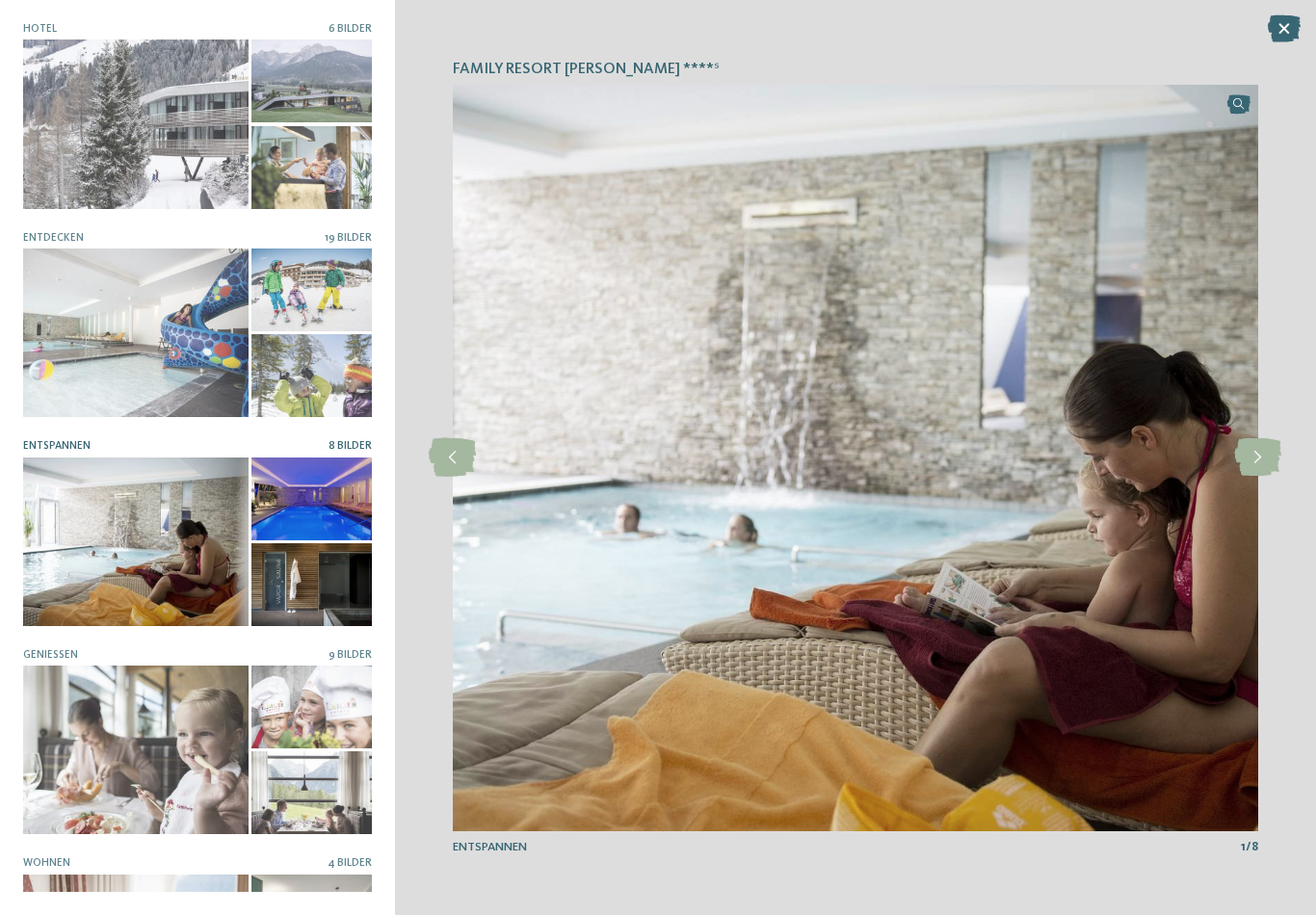
click at [1265, 452] on icon at bounding box center [1257, 458] width 47 height 39
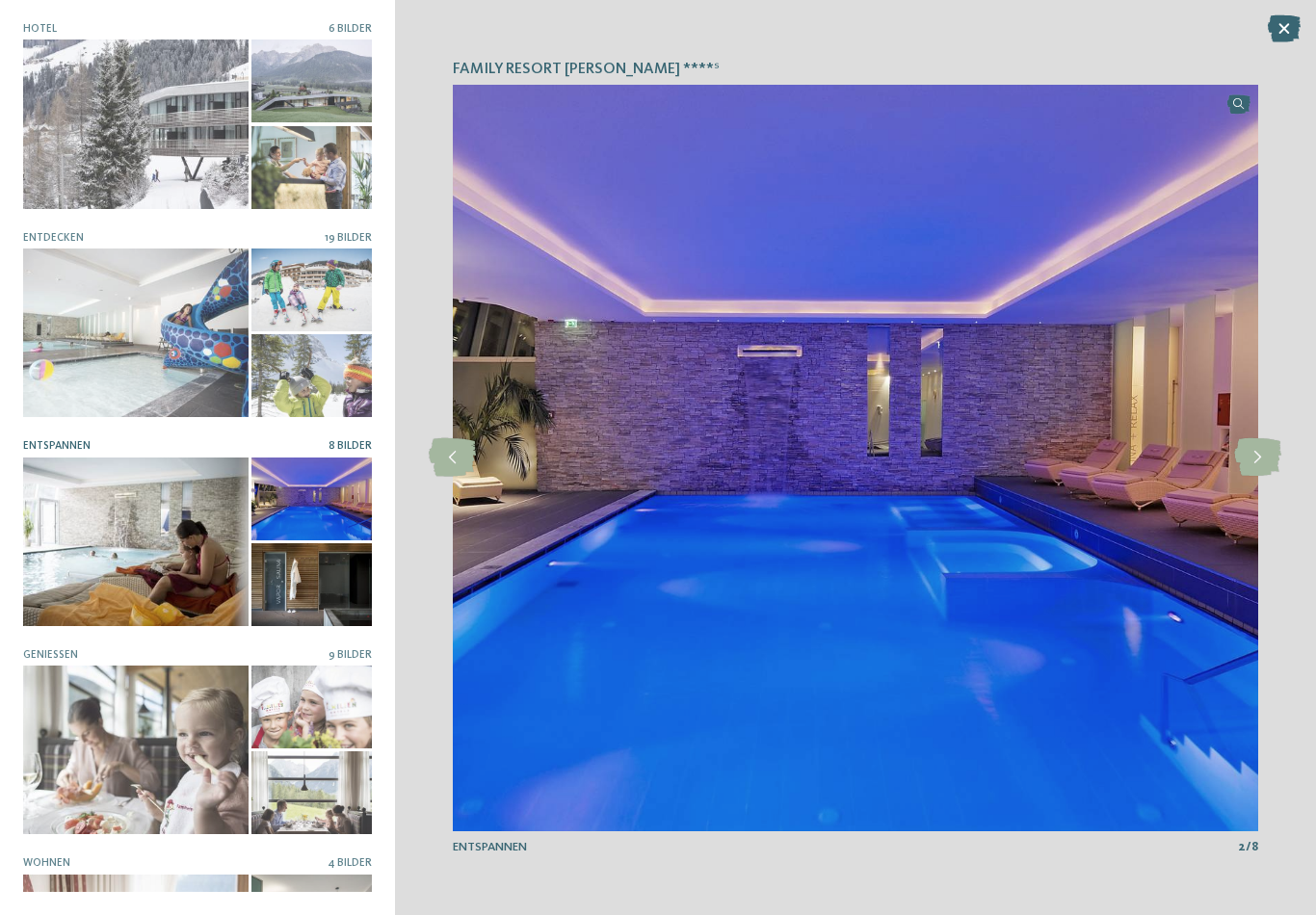
click at [1262, 454] on icon at bounding box center [1257, 458] width 47 height 39
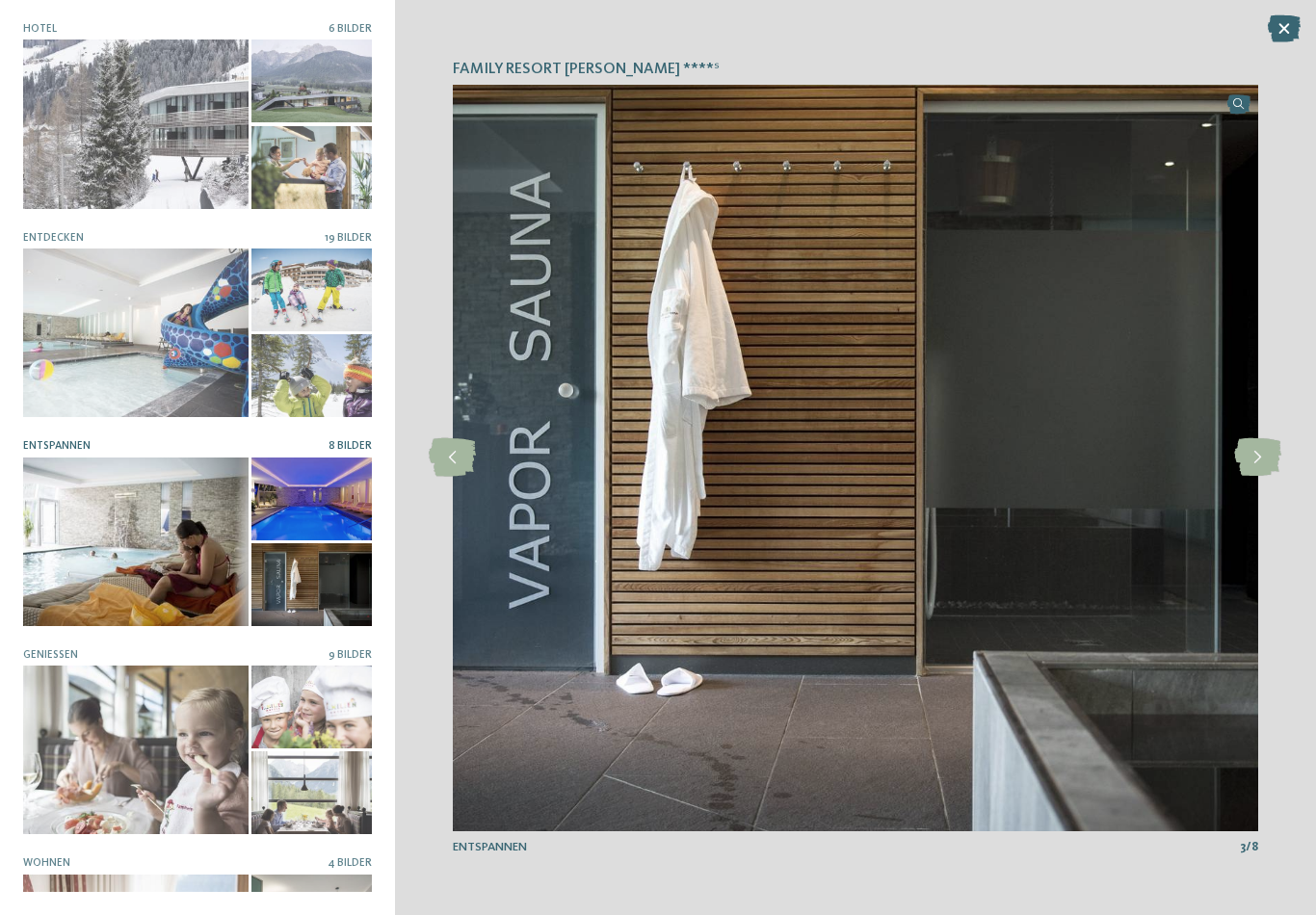
click at [450, 463] on icon at bounding box center [452, 458] width 47 height 39
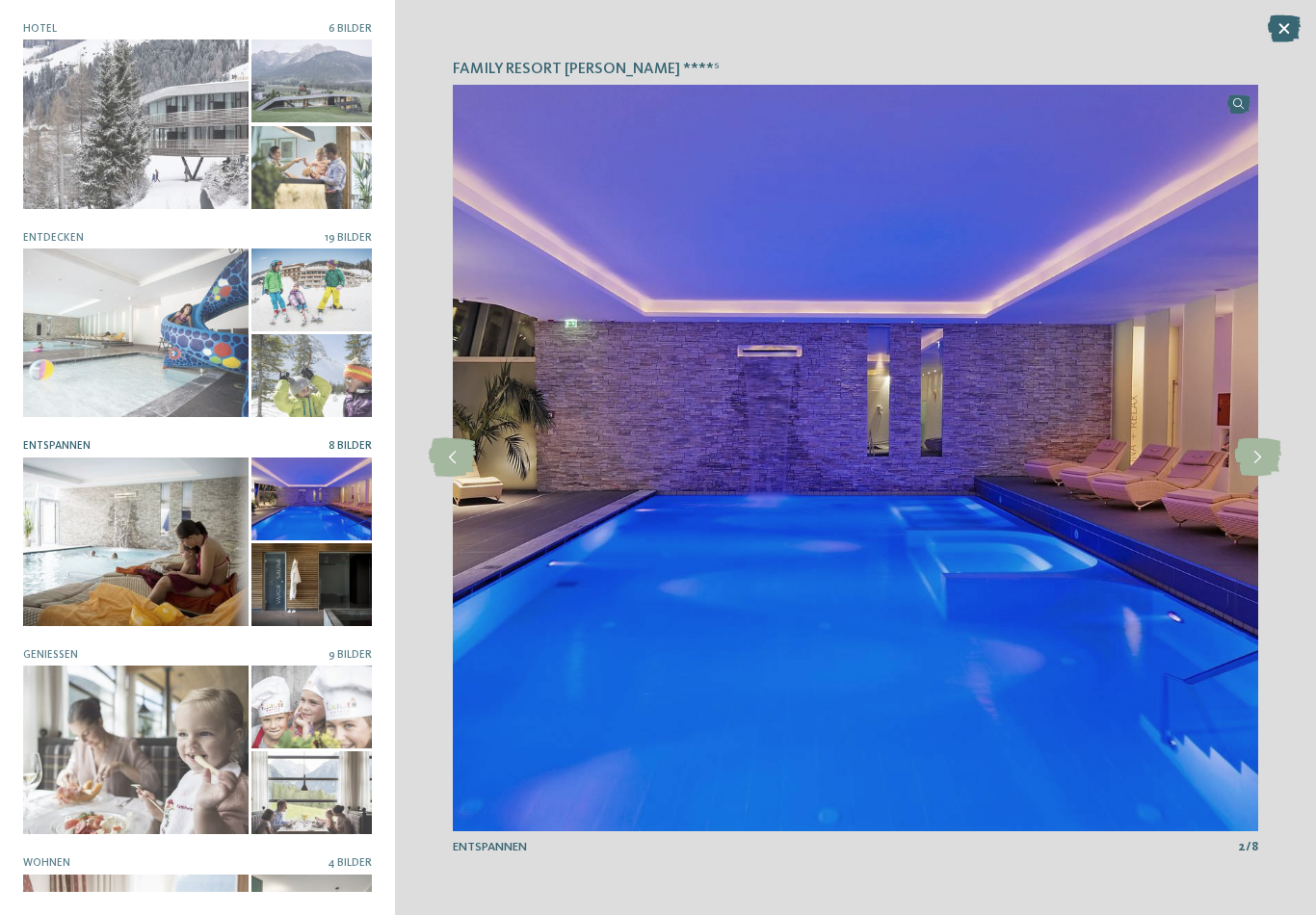
click at [1253, 458] on icon at bounding box center [1257, 458] width 47 height 39
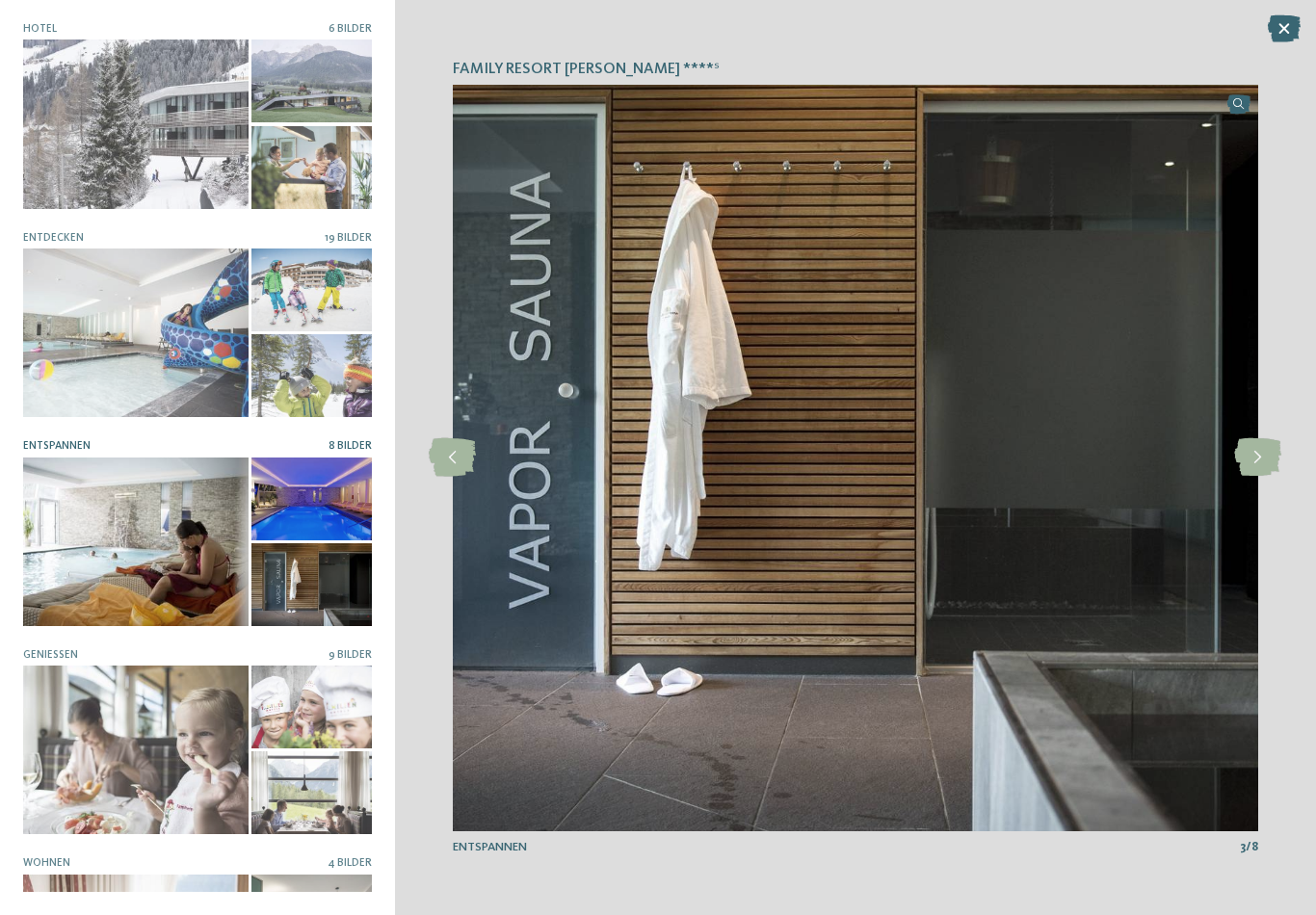
click at [1255, 454] on icon at bounding box center [1257, 458] width 47 height 39
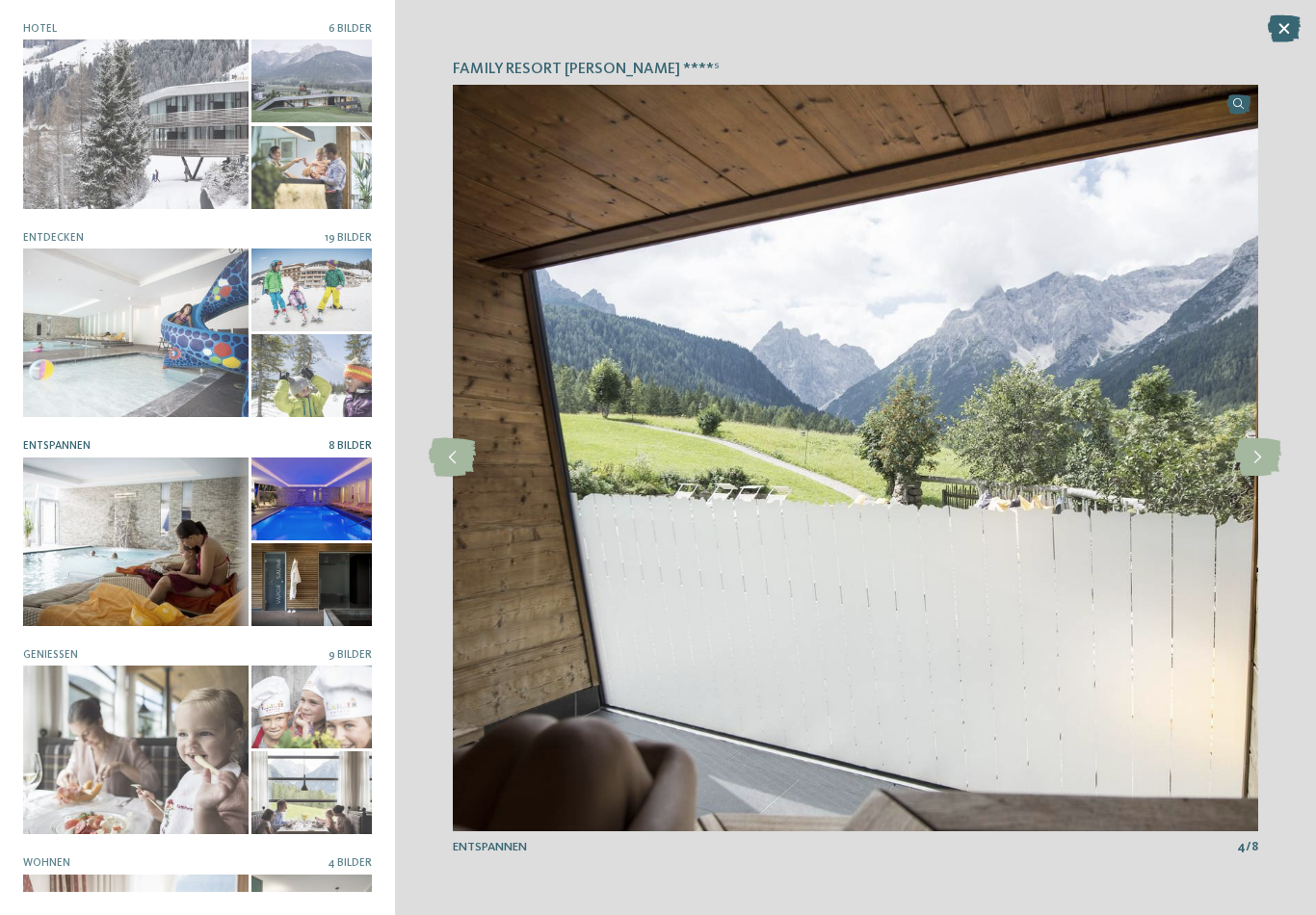
click at [1257, 452] on icon at bounding box center [1257, 458] width 47 height 39
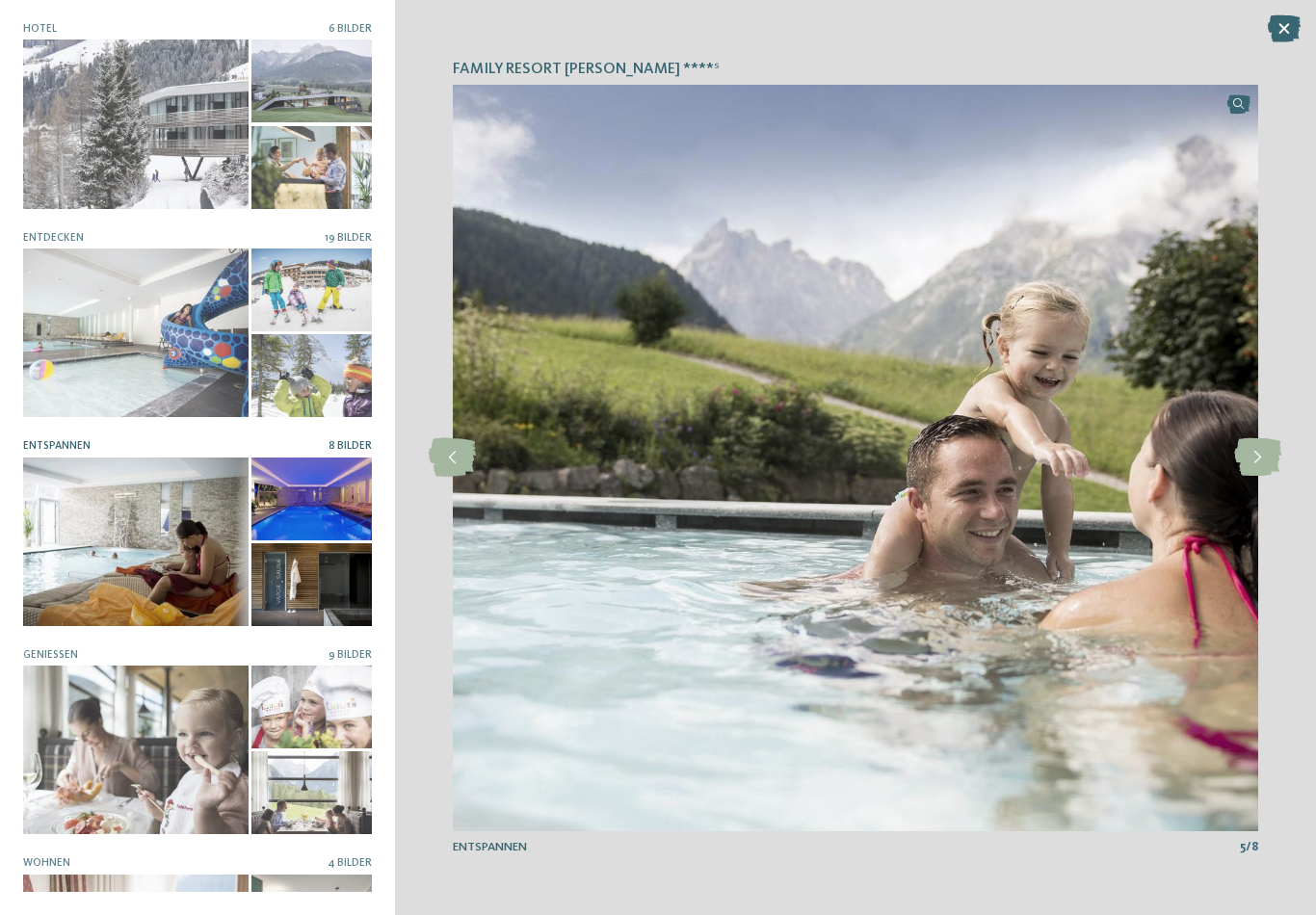
click at [1257, 453] on icon at bounding box center [1257, 458] width 47 height 39
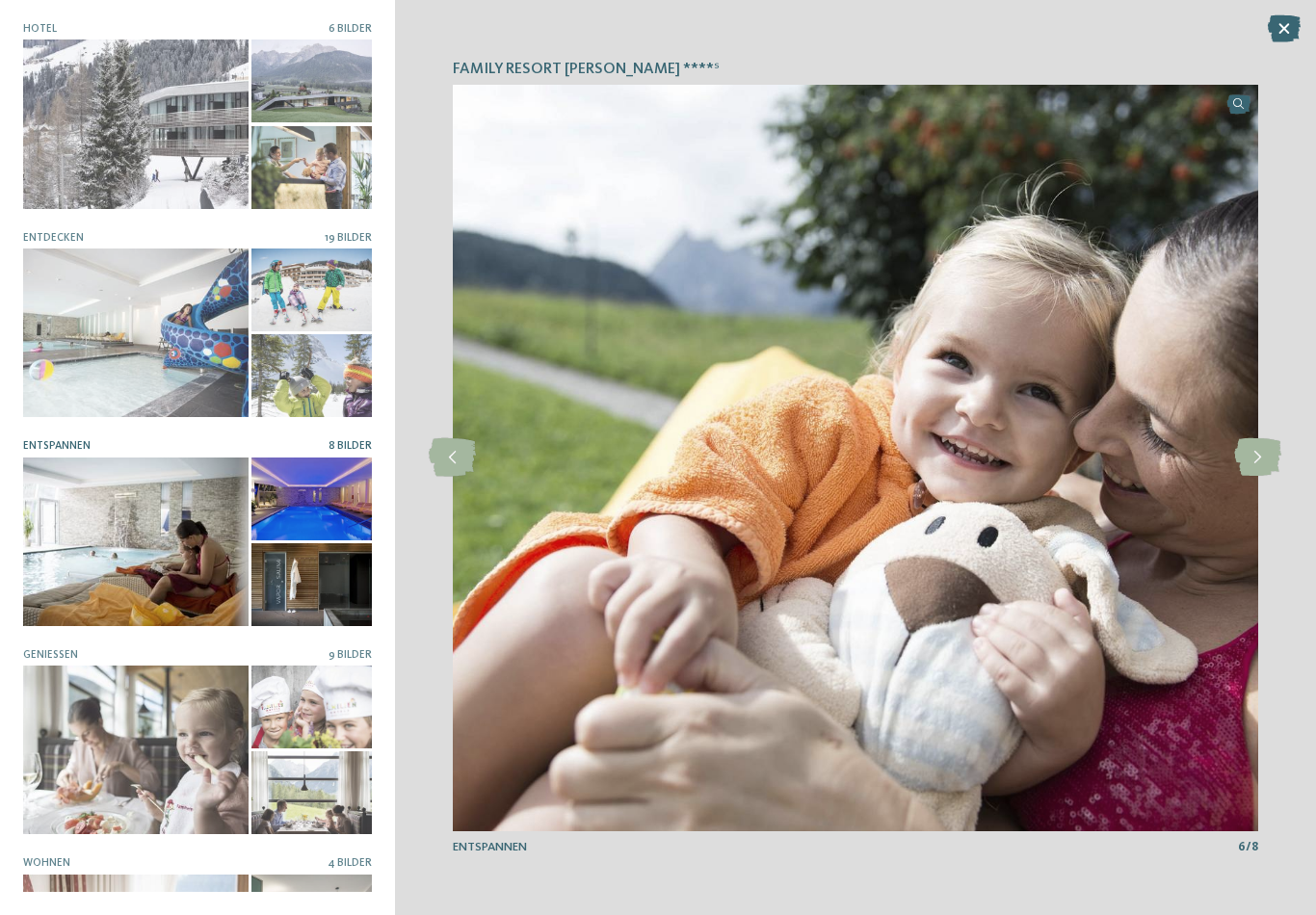
click at [1254, 452] on icon at bounding box center [1257, 458] width 47 height 39
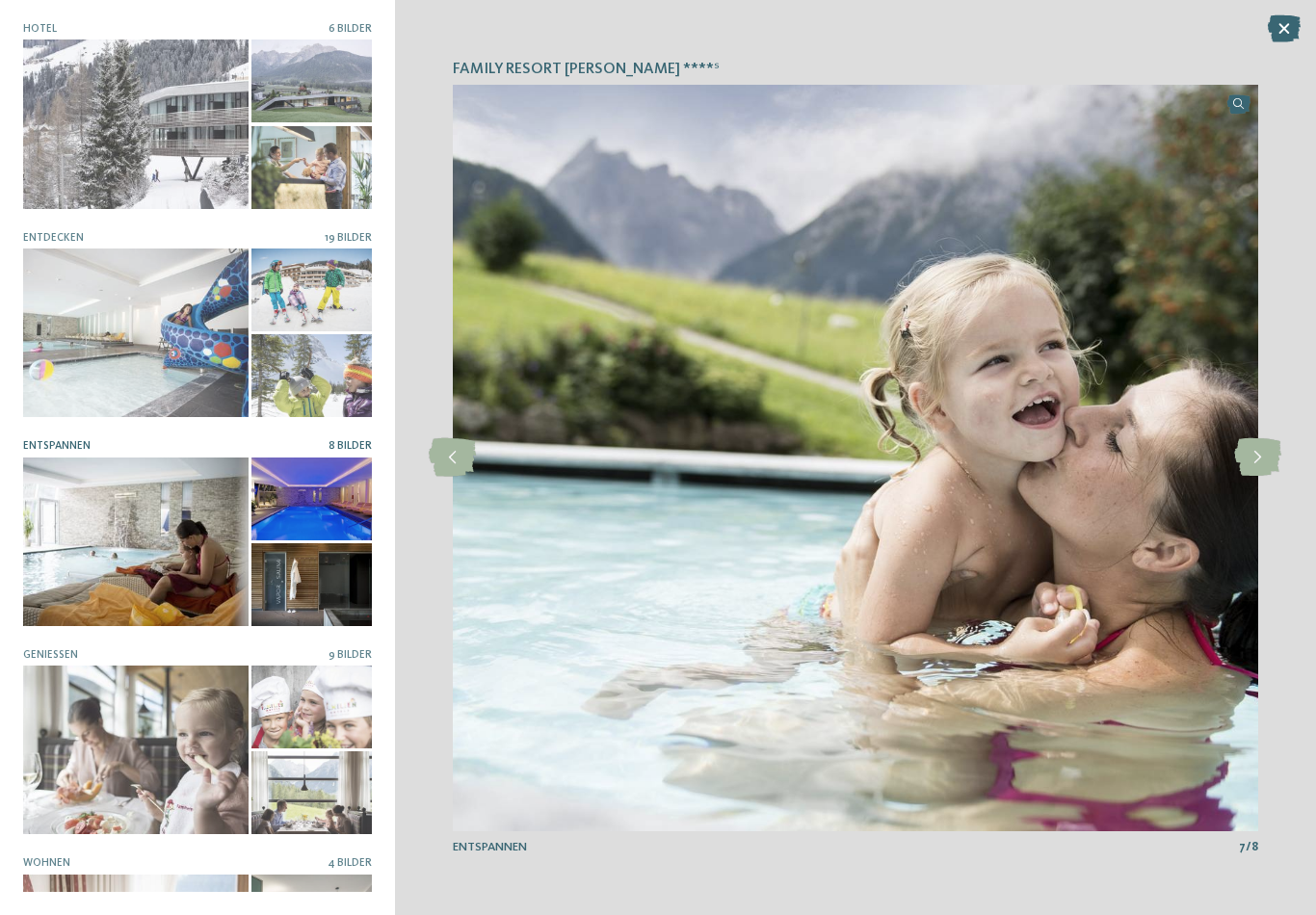
click at [1255, 448] on icon at bounding box center [1257, 458] width 47 height 39
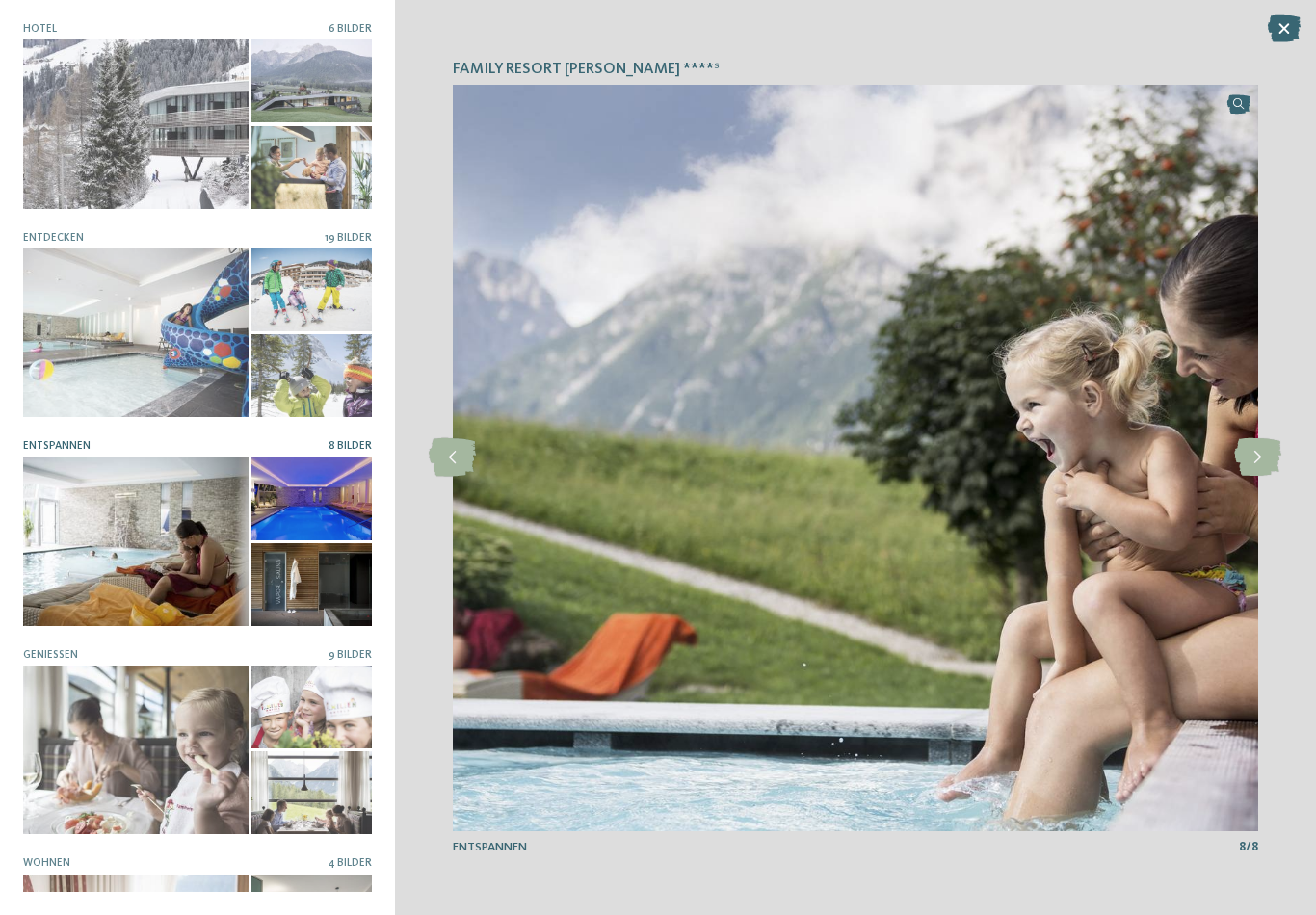
click at [1255, 450] on icon at bounding box center [1257, 458] width 47 height 39
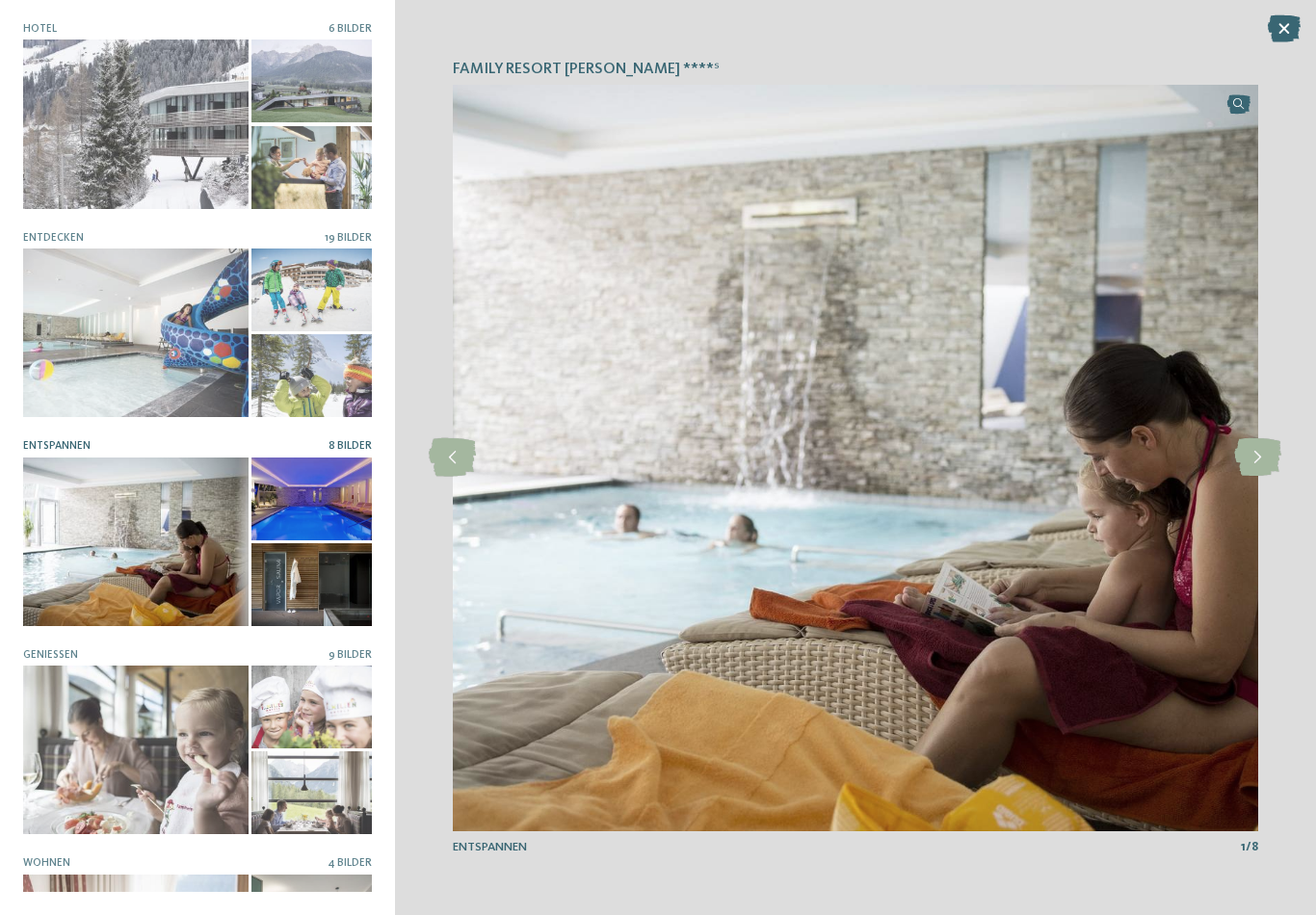
click at [1254, 450] on icon at bounding box center [1257, 458] width 47 height 39
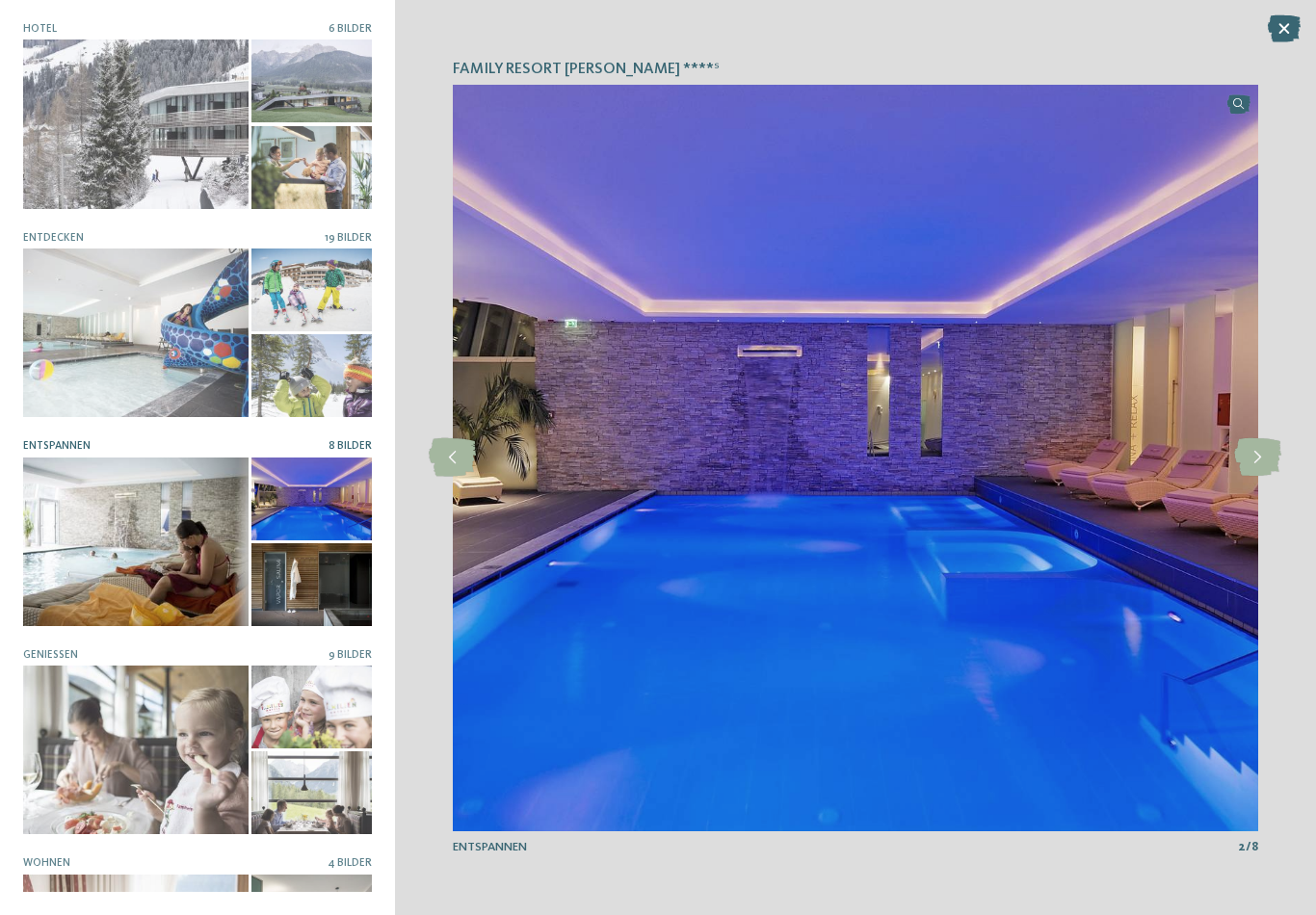
click at [1293, 29] on icon at bounding box center [1284, 29] width 33 height 27
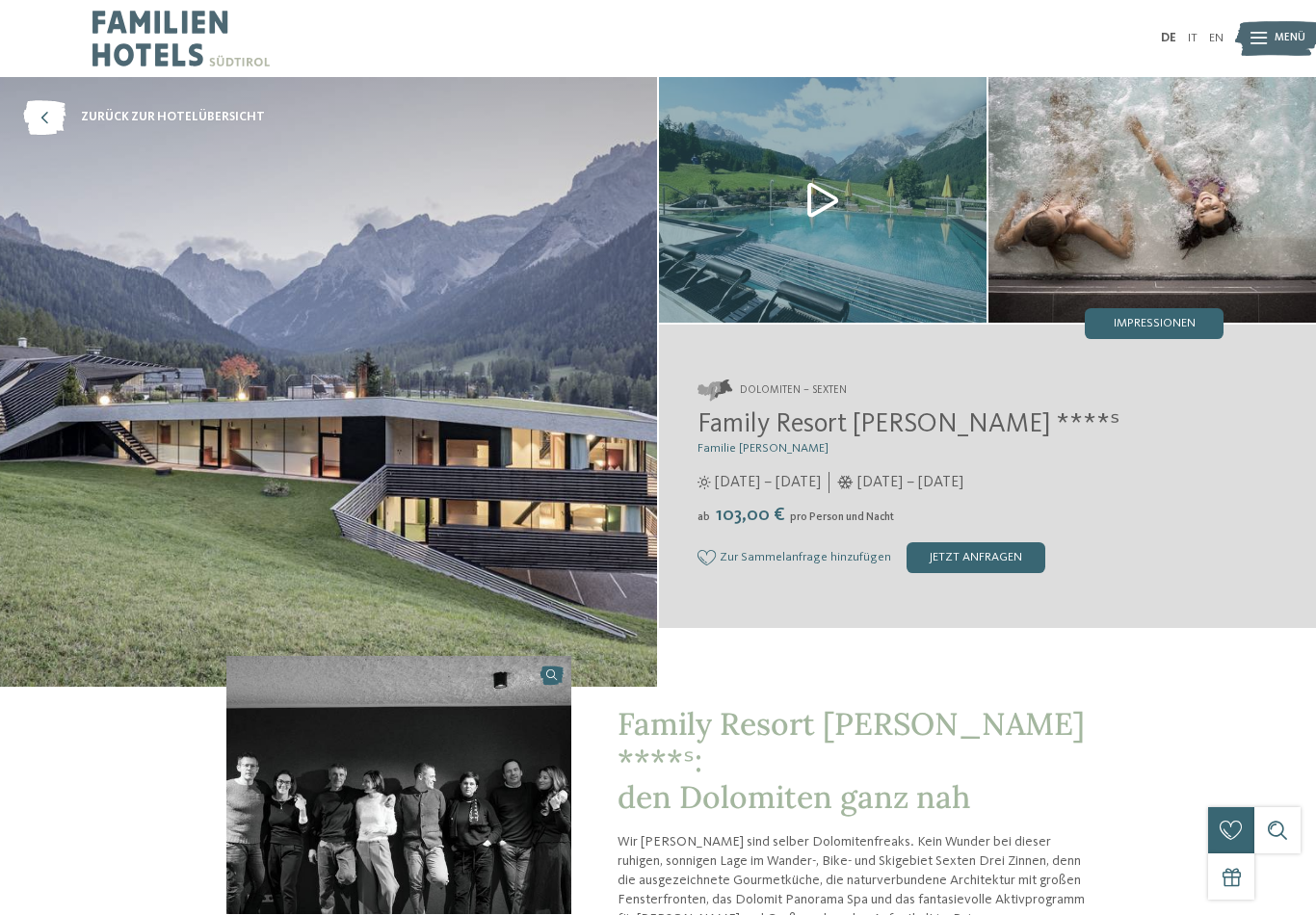
click at [1213, 321] on div "Impressionen" at bounding box center [1154, 324] width 139 height 31
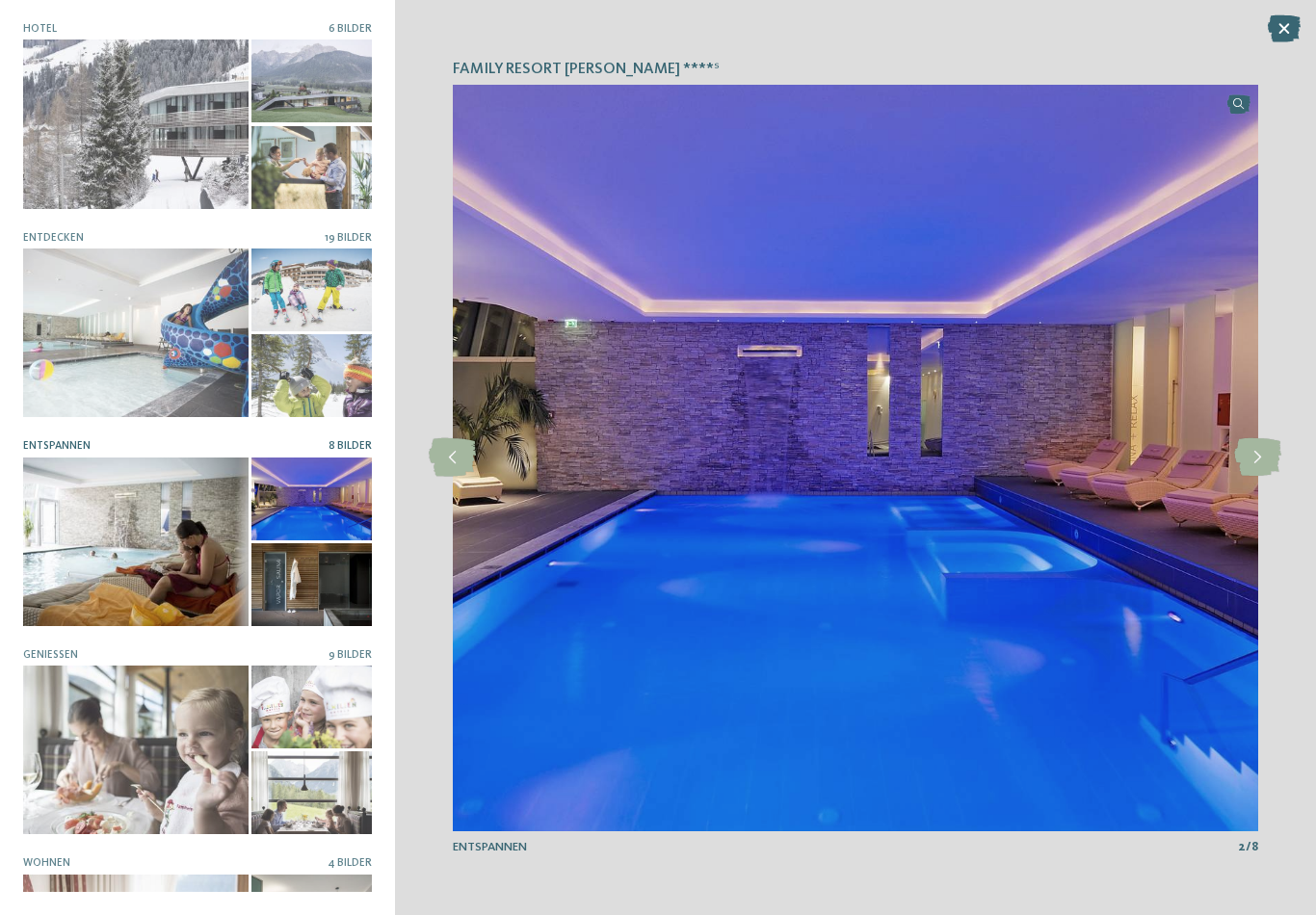
click at [110, 339] on div at bounding box center [136, 332] width 225 height 169
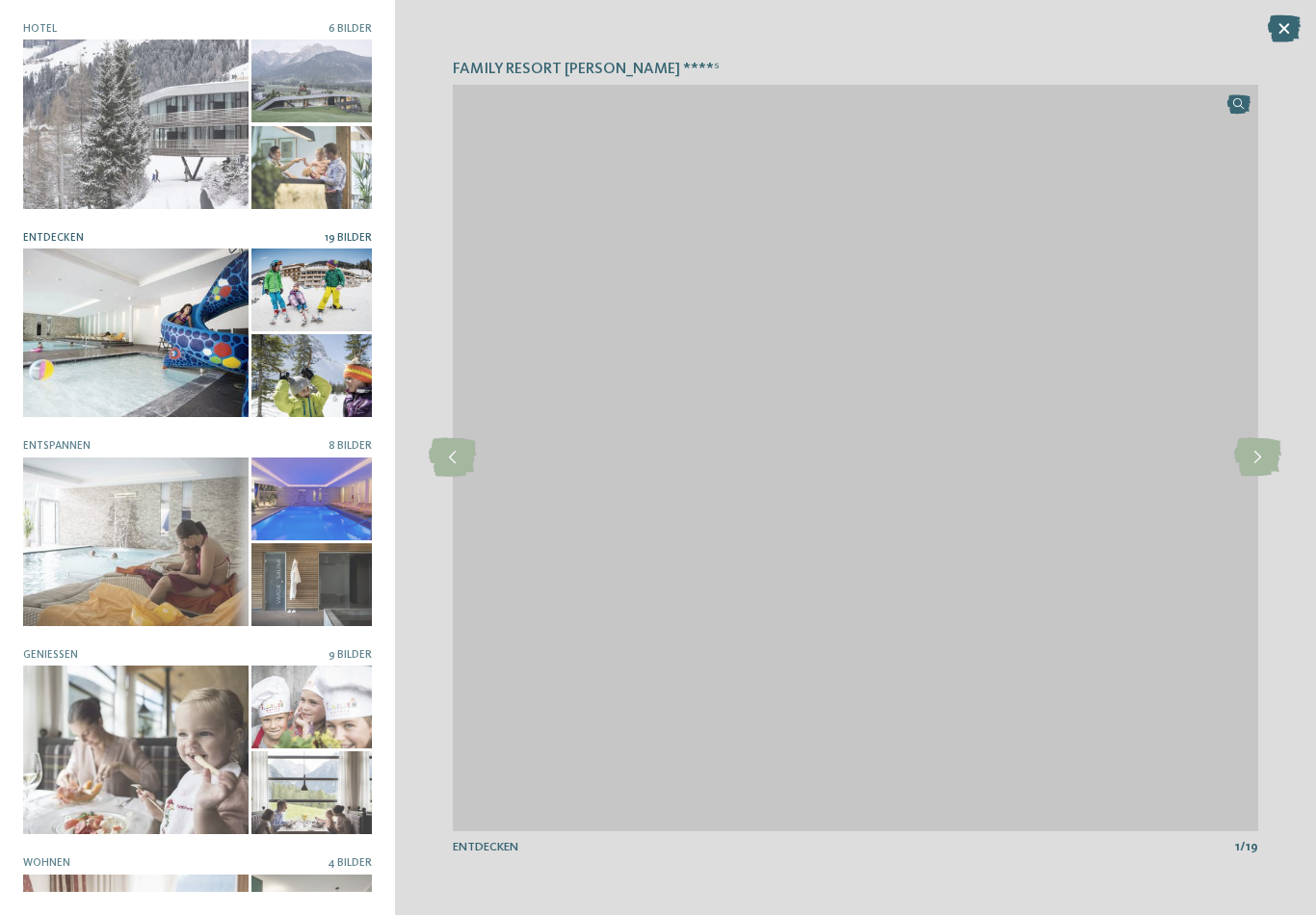
click at [1293, 38] on icon at bounding box center [1284, 29] width 33 height 27
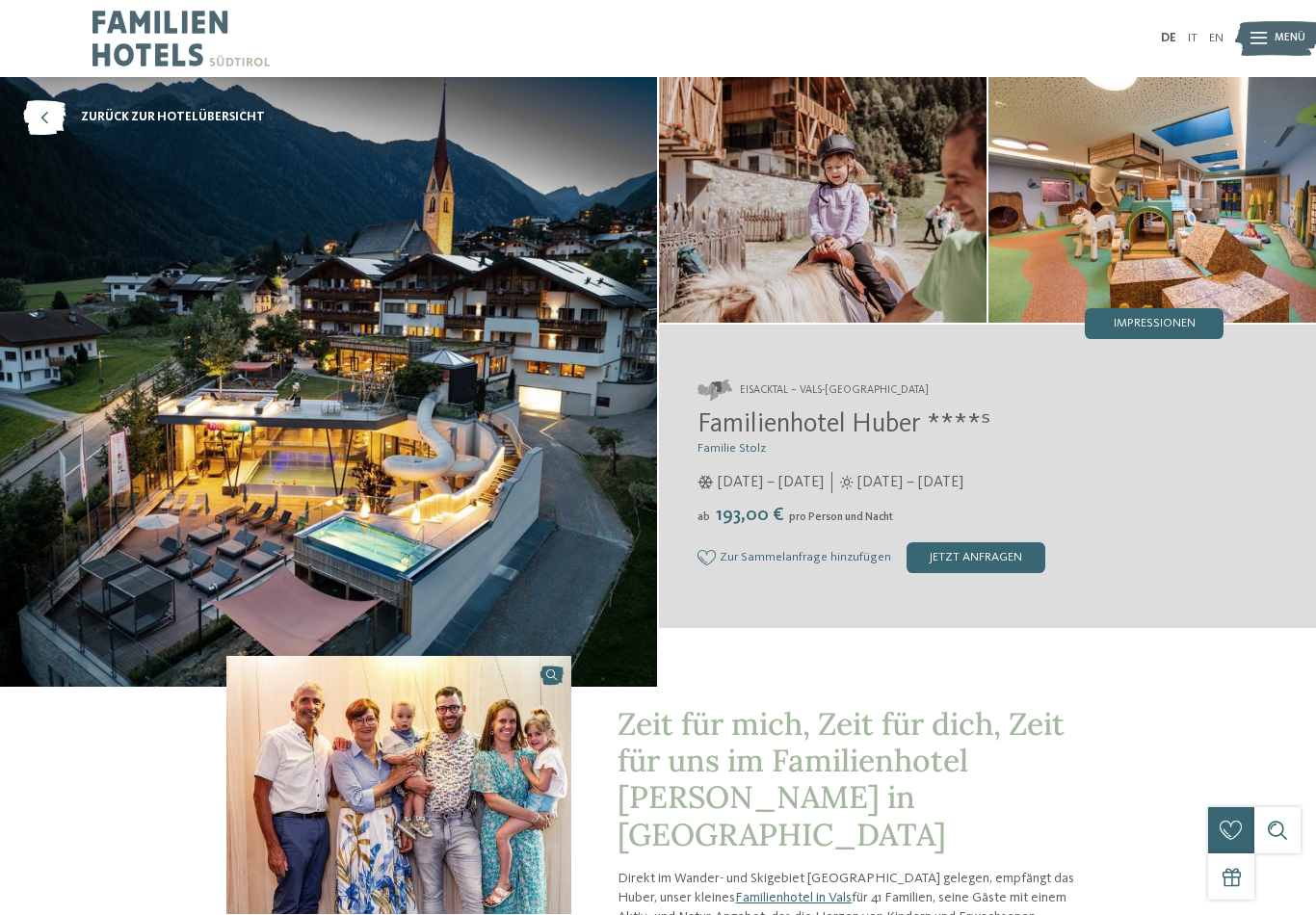
click at [1195, 329] on span "Impressionen" at bounding box center [1154, 324] width 82 height 13
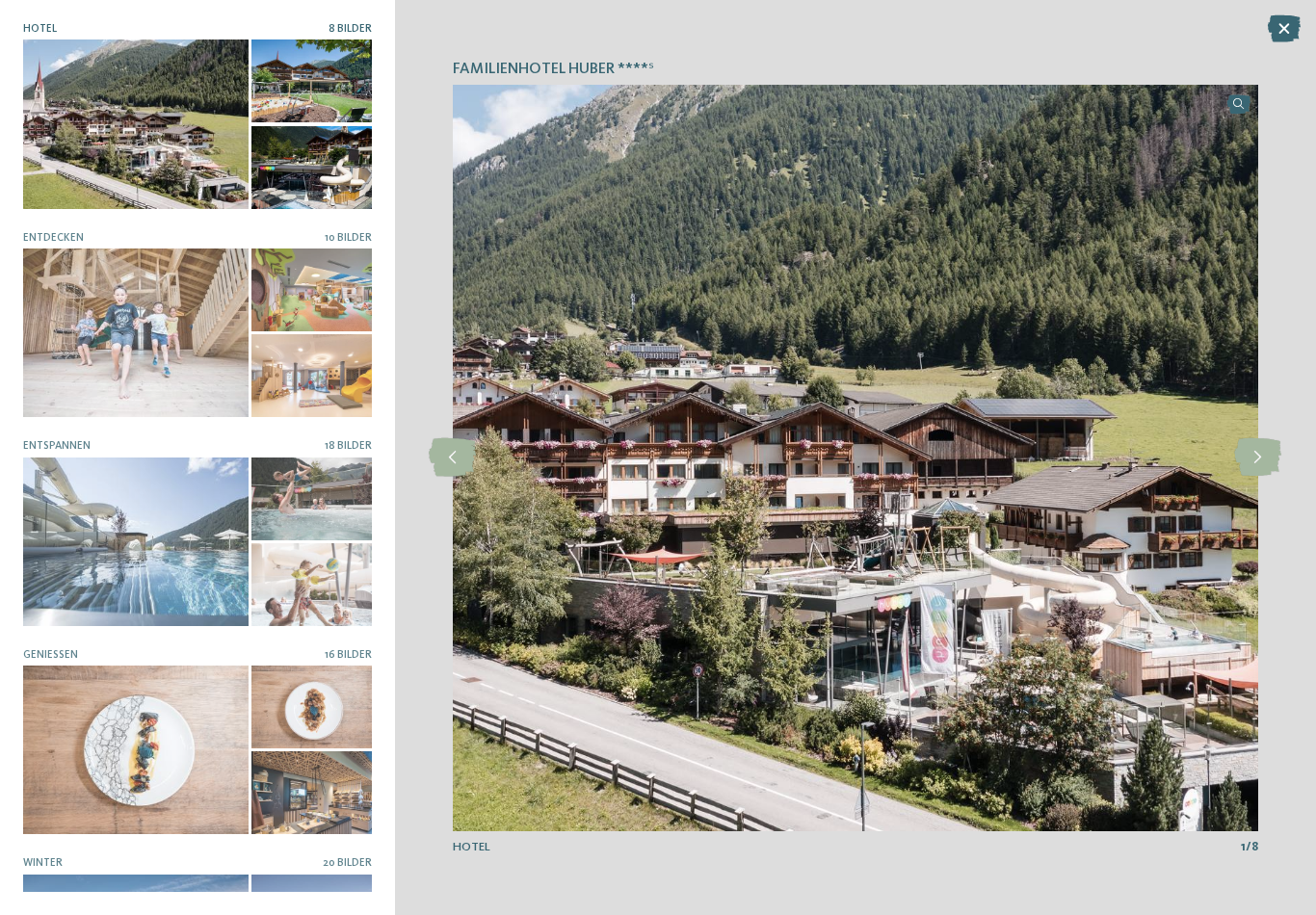
click at [85, 567] on div at bounding box center [136, 541] width 225 height 169
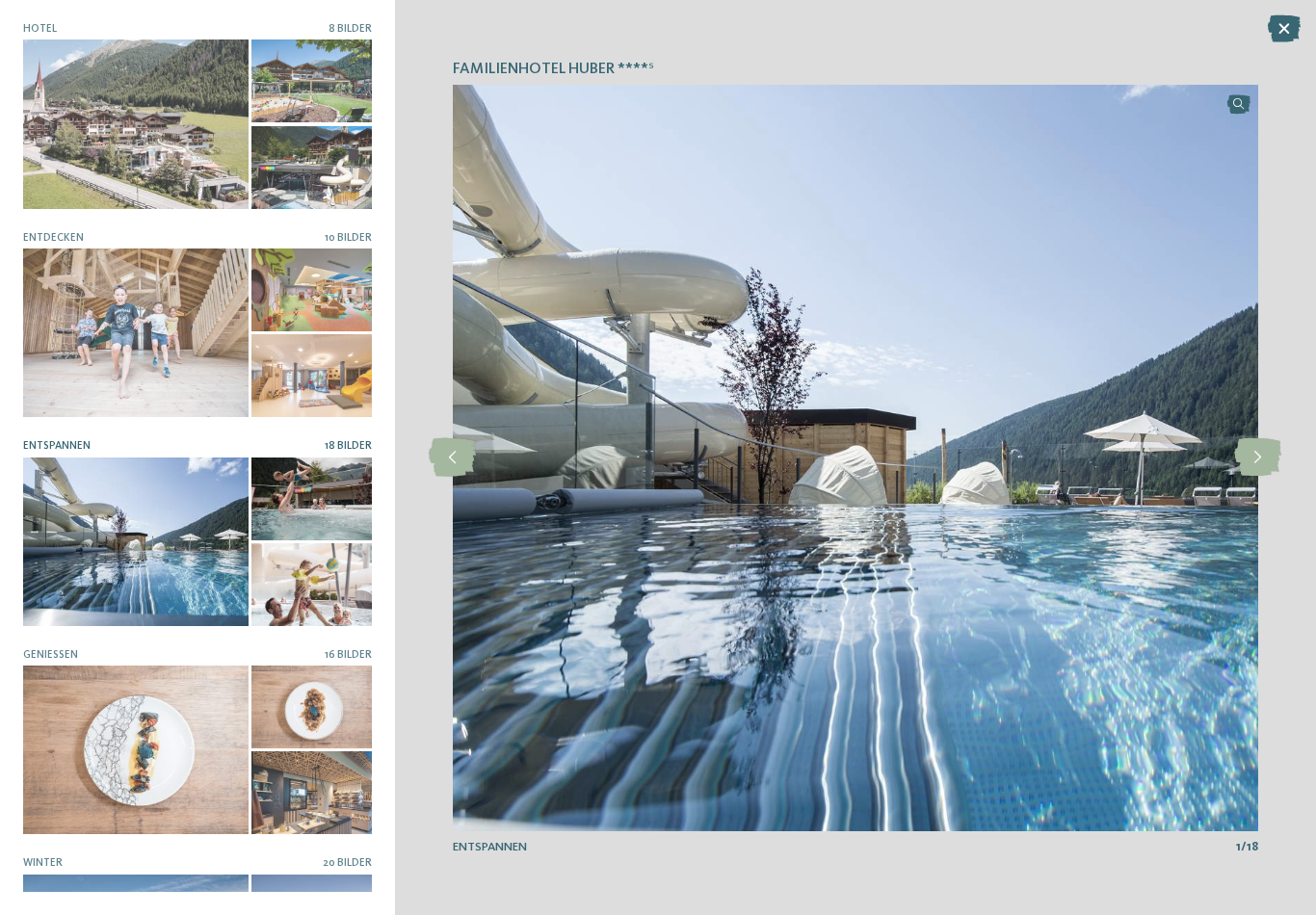
click at [1254, 461] on icon at bounding box center [1257, 458] width 47 height 39
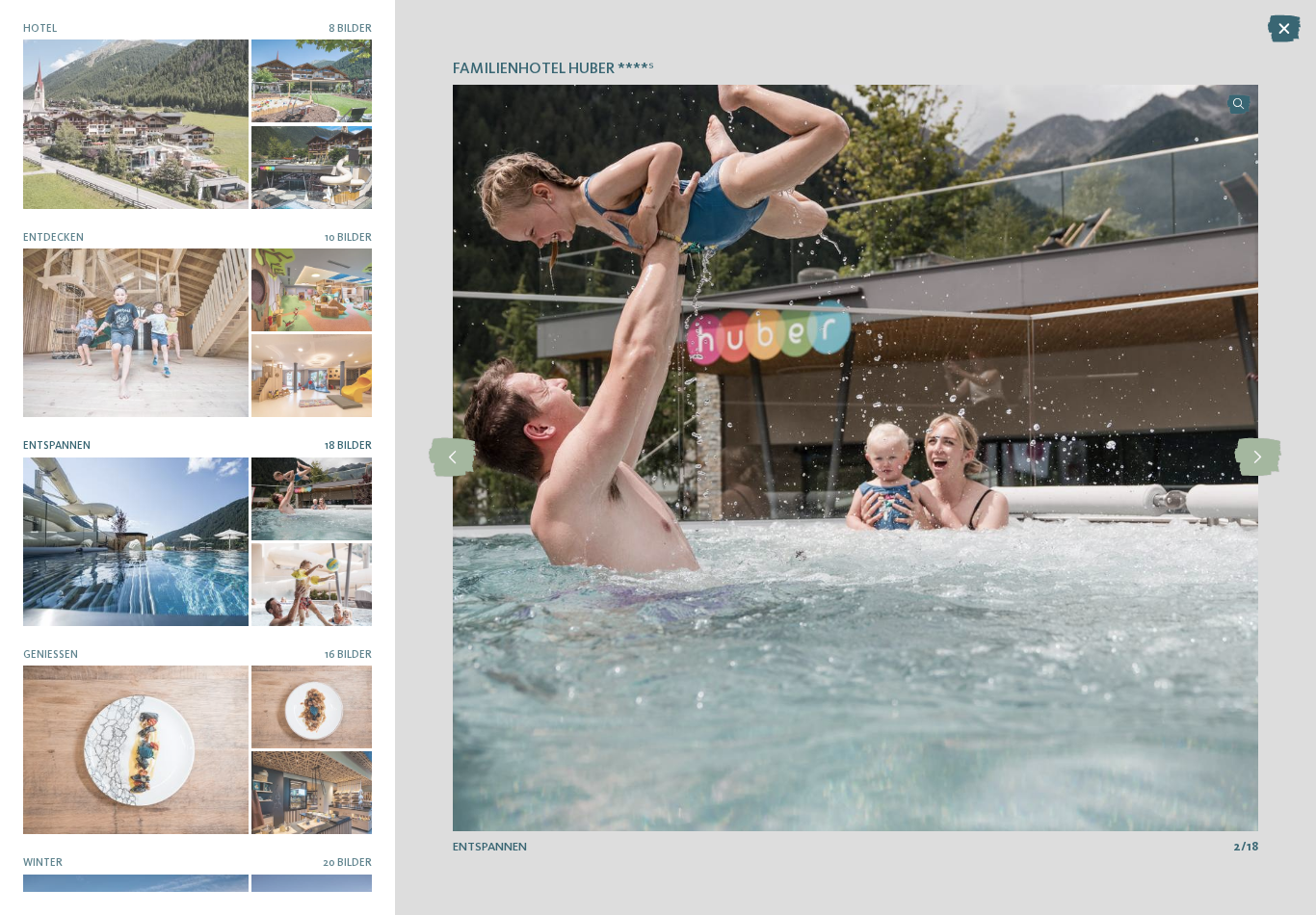
click at [1270, 458] on icon at bounding box center [1257, 458] width 47 height 39
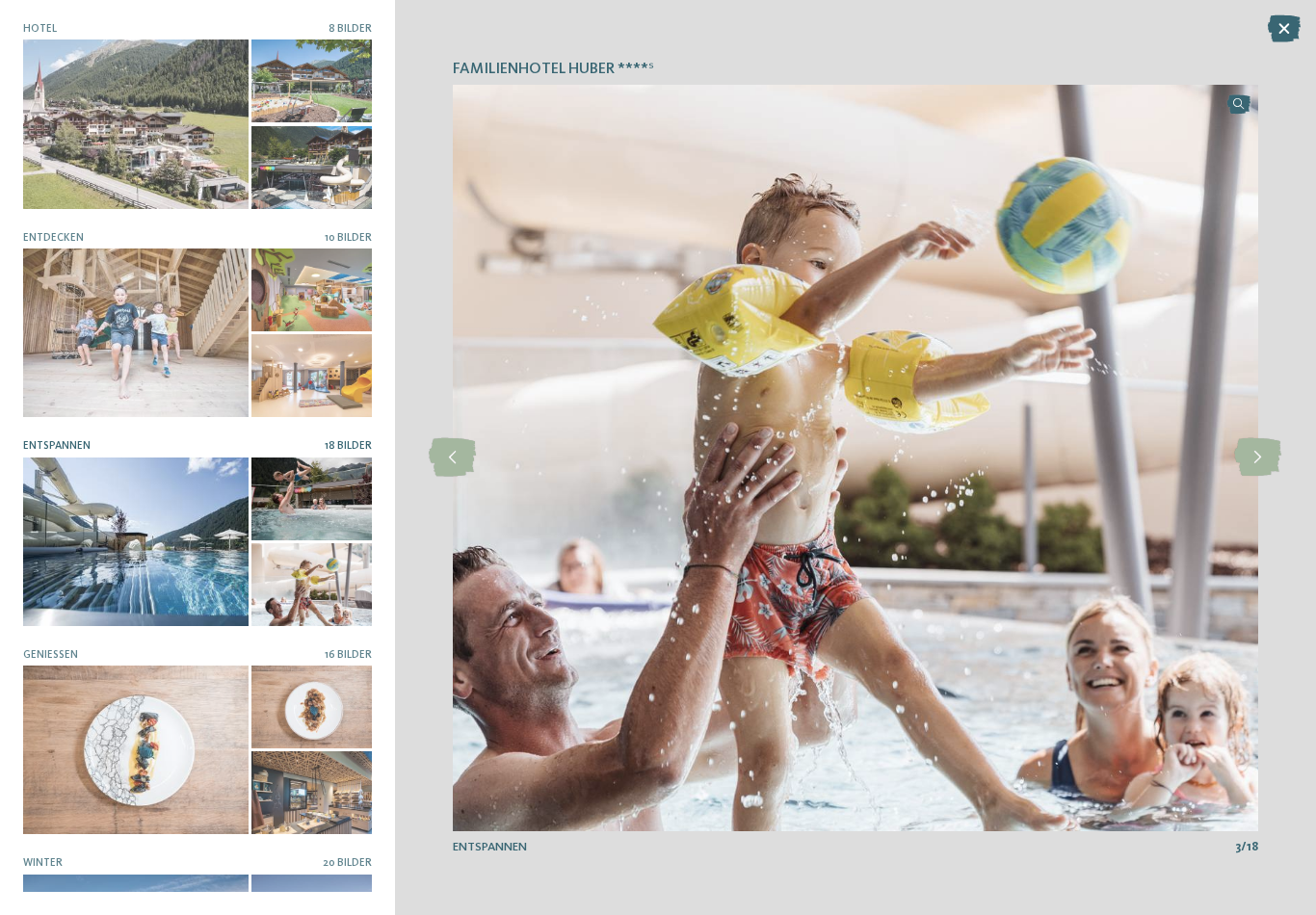
click at [1269, 457] on icon at bounding box center [1257, 458] width 47 height 39
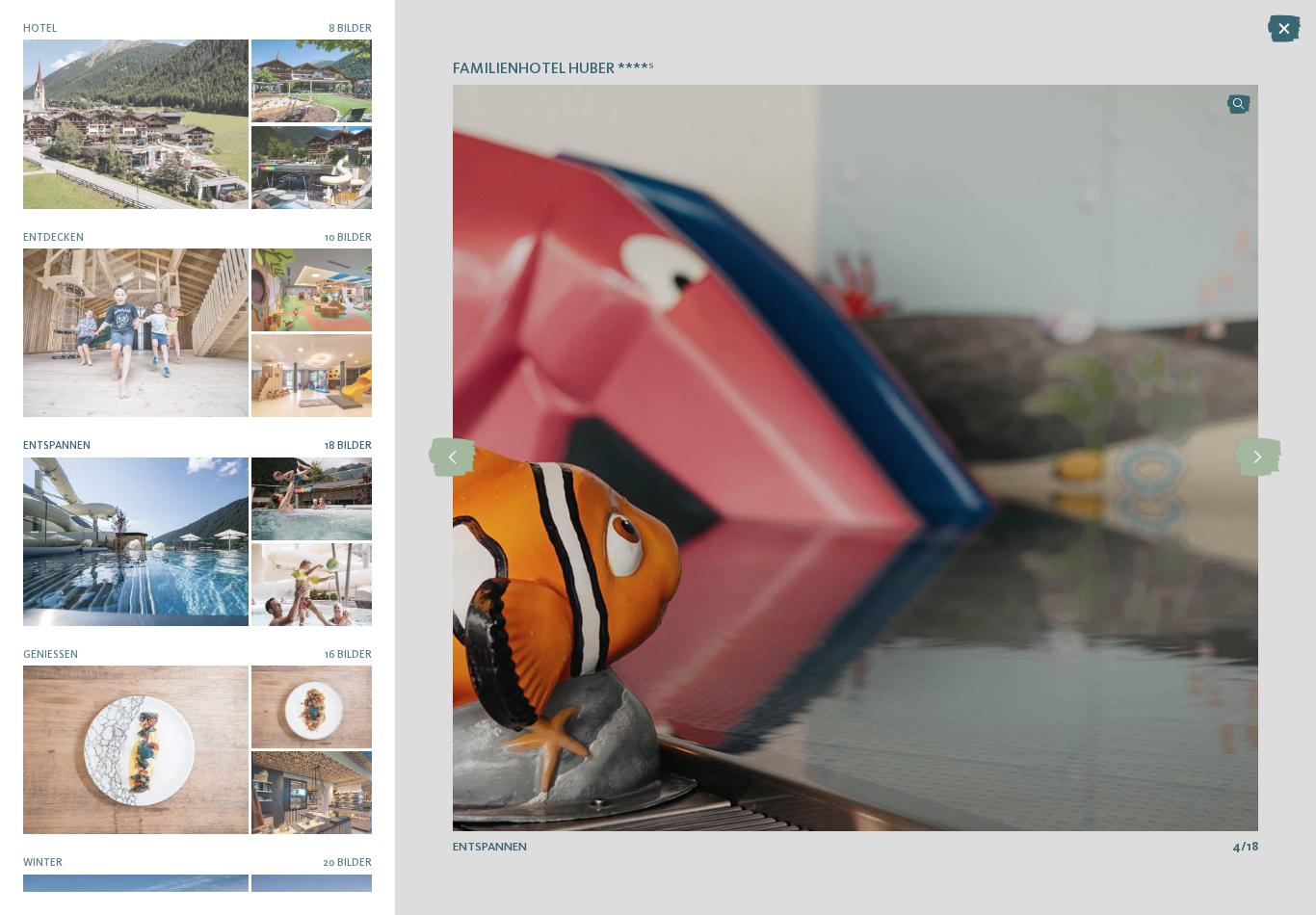
click at [1267, 456] on icon at bounding box center [1257, 458] width 47 height 39
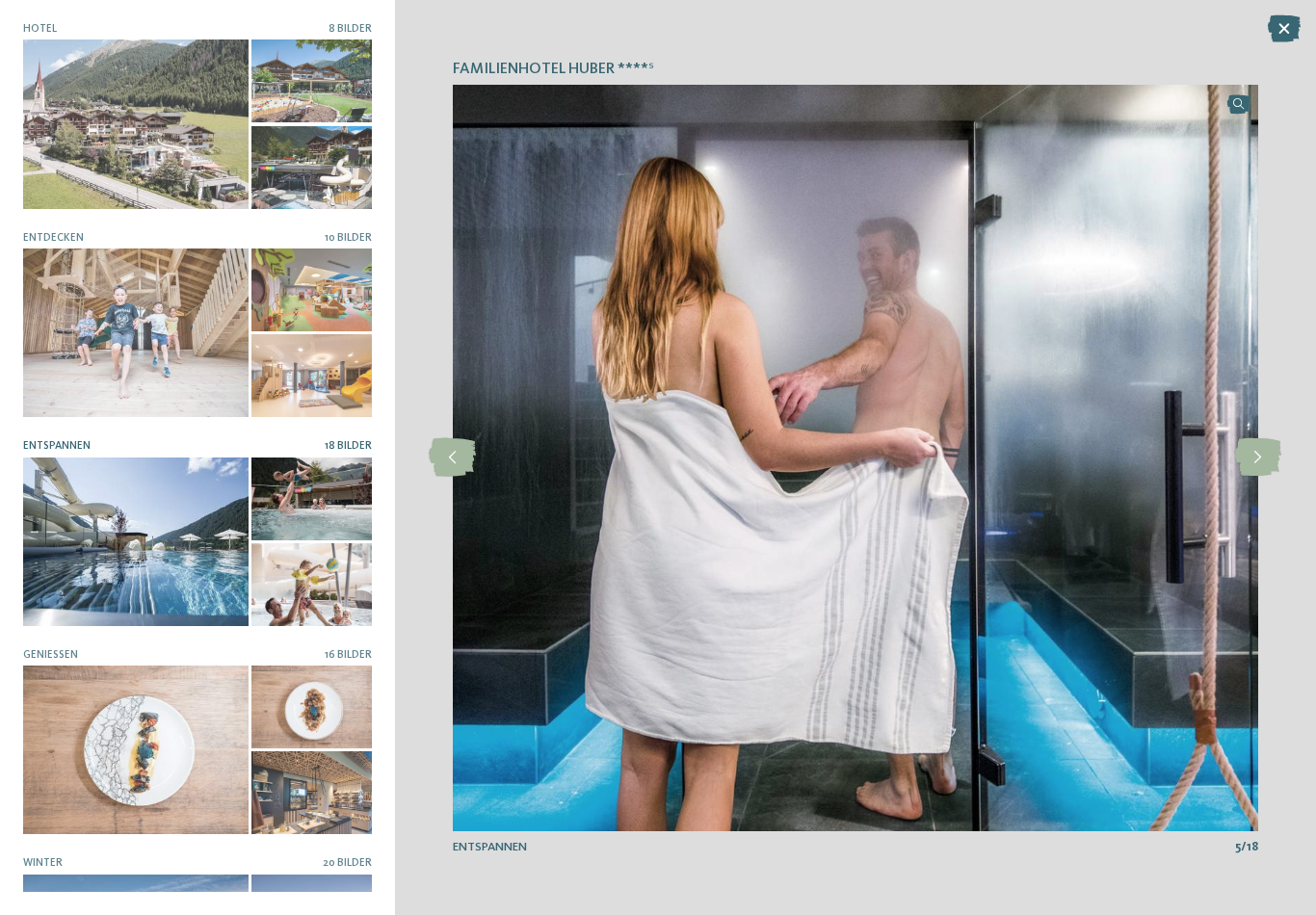
click at [1264, 455] on icon at bounding box center [1257, 458] width 47 height 39
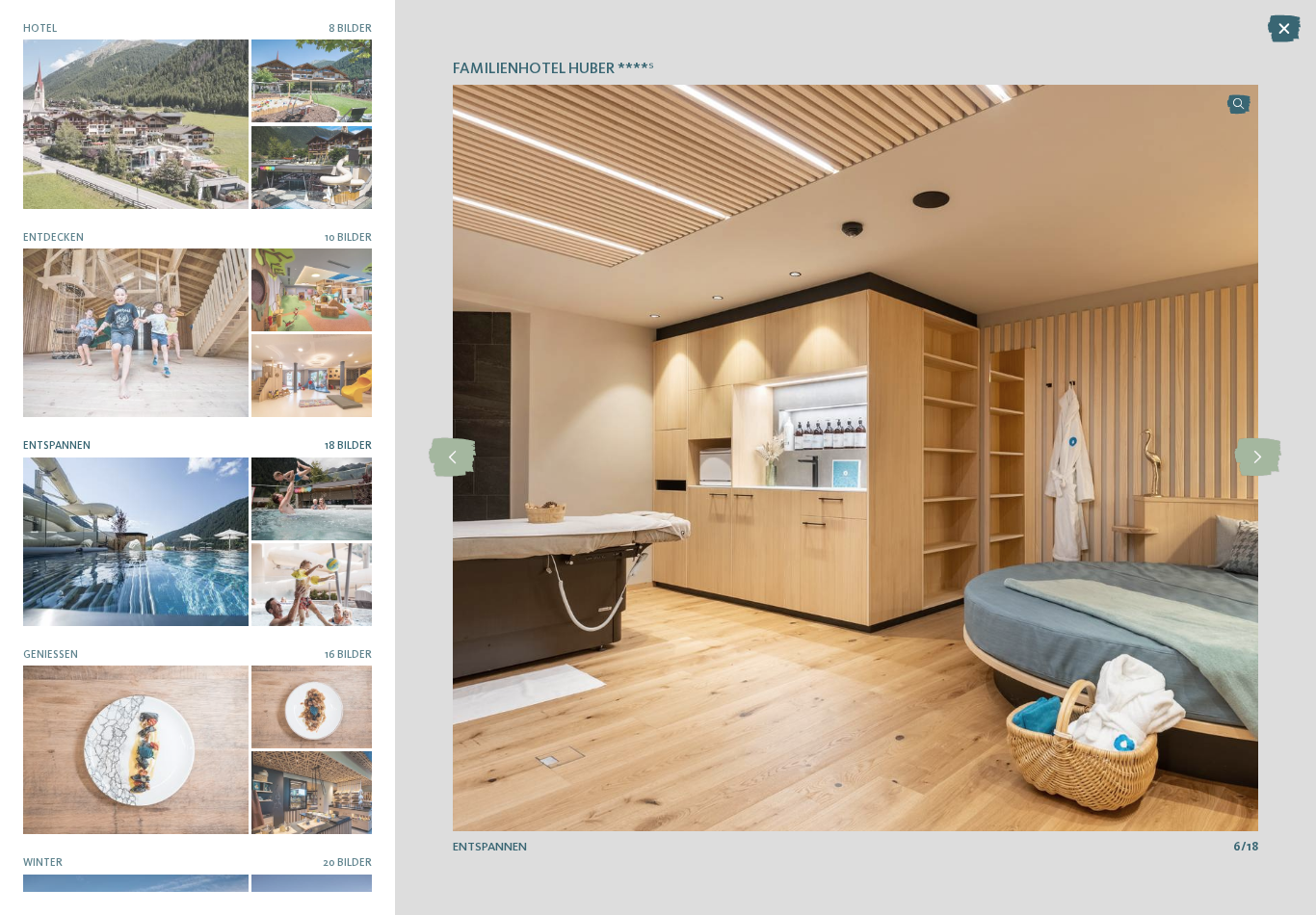
click at [1262, 454] on icon at bounding box center [1257, 458] width 47 height 39
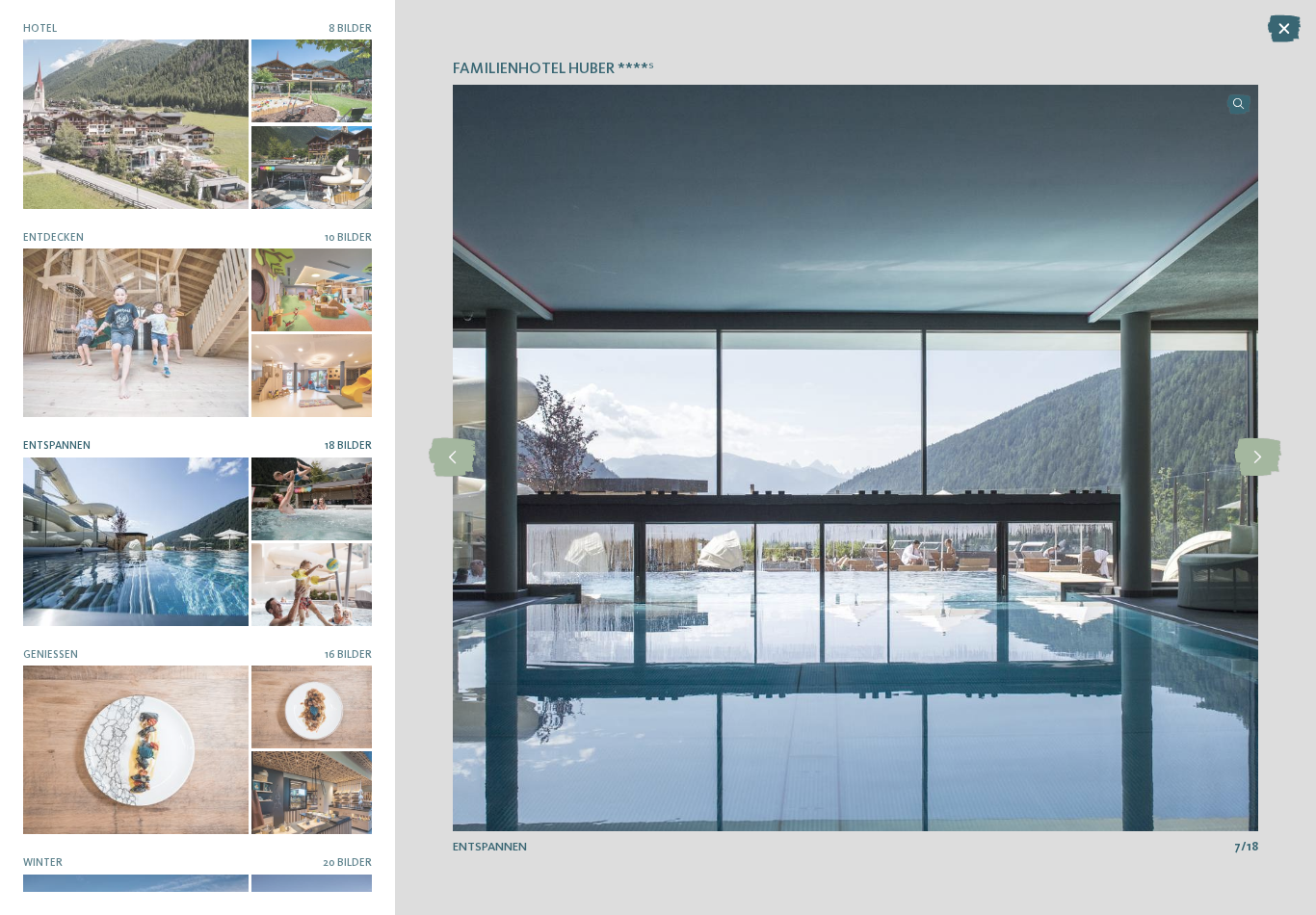
click at [1274, 42] on div at bounding box center [1284, 30] width 33 height 29
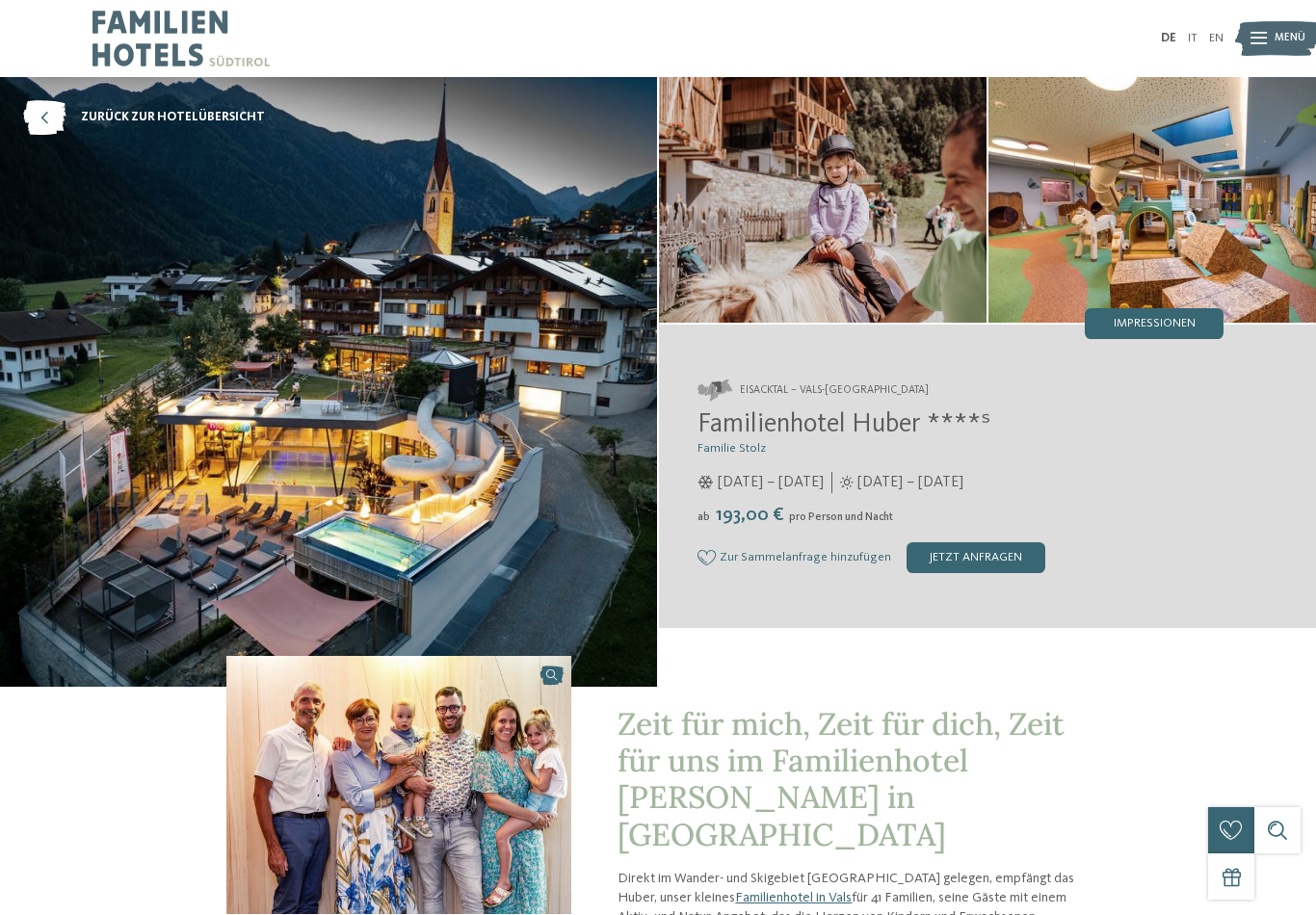
click at [1182, 351] on div "Eisacktal – Vals-[GEOGRAPHIC_DATA] Familienhotel Huber ****ˢ Familie Stolz [DAT…" at bounding box center [987, 476] width 657 height 271
click at [1198, 318] on div "Impressionen" at bounding box center [1154, 324] width 139 height 31
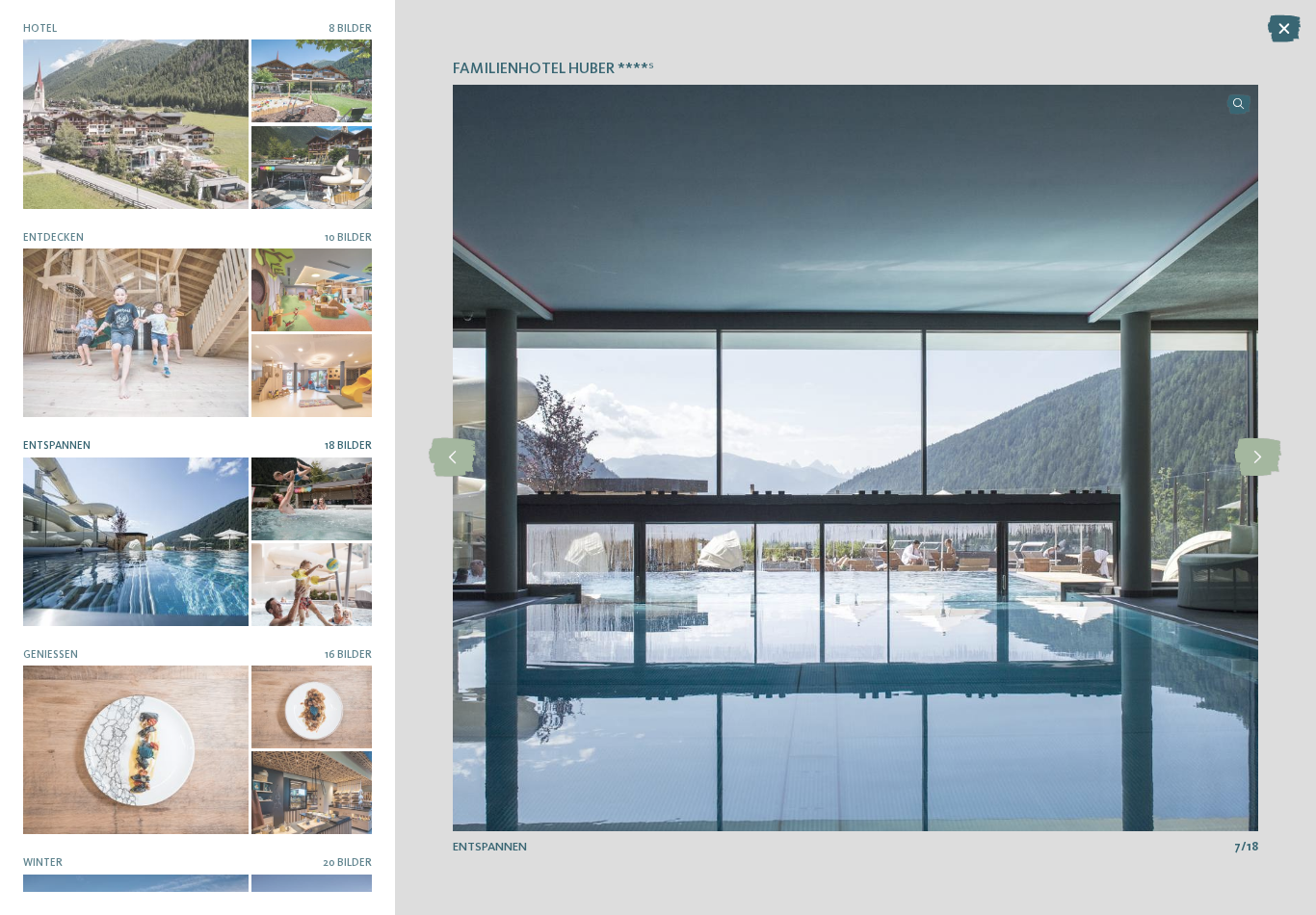
click at [336, 302] on div at bounding box center [311, 290] width 120 height 83
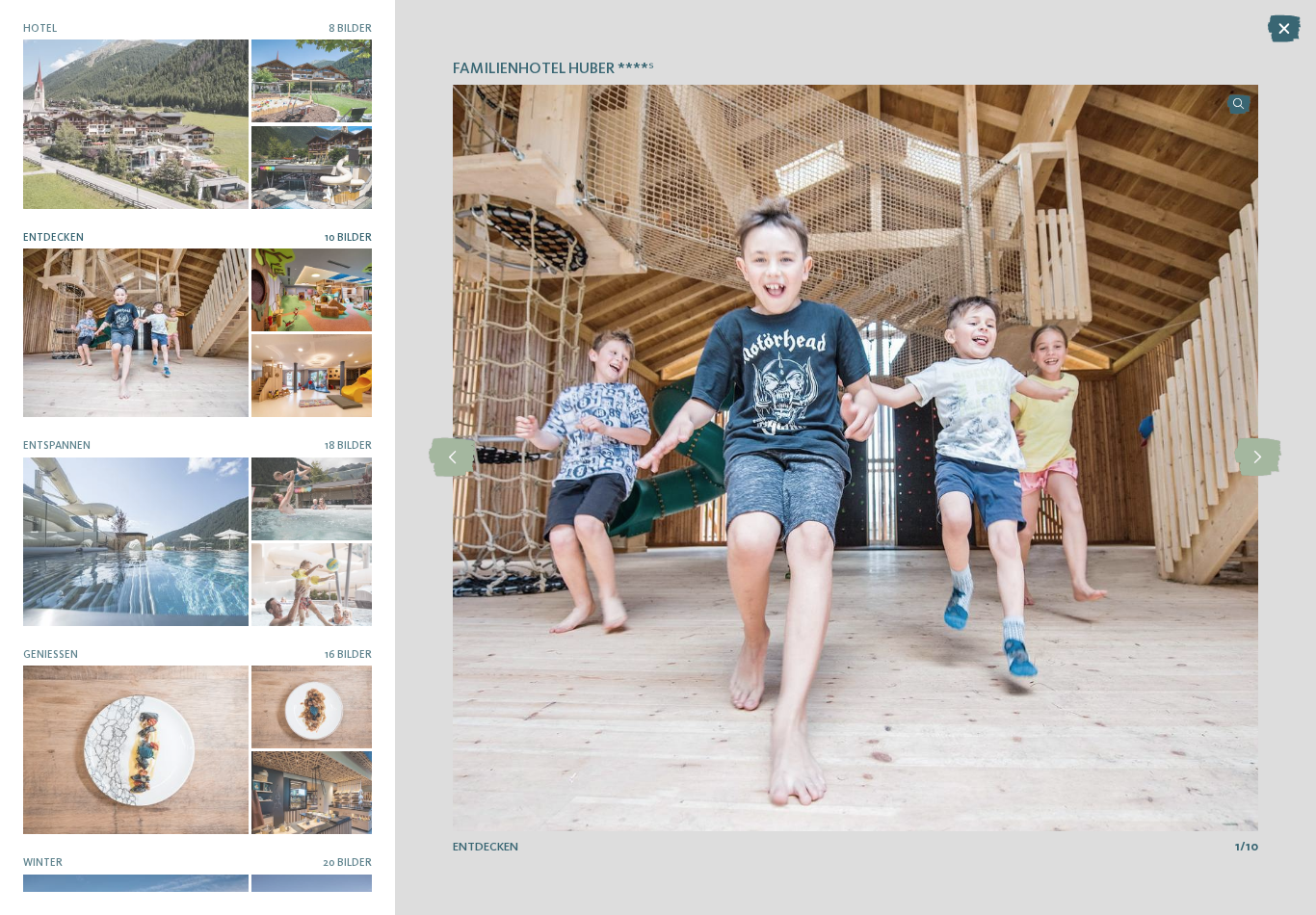
click at [1271, 459] on icon at bounding box center [1257, 458] width 47 height 39
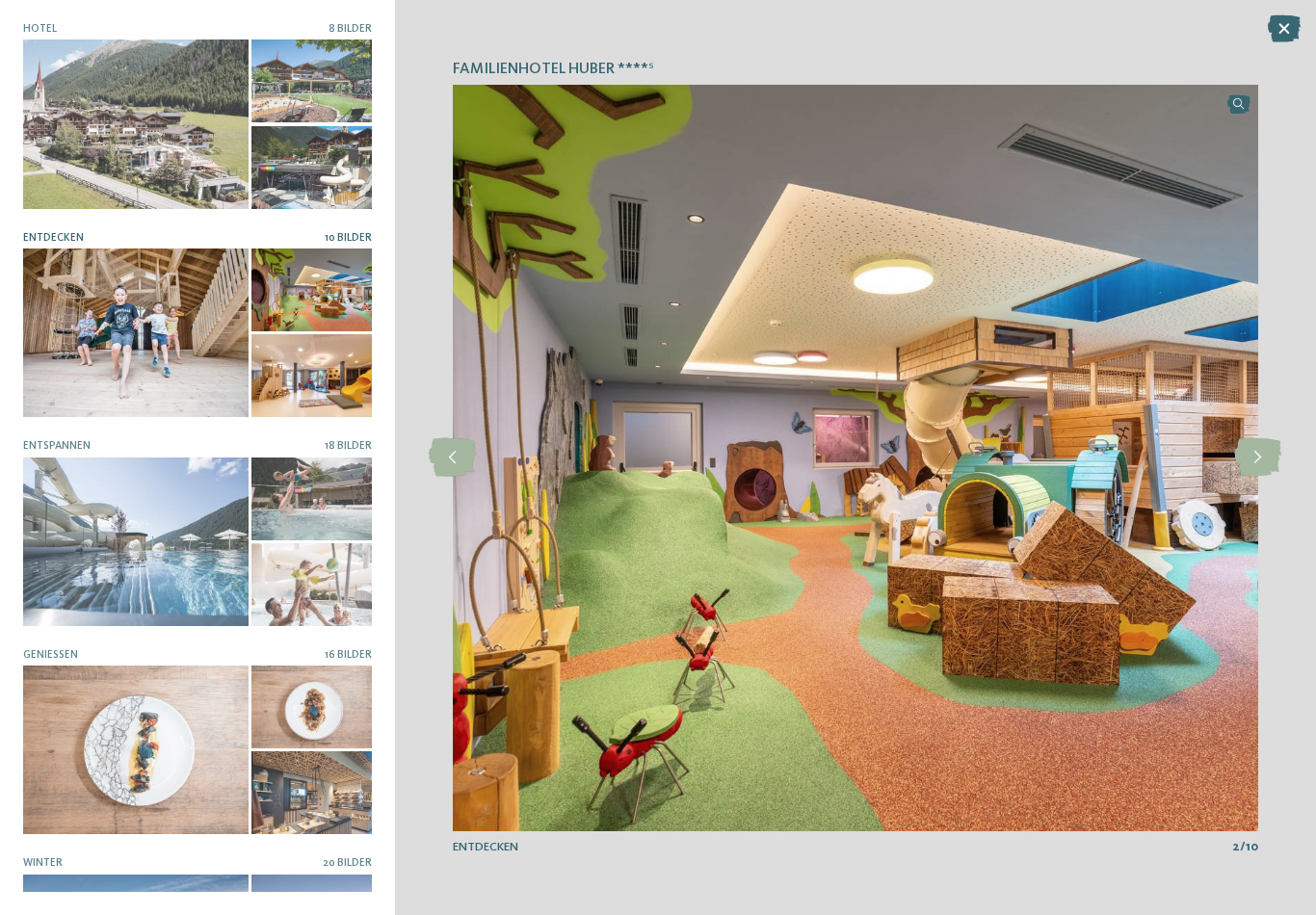
click at [1269, 452] on icon at bounding box center [1257, 458] width 47 height 39
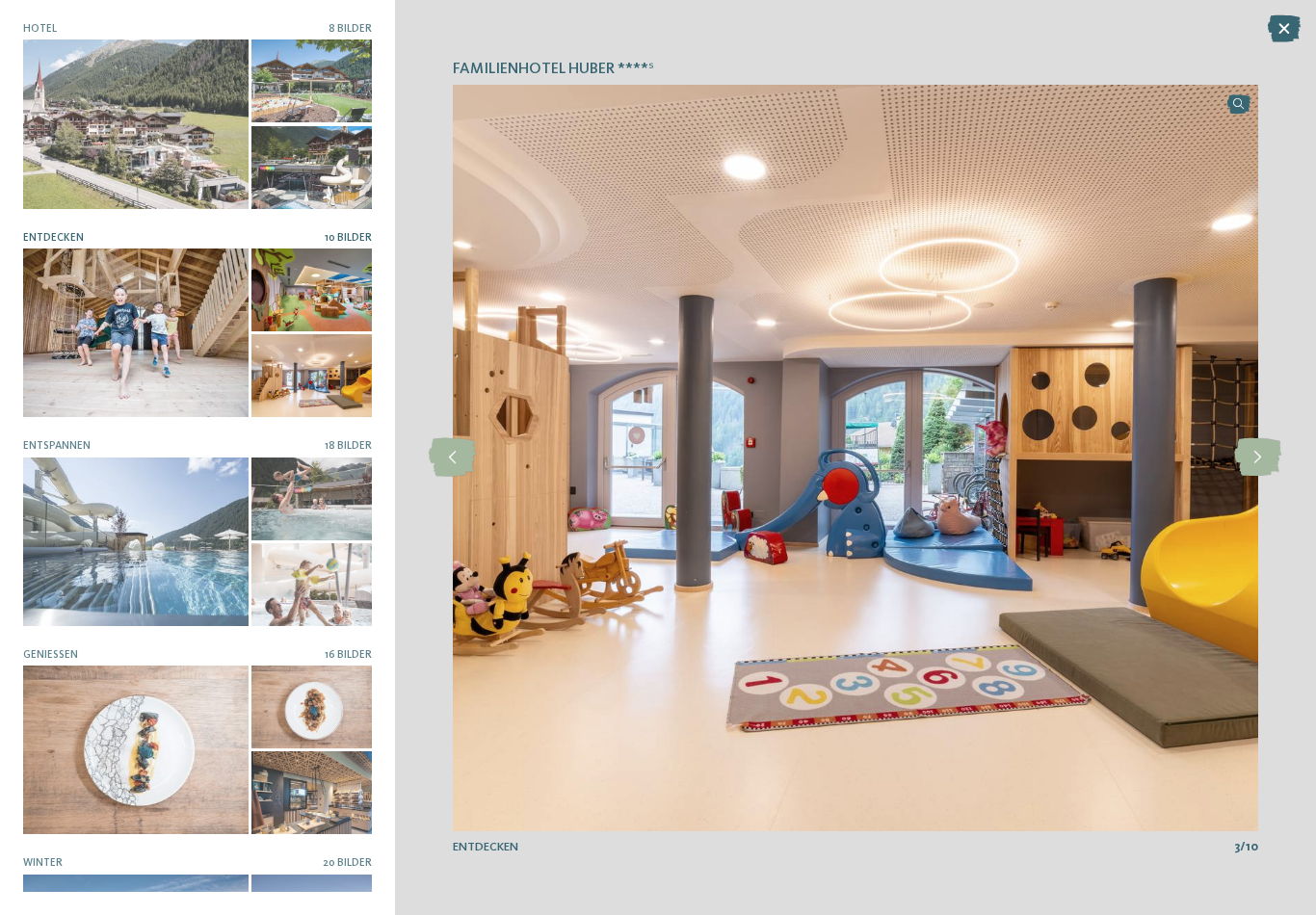
click at [1264, 465] on icon at bounding box center [1257, 458] width 47 height 39
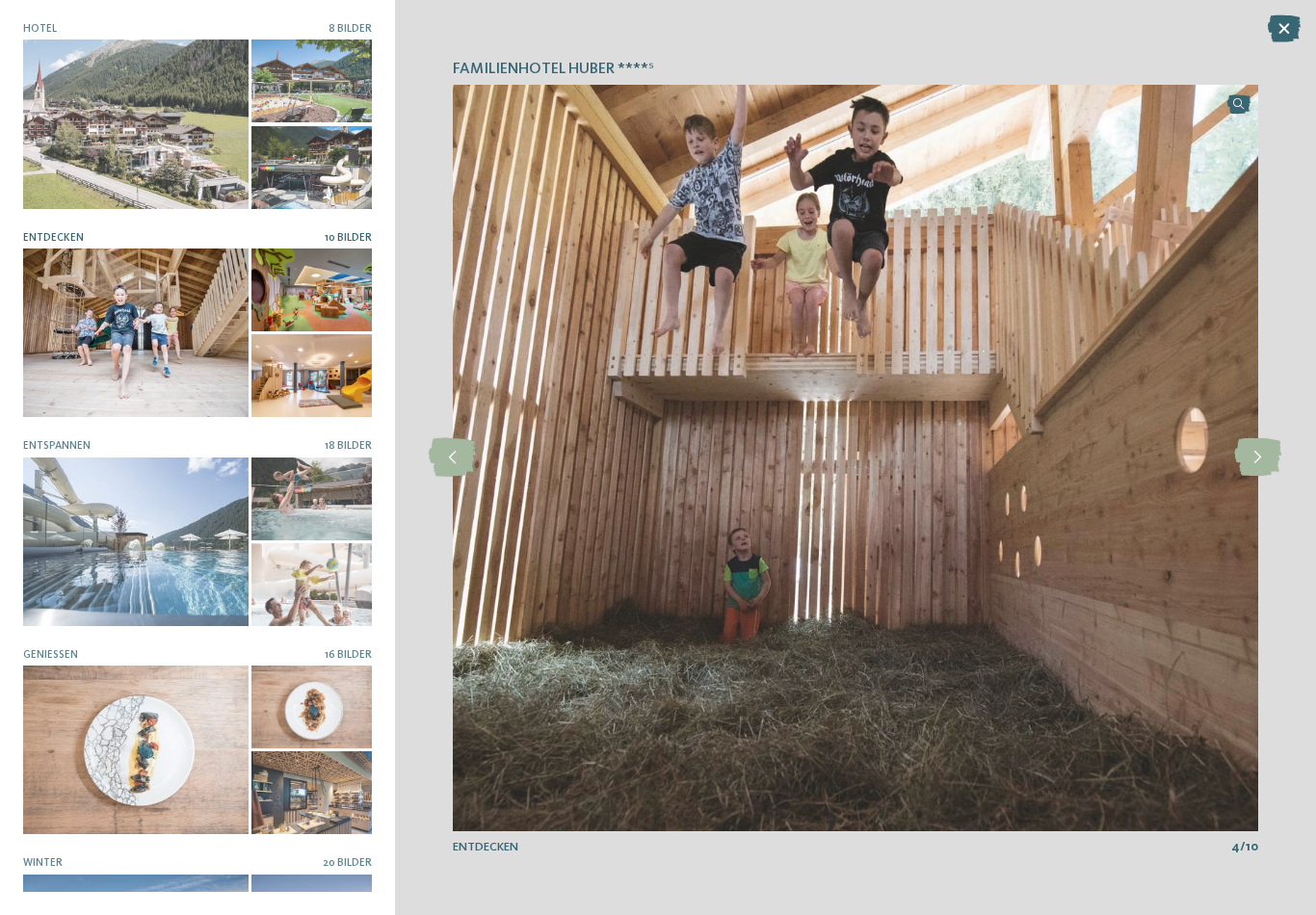
click at [1264, 475] on icon at bounding box center [1257, 458] width 47 height 39
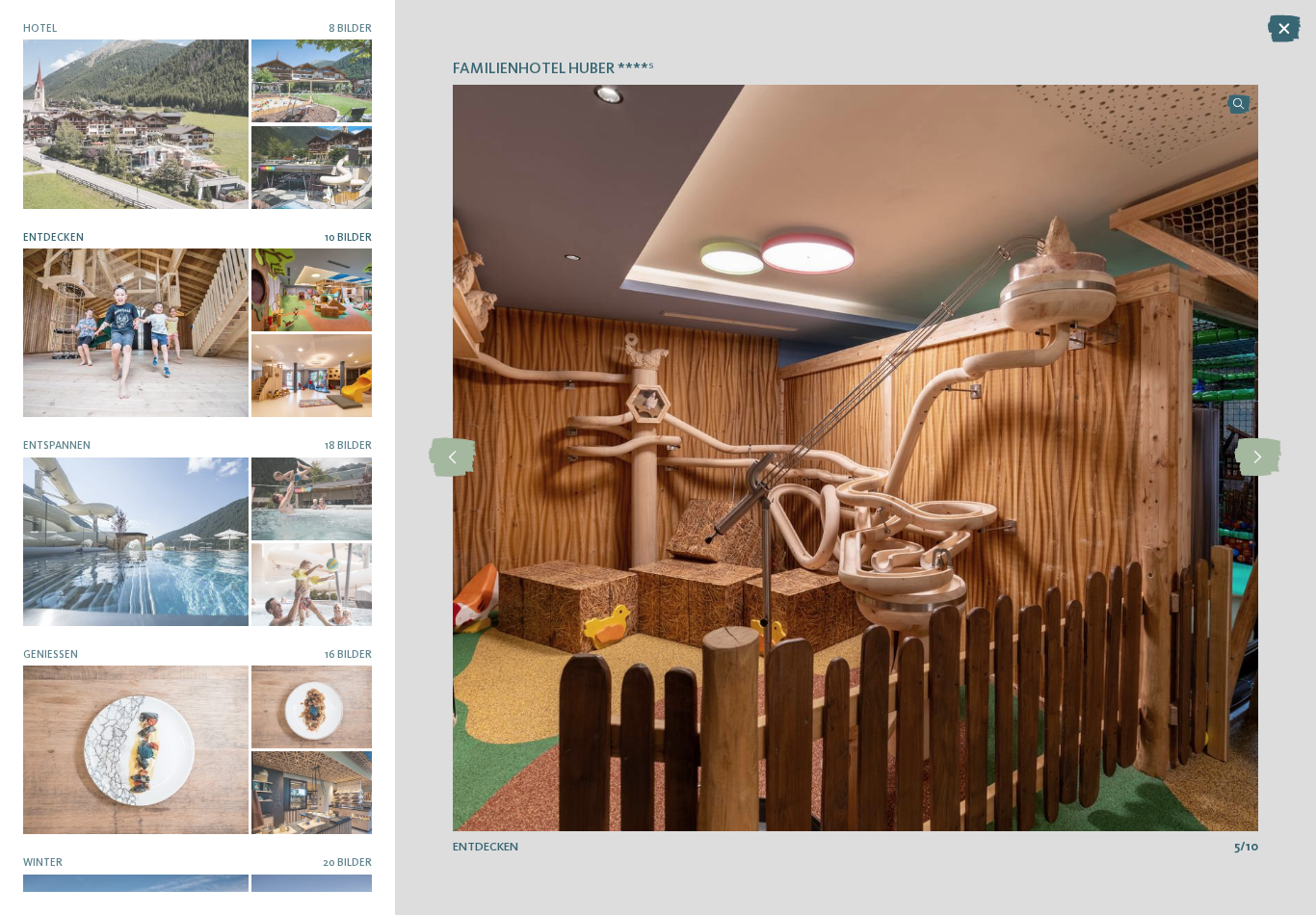
click at [1279, 454] on icon at bounding box center [1257, 458] width 47 height 39
